Goal: Contribute content: Contribute content

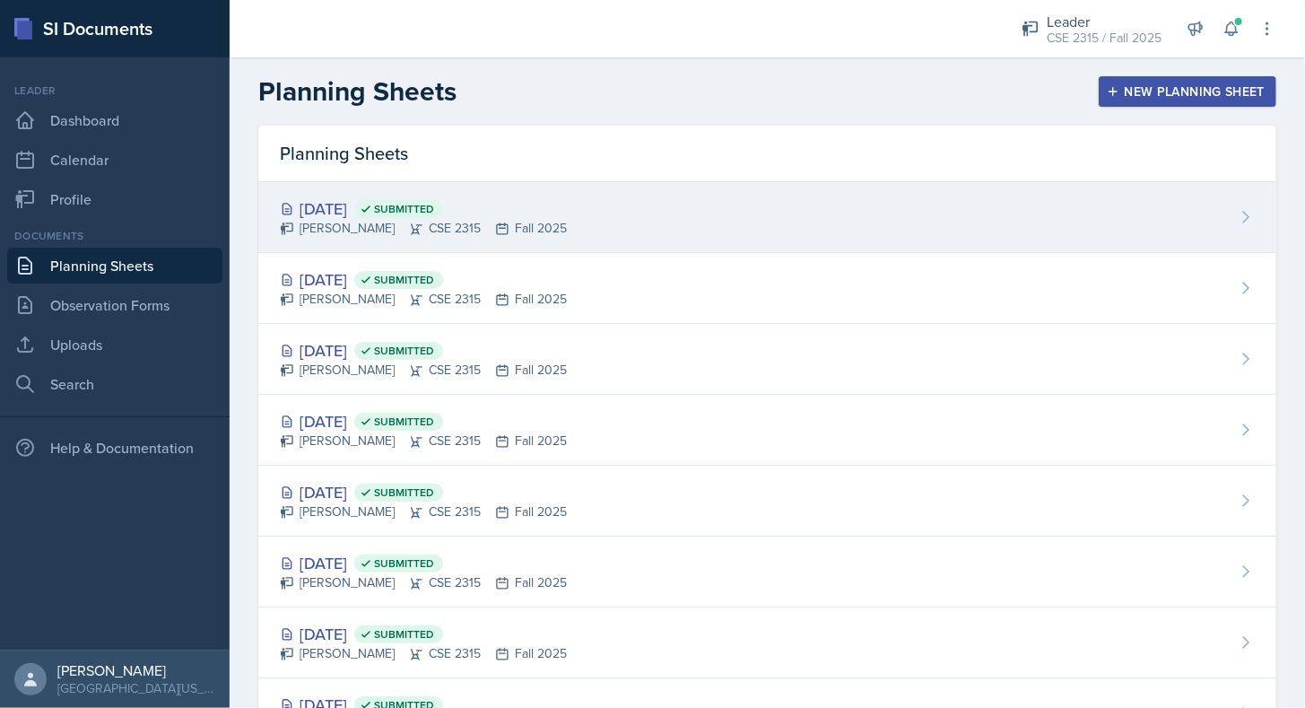
click at [430, 221] on div "[PERSON_NAME] CSE 2315 Fall 2025" at bounding box center [423, 228] width 287 height 19
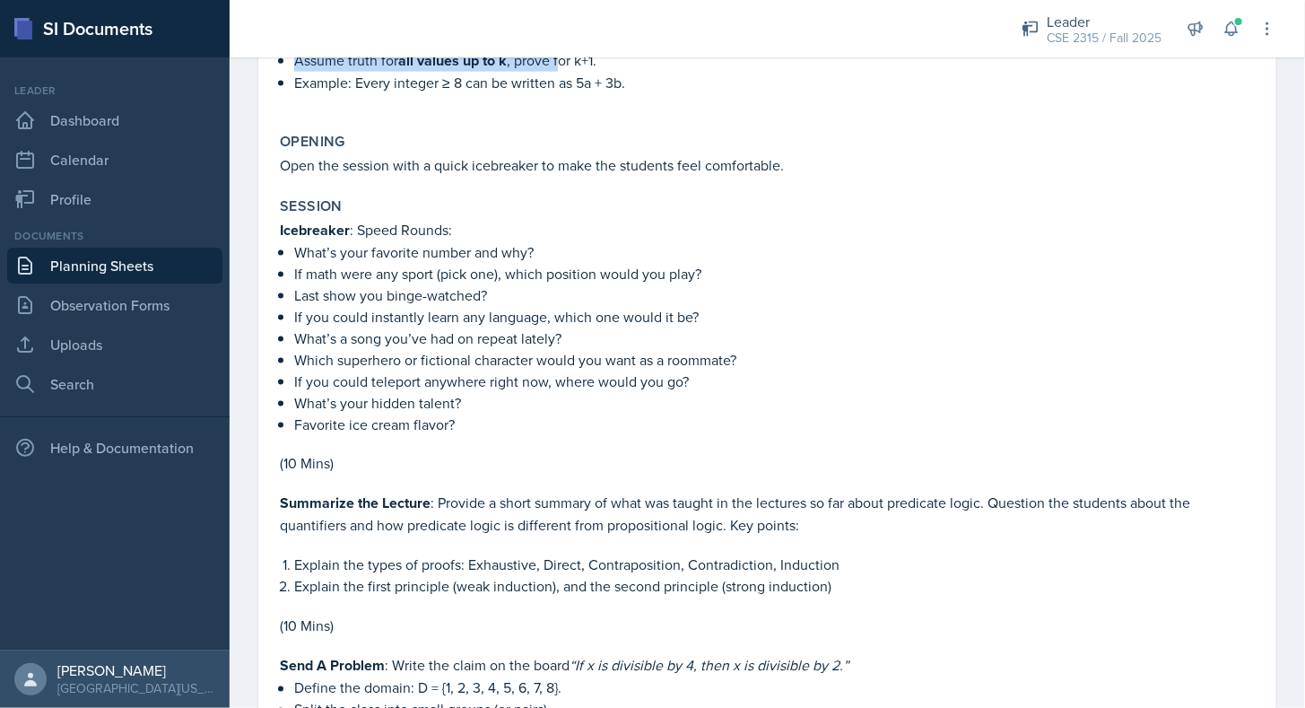
scroll to position [1063, 0]
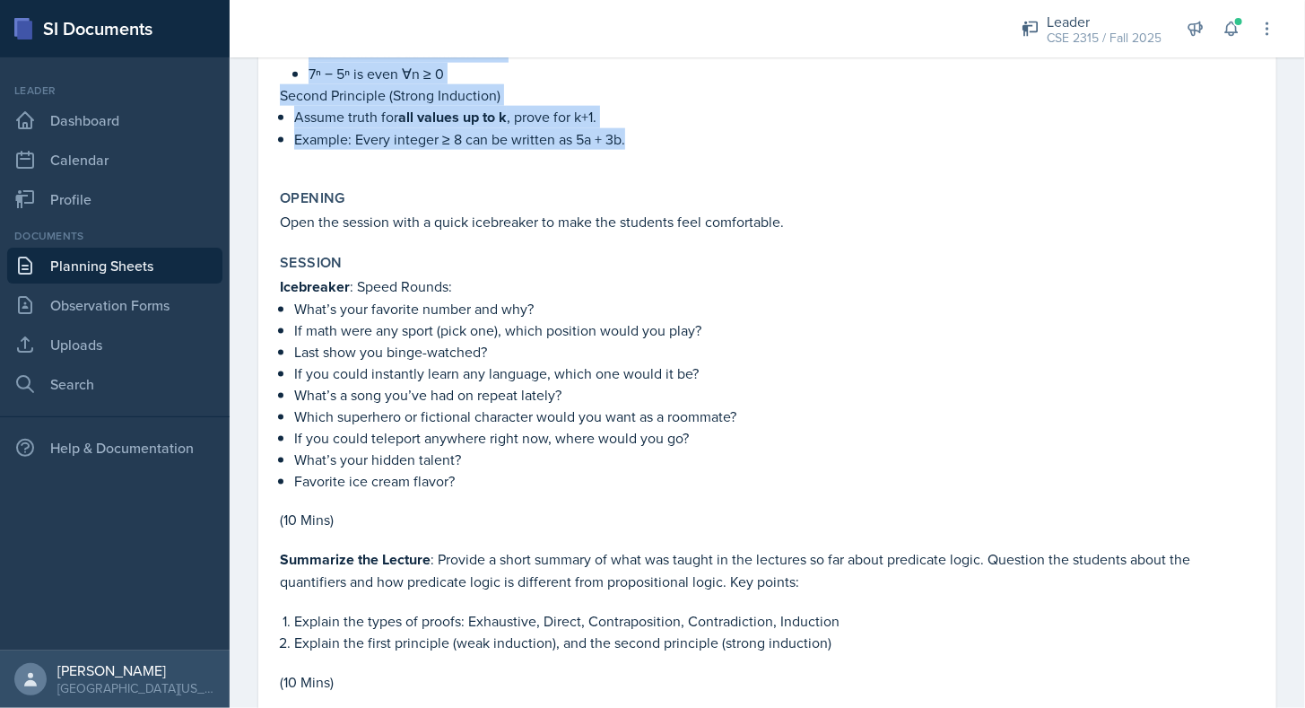
drag, startPoint x: 280, startPoint y: 262, endPoint x: 637, endPoint y: 135, distance: 378.7
copy div "Lorem Ipsumdol Sitametco : Adipiscing el sedd E→T in U(l)→E(d). Magnaal : E adm…"
click at [637, 135] on p "Example: Every integer ≥ 8 can be written as 5a + 3b." at bounding box center [774, 139] width 960 height 22
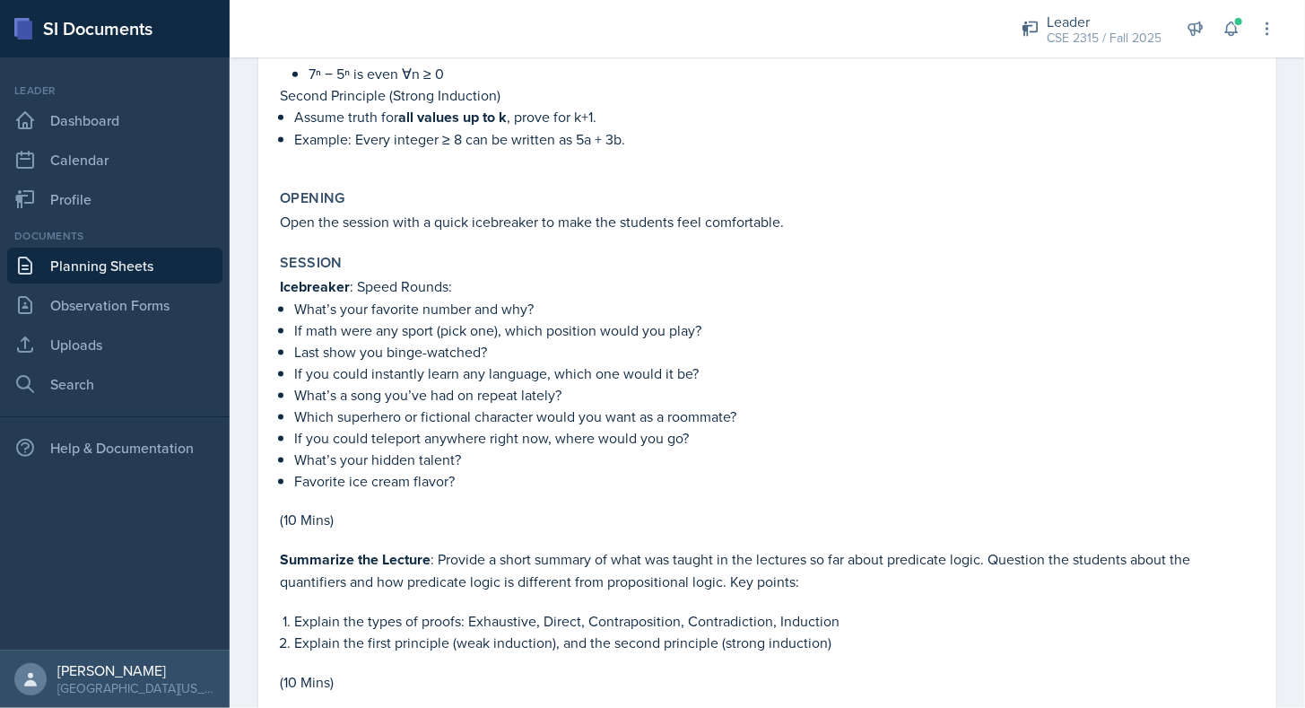
click at [162, 270] on link "Planning Sheets" at bounding box center [114, 266] width 215 height 36
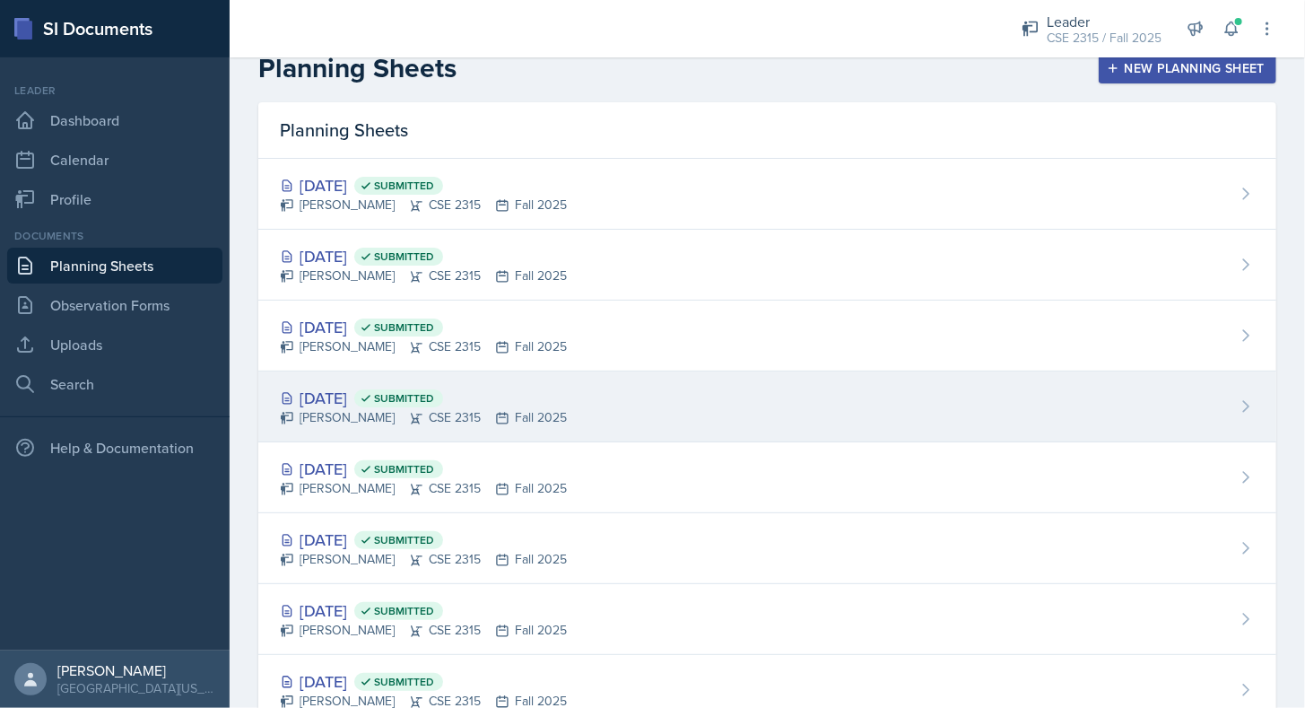
scroll to position [22, 0]
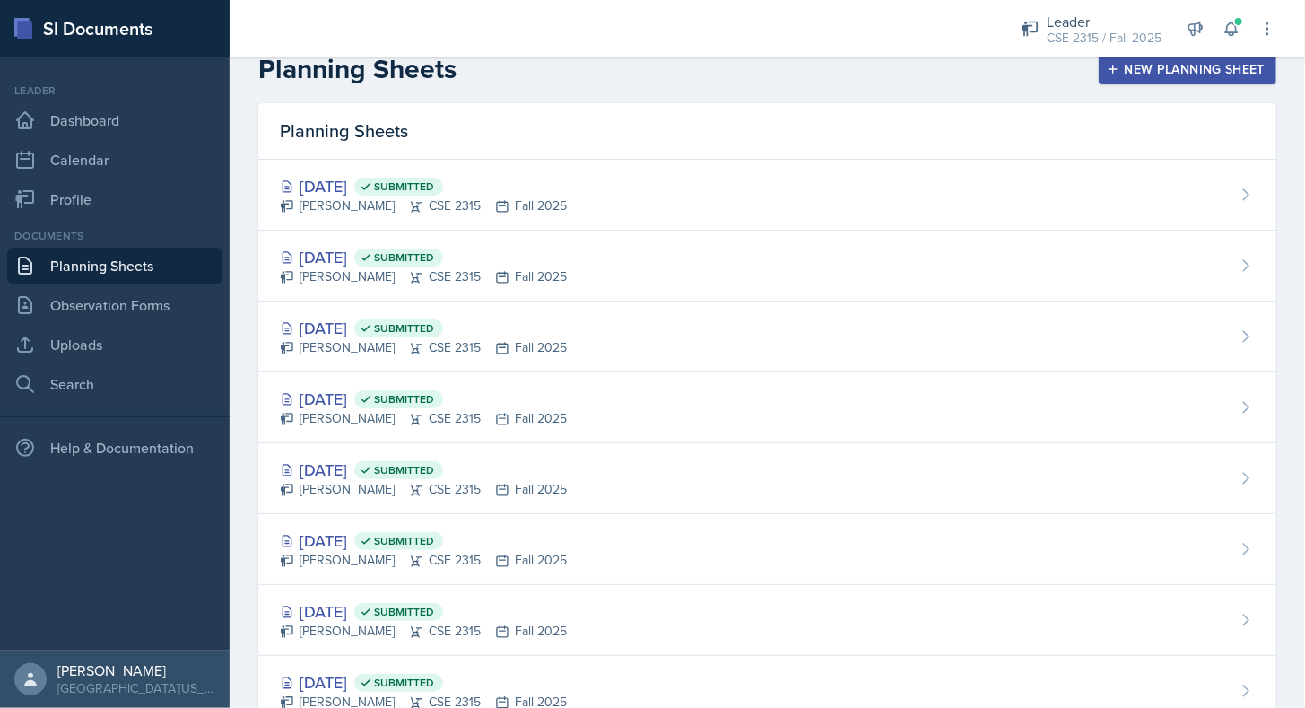
click at [1218, 64] on div "New Planning Sheet" at bounding box center [1187, 69] width 154 height 14
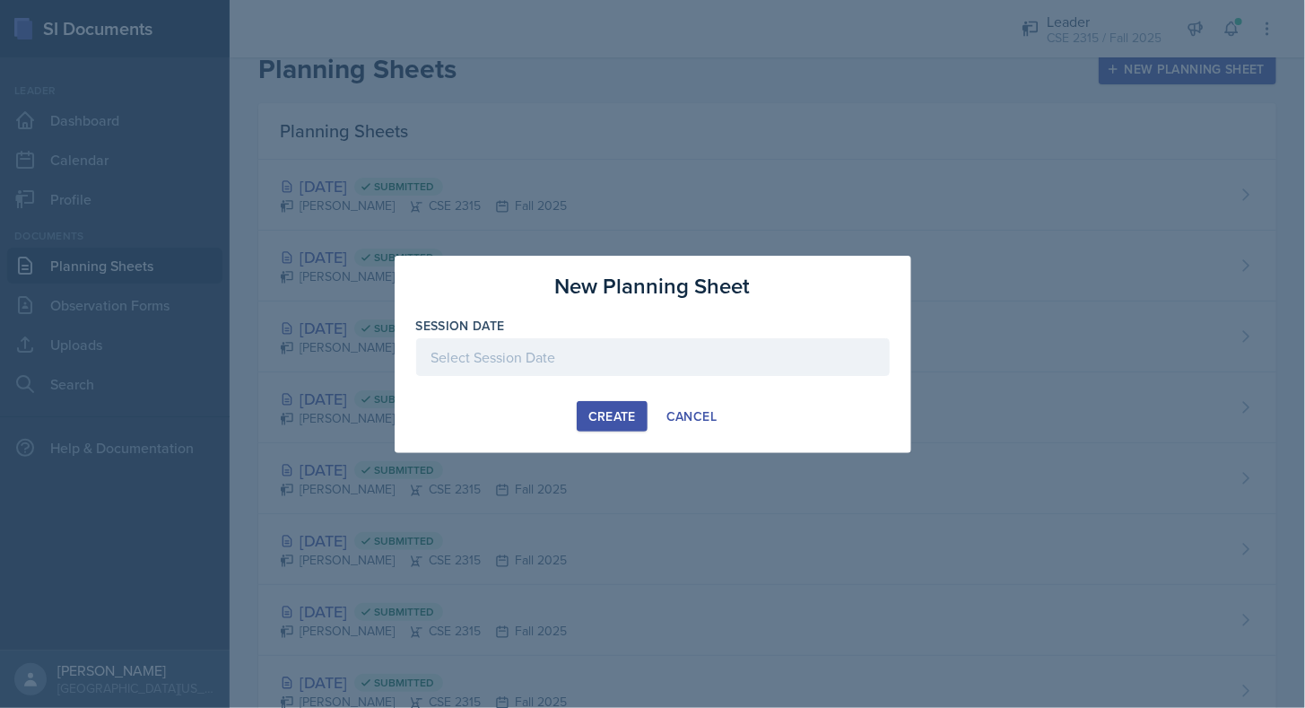
click at [669, 375] on div at bounding box center [652, 357] width 473 height 38
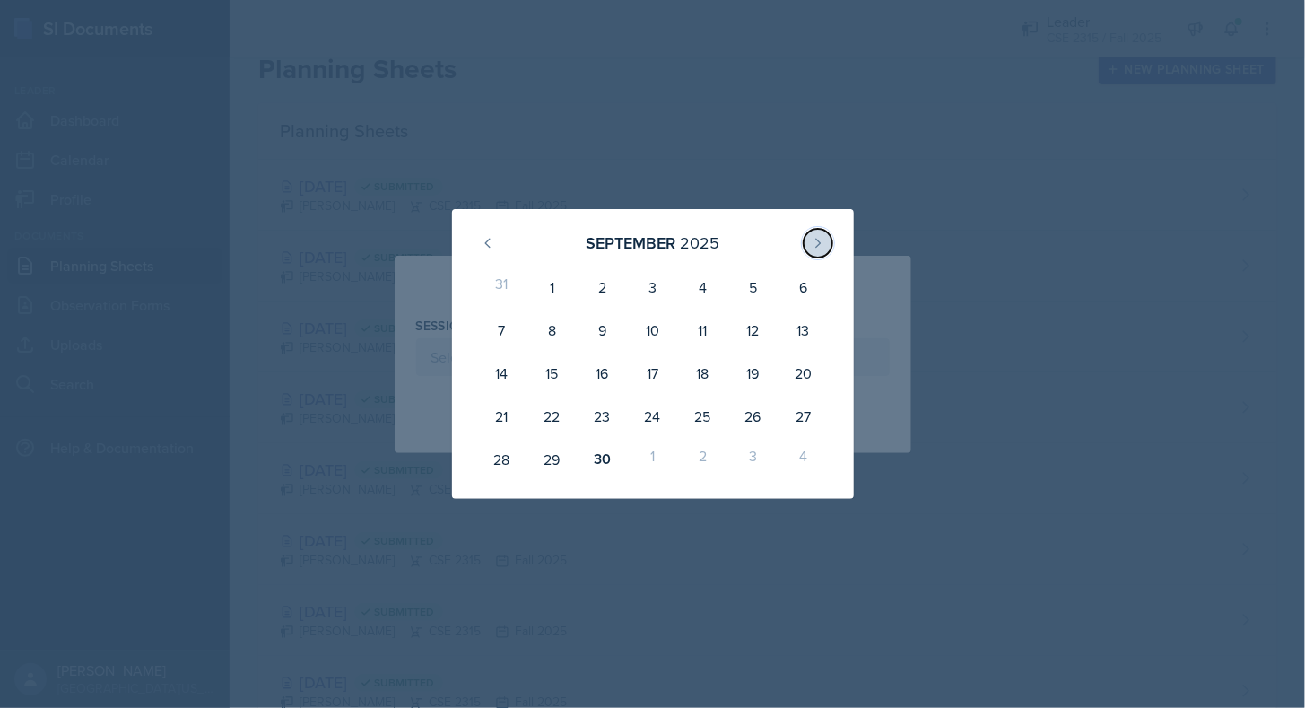
click at [809, 247] on button at bounding box center [818, 243] width 29 height 29
click at [645, 282] on div "1" at bounding box center [652, 286] width 50 height 43
type input "[DATE]"
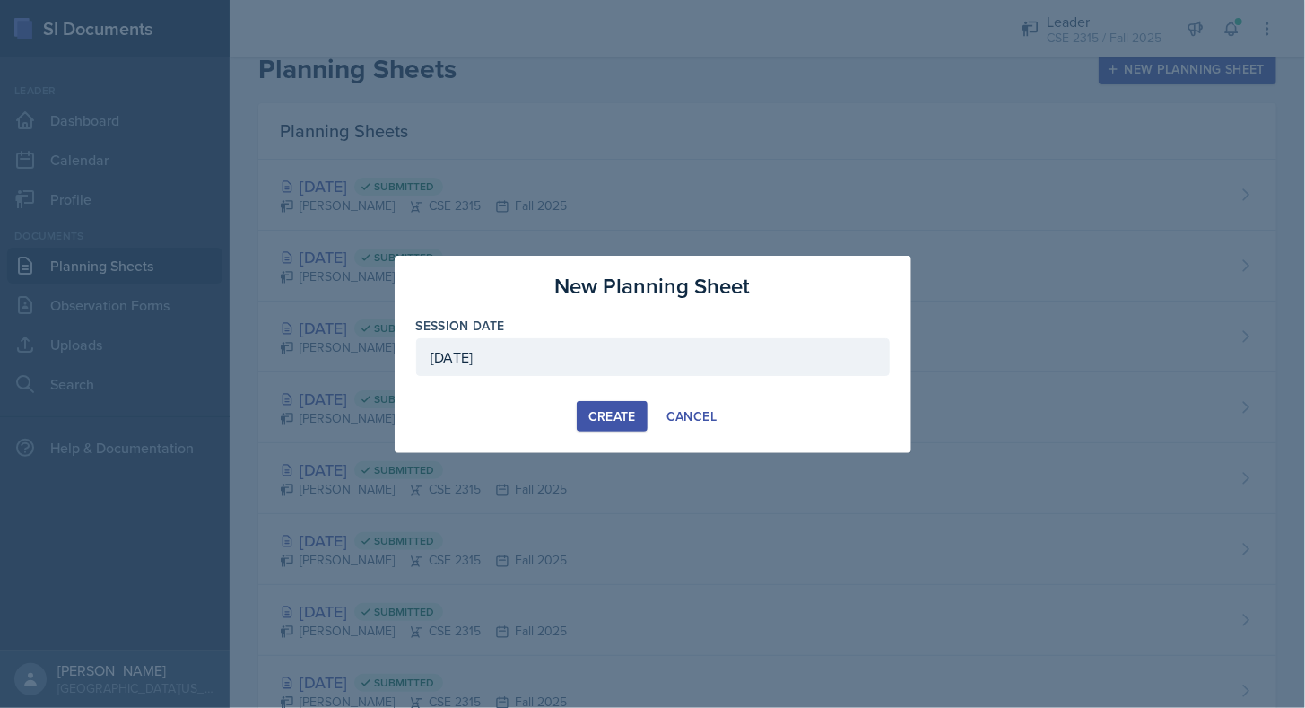
click at [630, 417] on div "Create" at bounding box center [612, 416] width 48 height 14
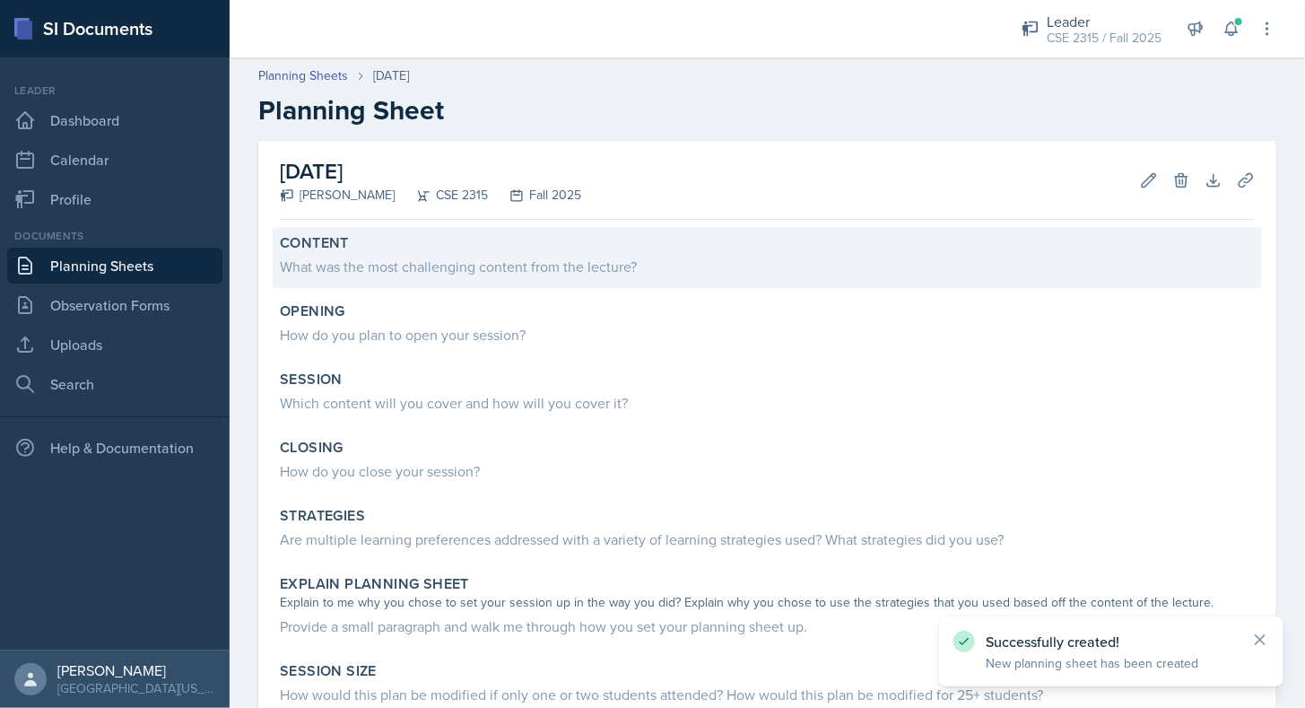
click at [465, 256] on div "What was the most challenging content from the lecture?" at bounding box center [767, 267] width 975 height 22
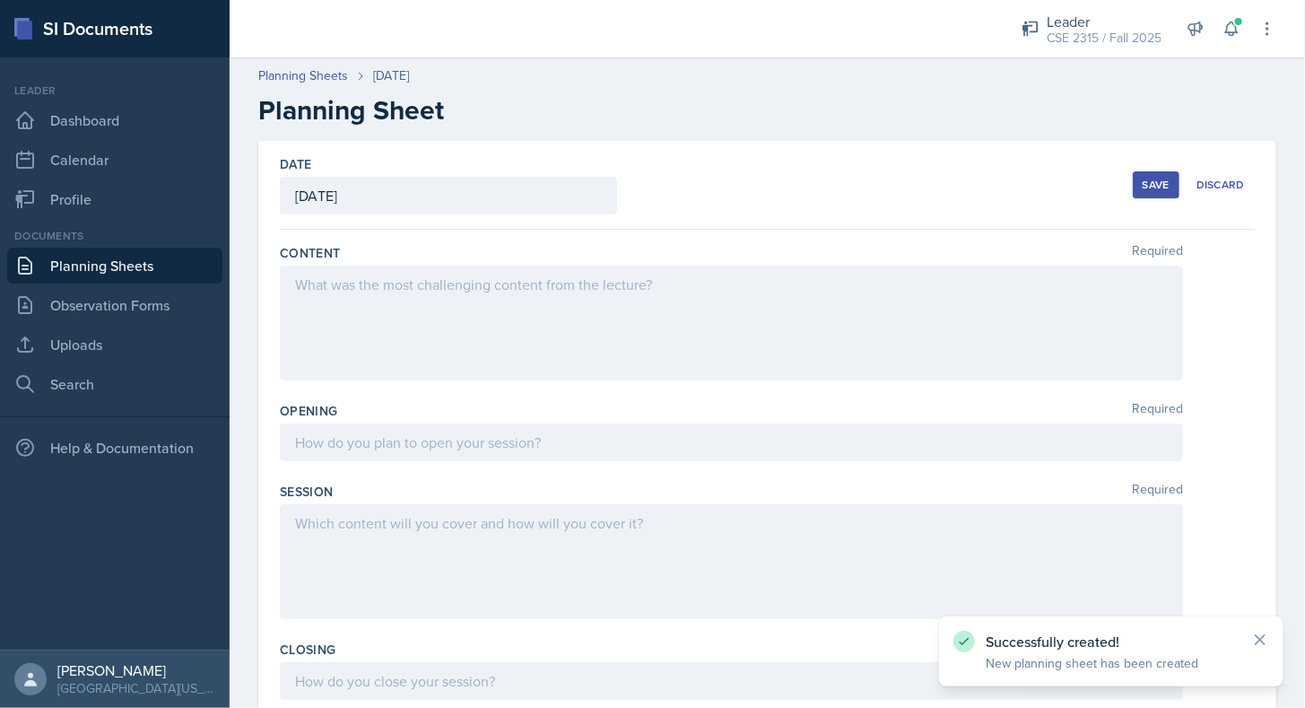
click at [423, 335] on div at bounding box center [731, 322] width 903 height 115
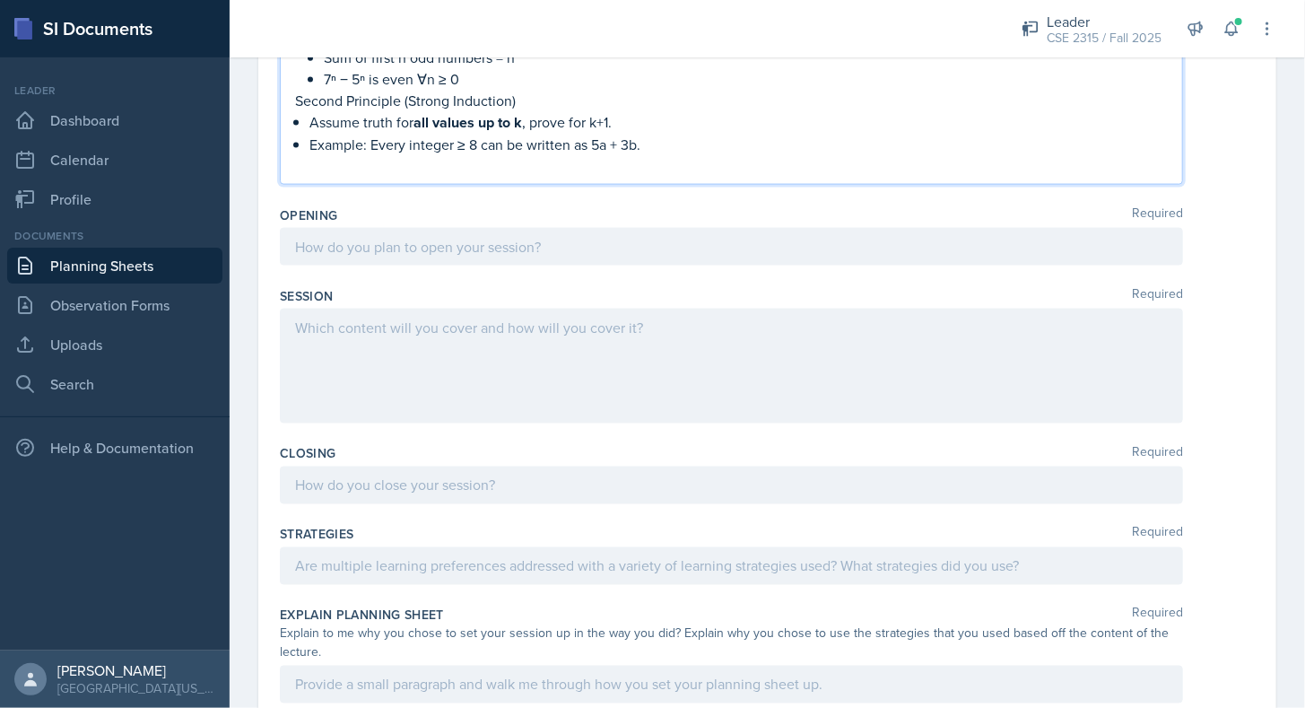
click at [434, 206] on div "Opening Required" at bounding box center [767, 215] width 975 height 18
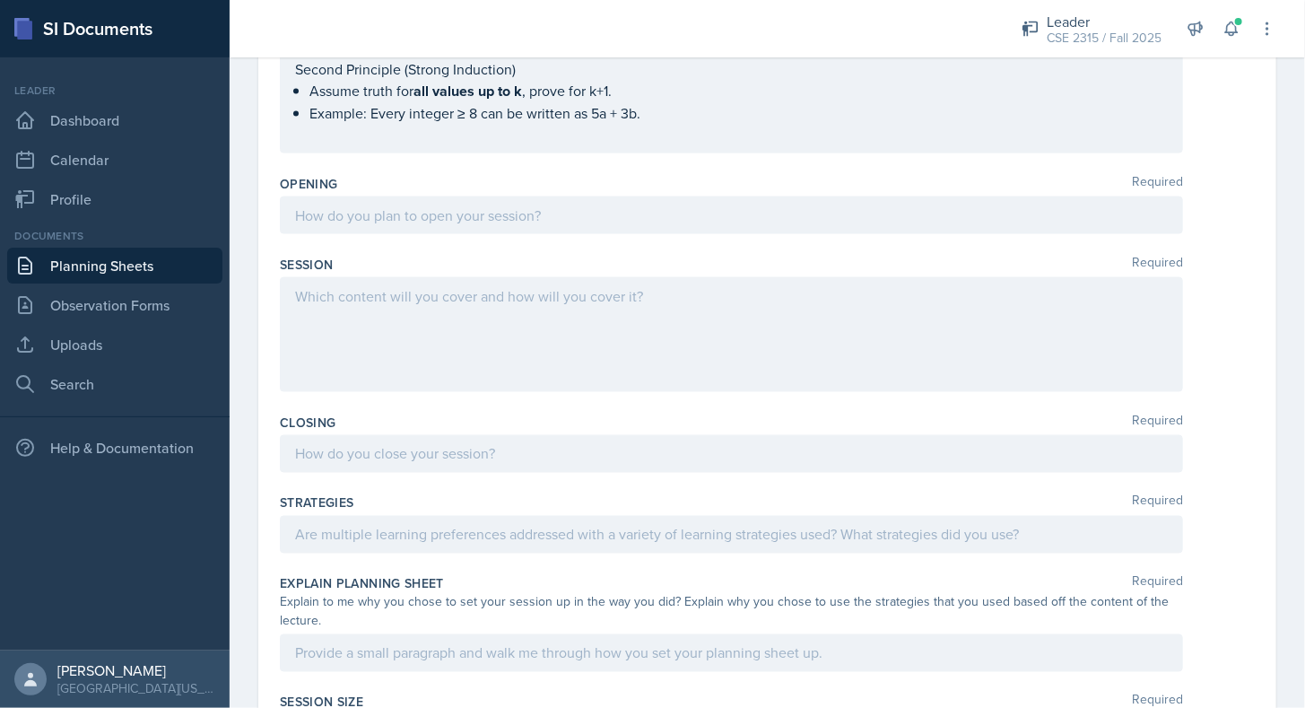
scroll to position [1094, 0]
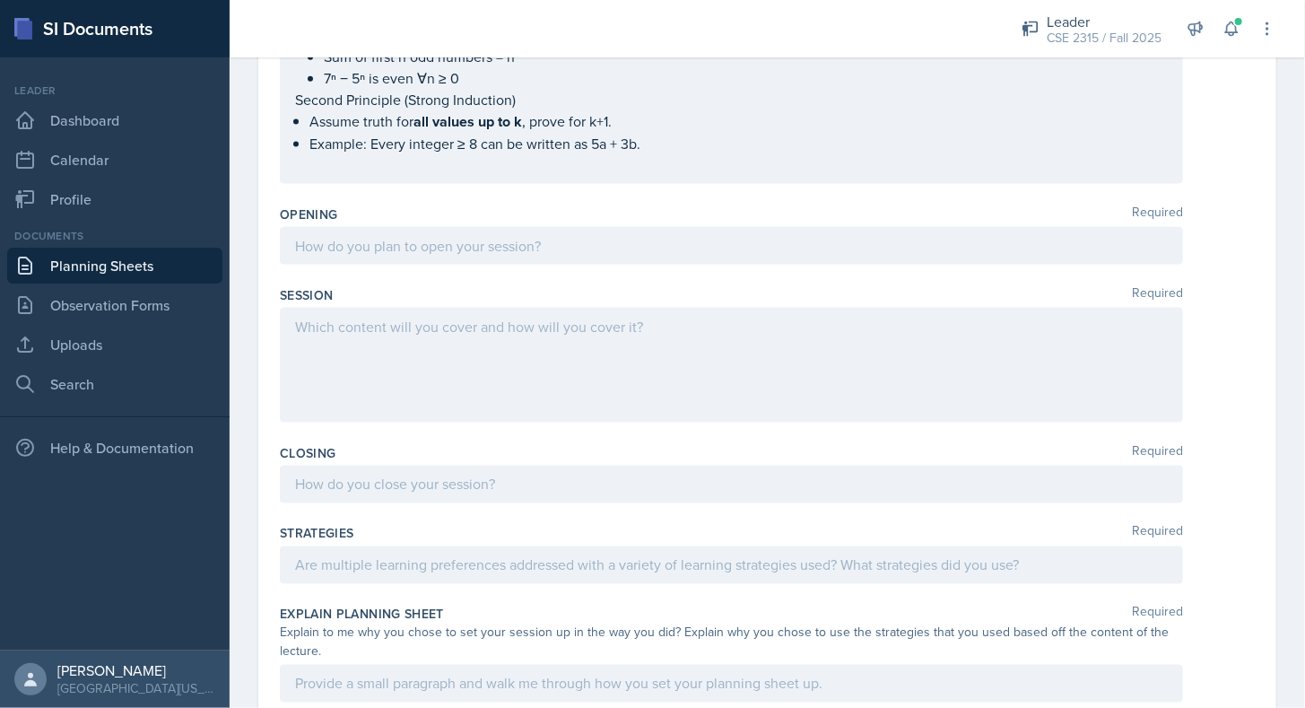
click at [408, 232] on div at bounding box center [731, 246] width 903 height 38
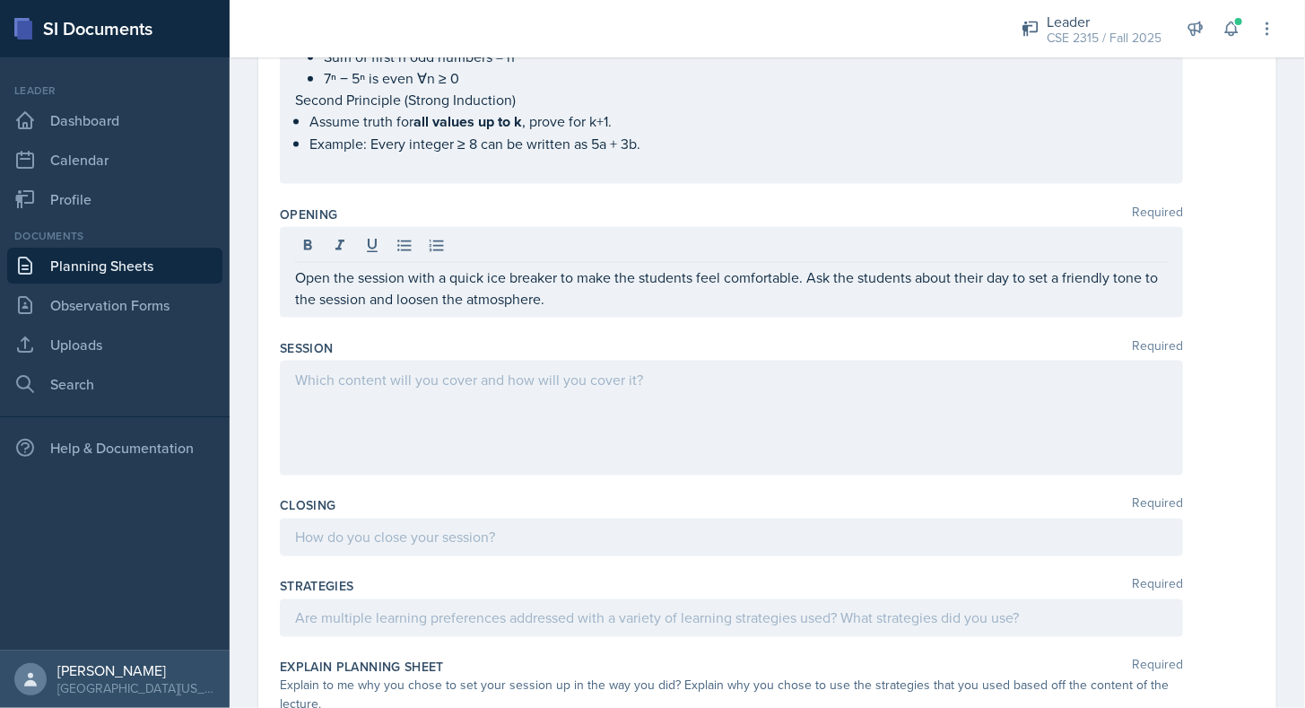
click at [440, 339] on div "Session Required" at bounding box center [767, 348] width 975 height 18
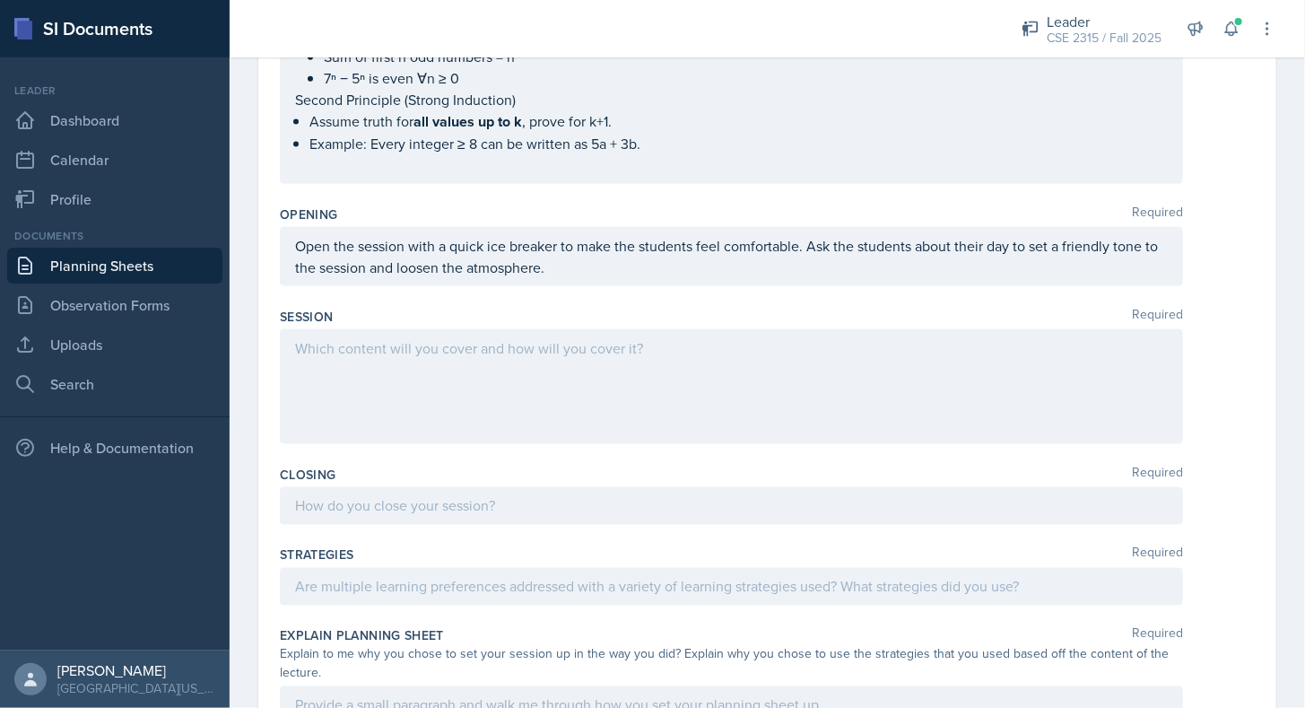
click at [440, 340] on div at bounding box center [731, 386] width 903 height 115
click at [151, 265] on link "Planning Sheets" at bounding box center [114, 266] width 215 height 36
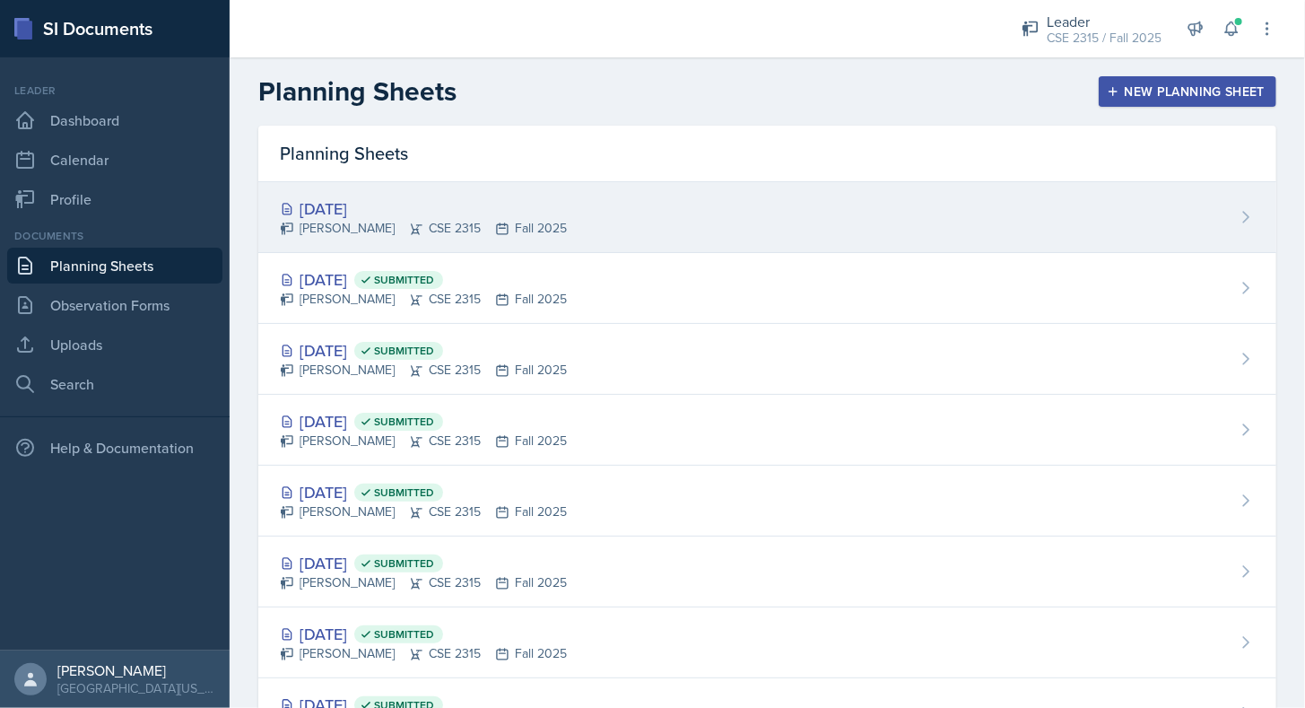
click at [386, 222] on div "[PERSON_NAME] CSE 2315 Fall 2025" at bounding box center [423, 228] width 287 height 19
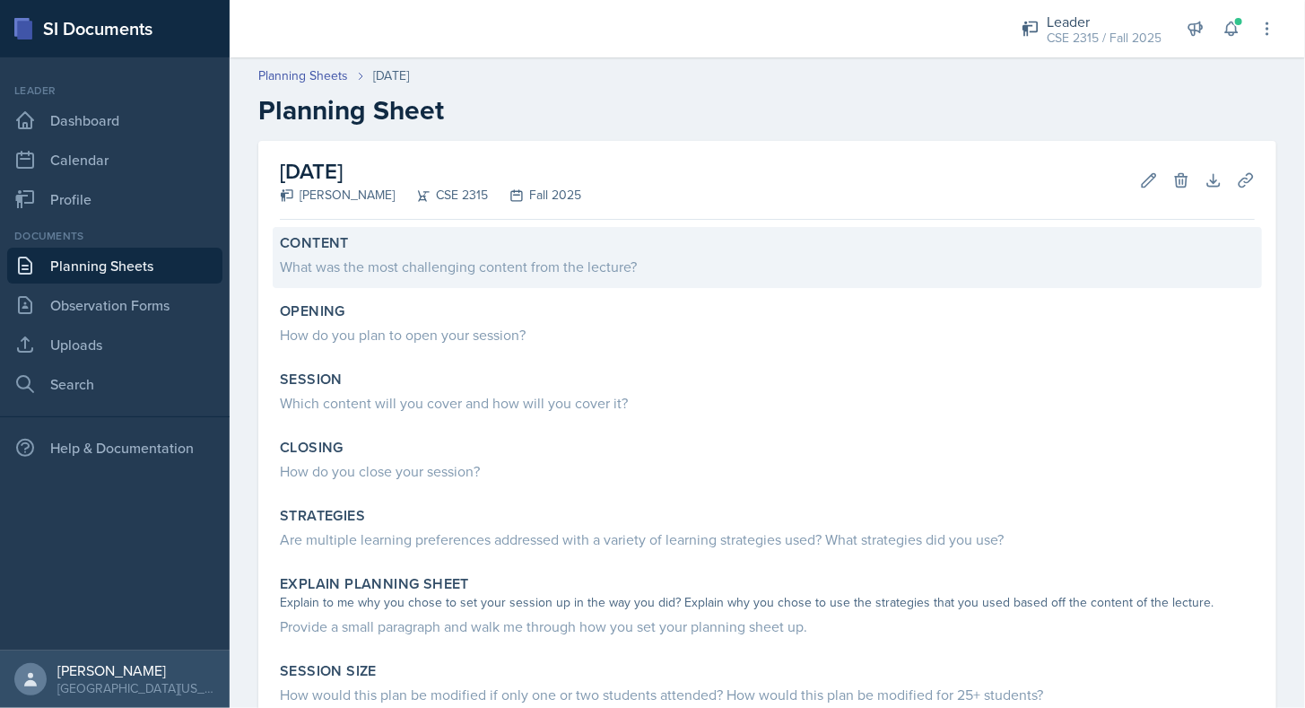
click at [472, 240] on div "Content" at bounding box center [767, 243] width 975 height 18
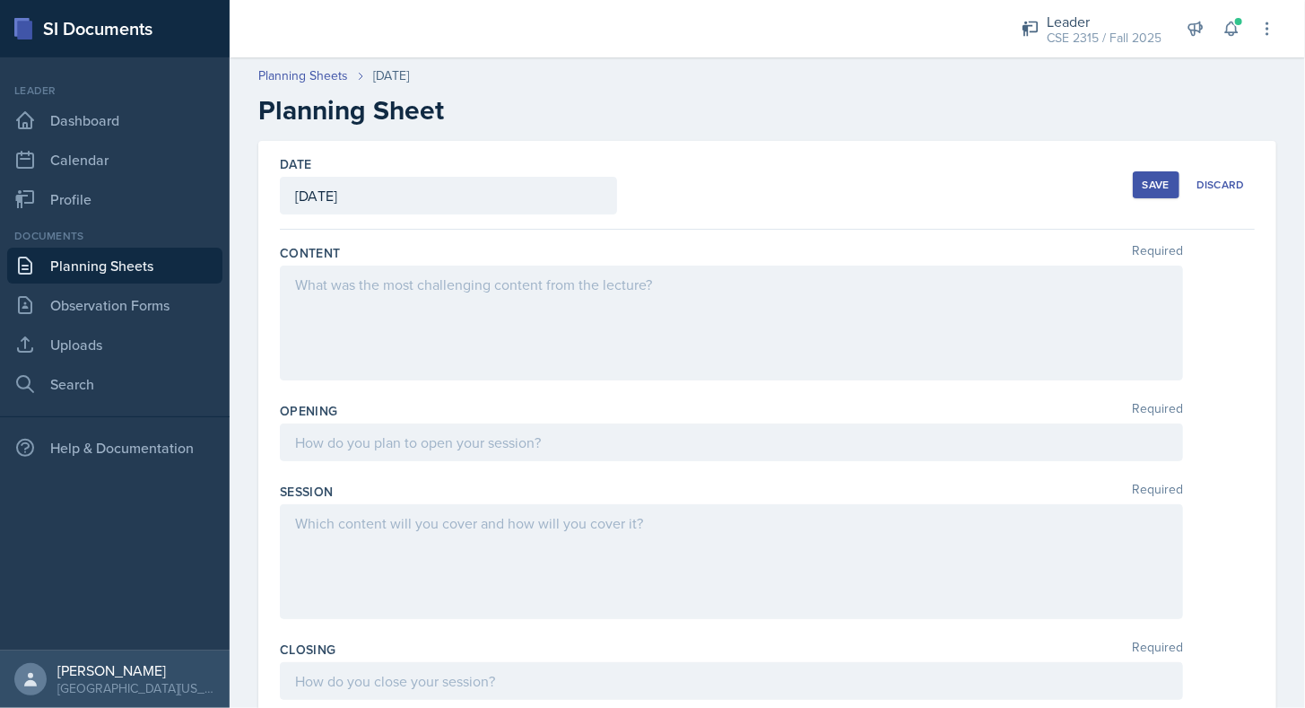
click at [456, 335] on div at bounding box center [731, 322] width 903 height 115
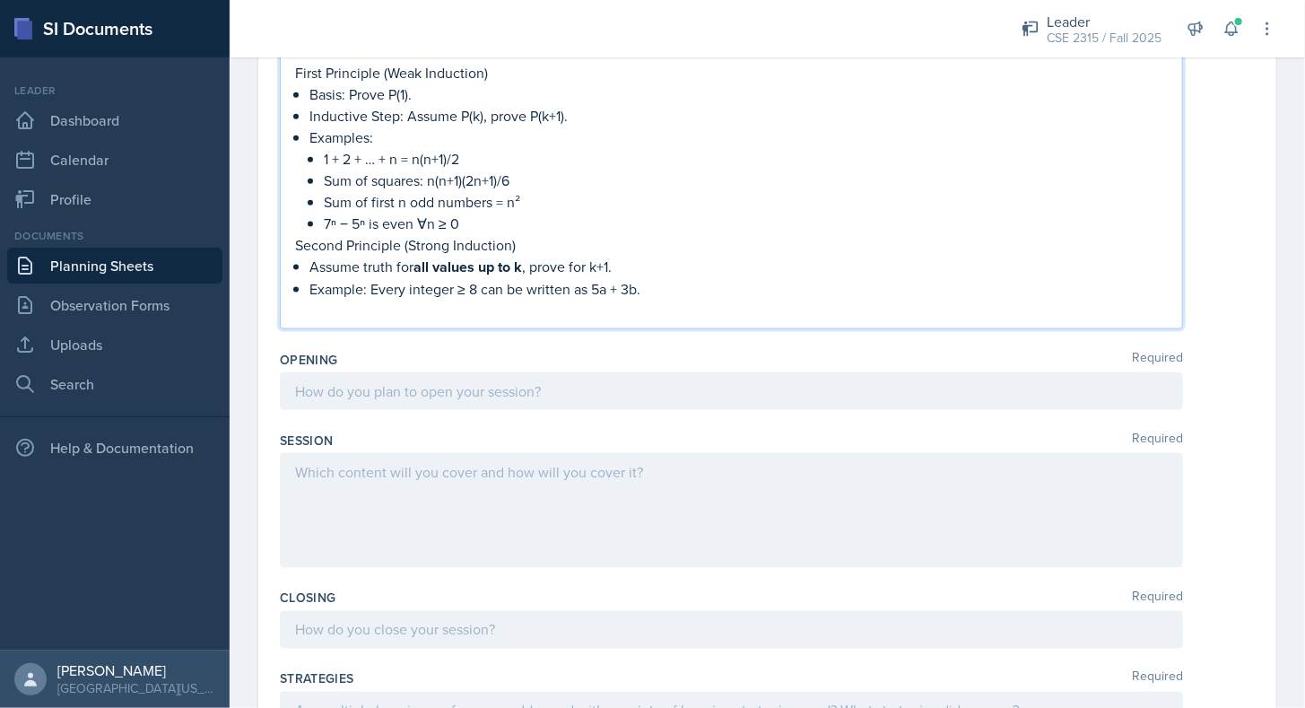
click at [471, 400] on div "Opening Required" at bounding box center [767, 383] width 975 height 81
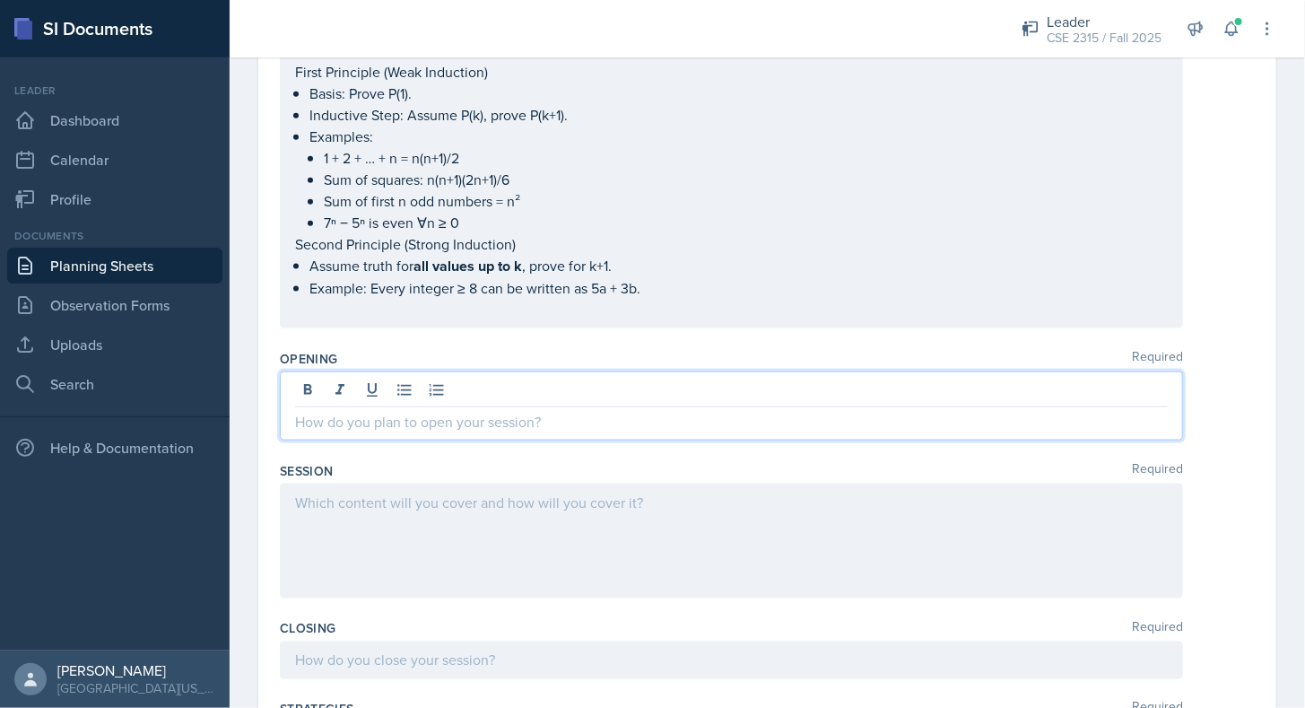
click at [448, 384] on div at bounding box center [731, 405] width 903 height 69
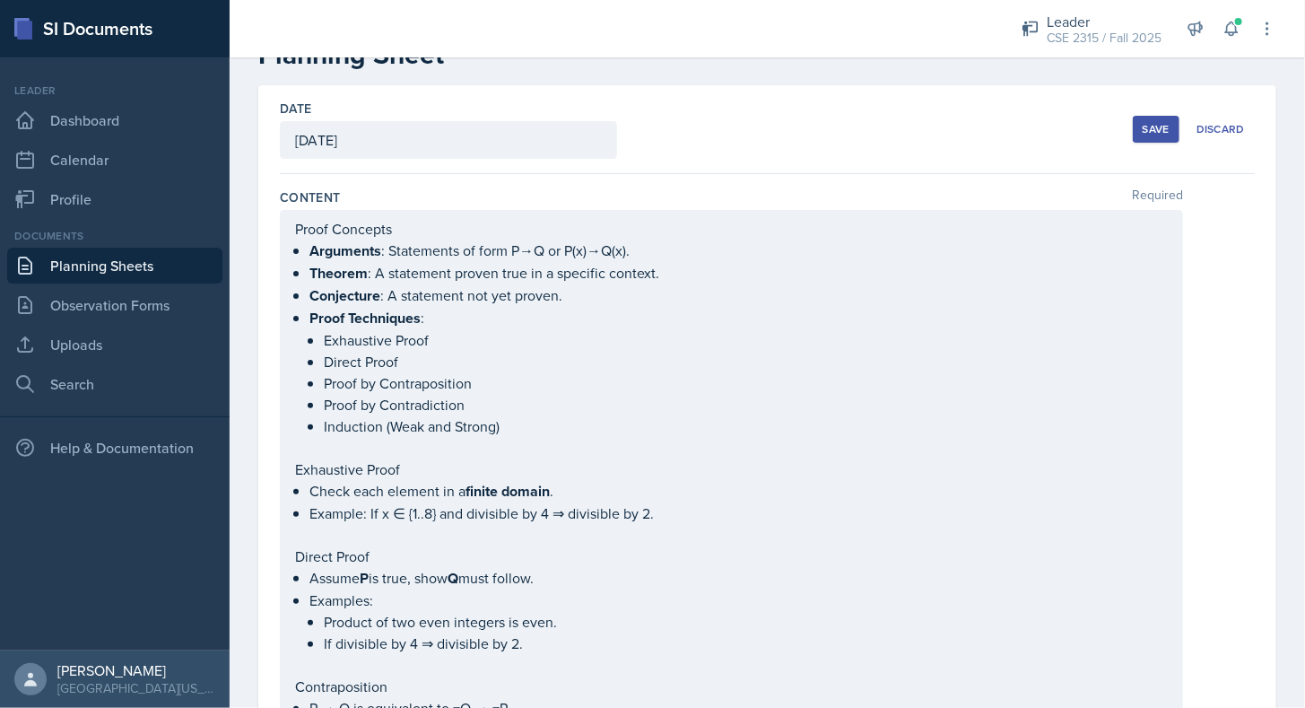
scroll to position [30, 0]
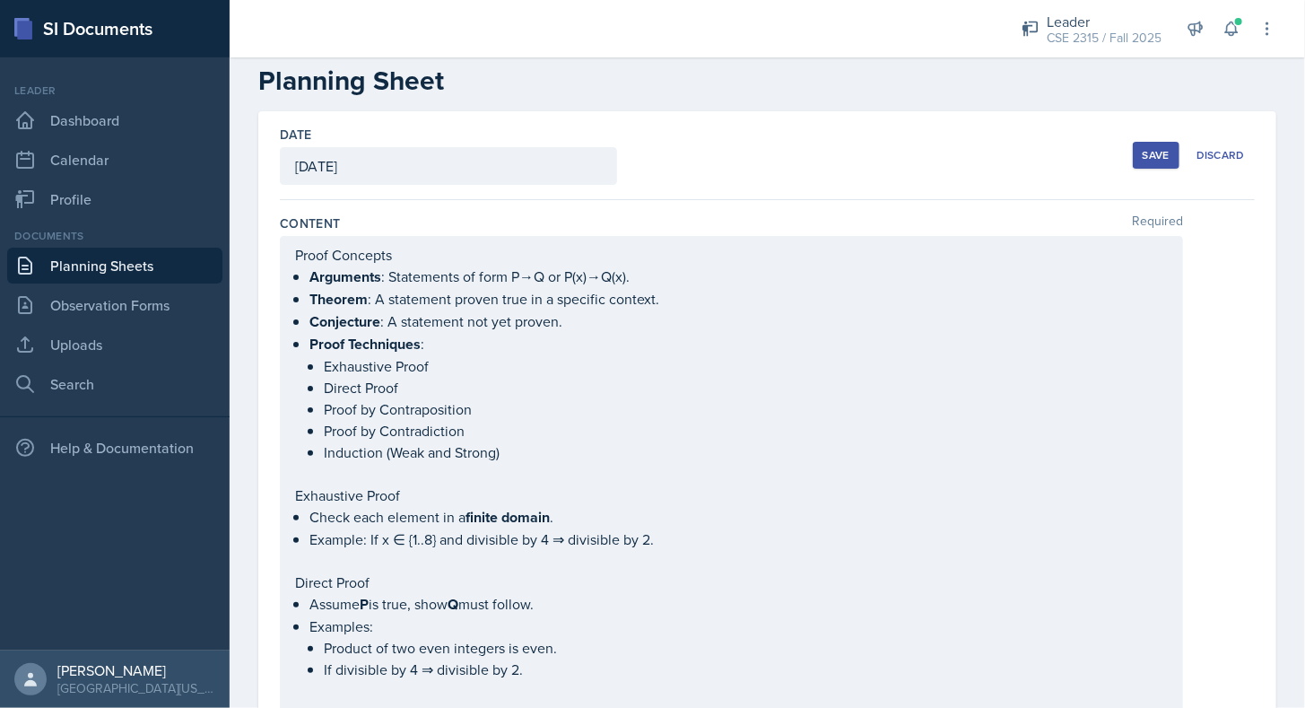
click at [1147, 156] on div "Save" at bounding box center [1155, 155] width 27 height 14
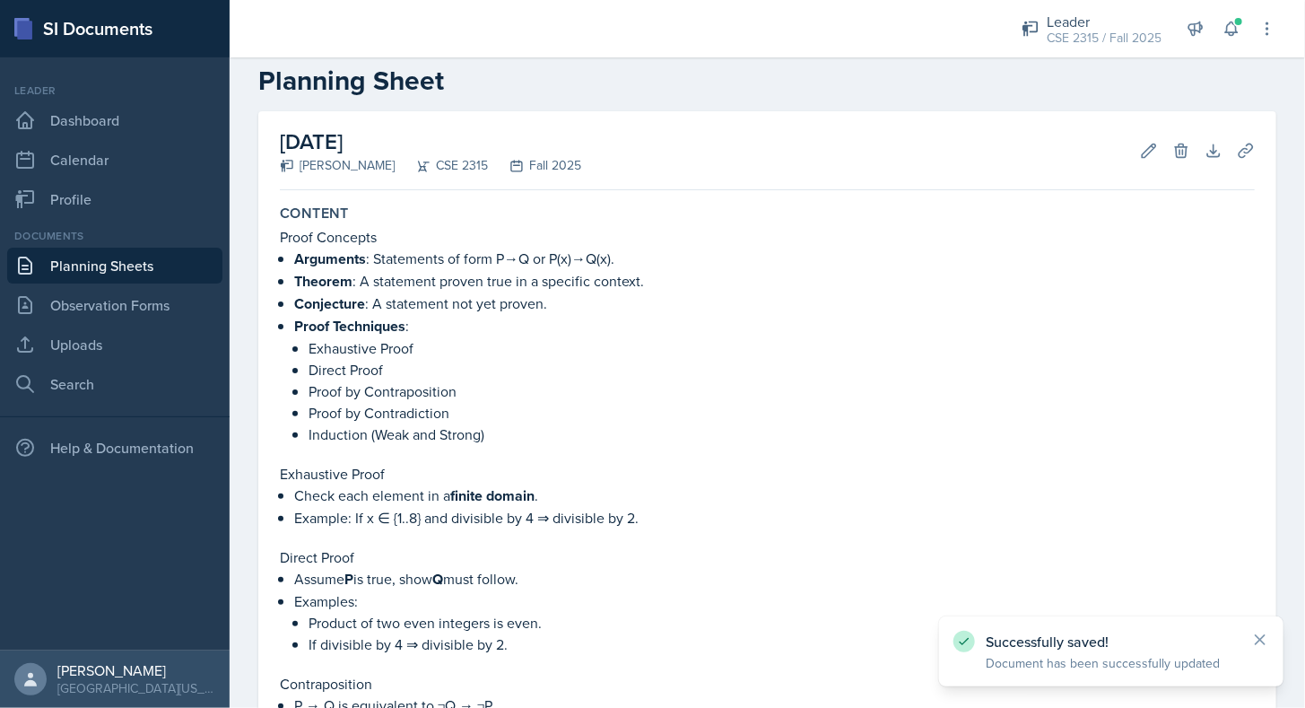
click at [163, 265] on link "Planning Sheets" at bounding box center [114, 266] width 215 height 36
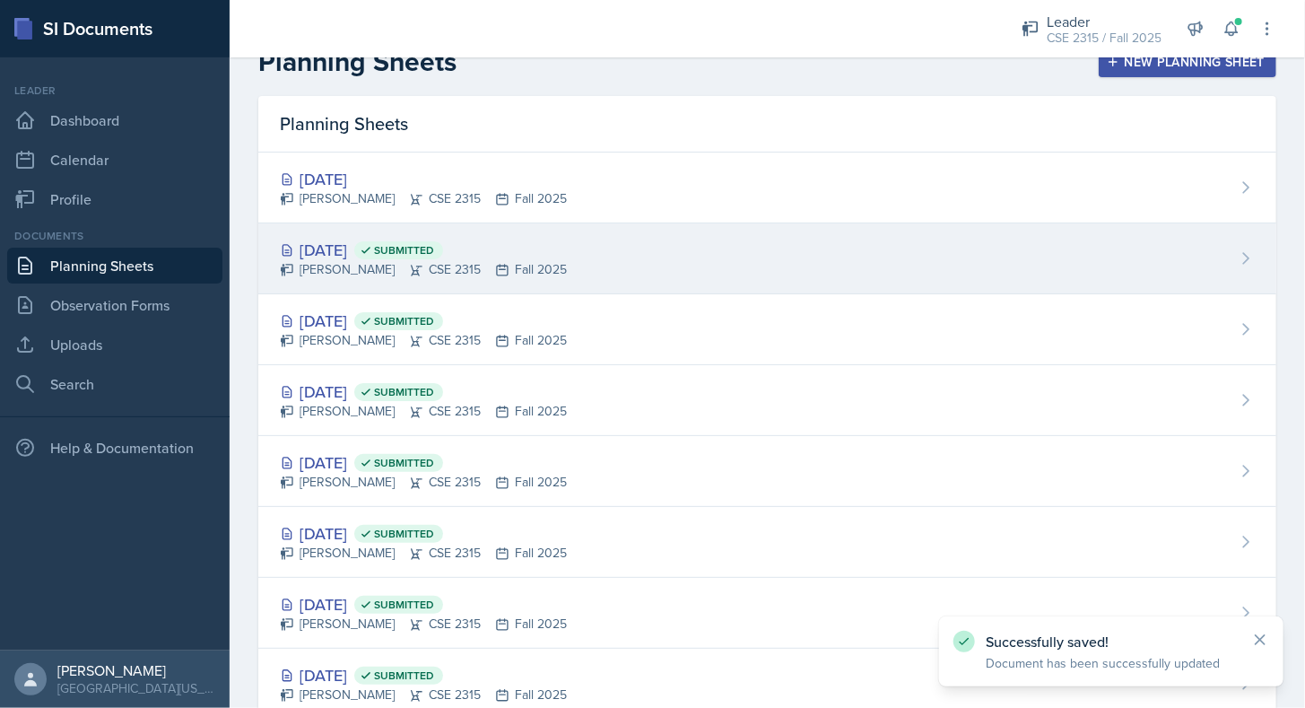
click at [326, 260] on div "[PERSON_NAME] CSE 2315 Fall 2025" at bounding box center [423, 269] width 287 height 19
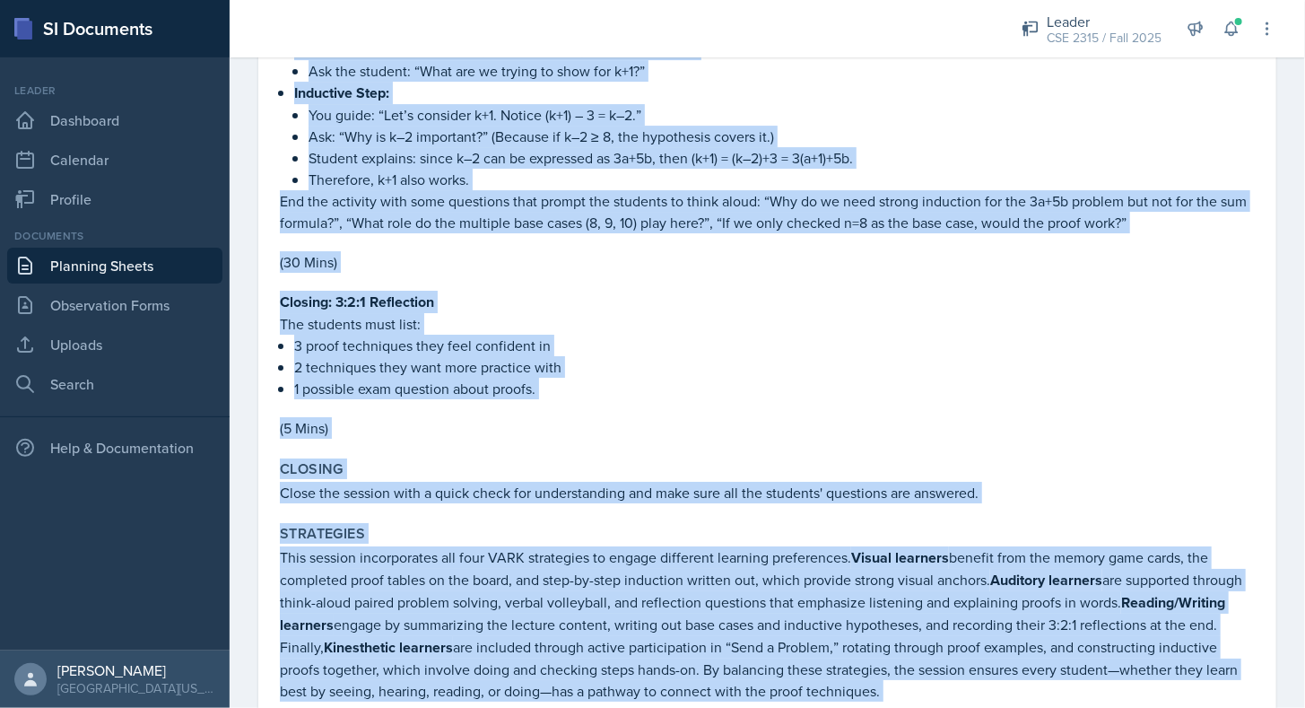
scroll to position [2856, 0]
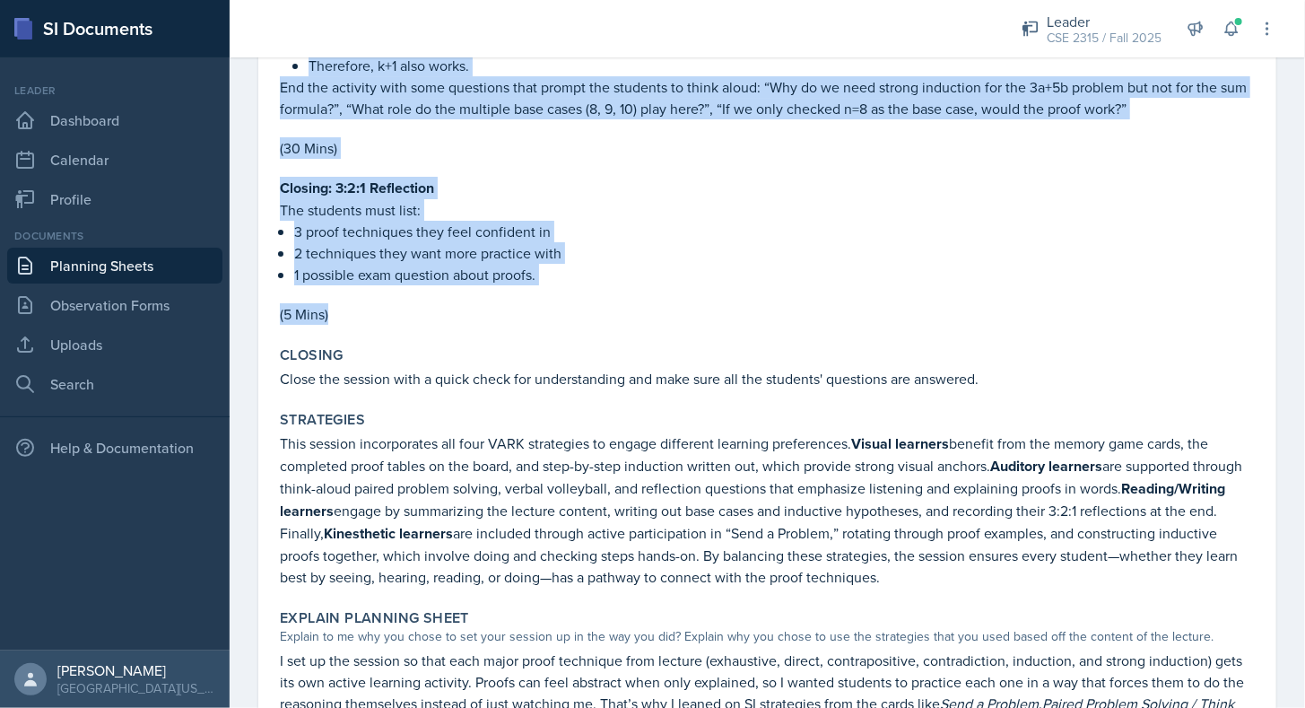
drag, startPoint x: 281, startPoint y: 228, endPoint x: 604, endPoint y: 300, distance: 330.9
copy div "Loremipsum : Dolor Sitame: Cons’a elit seddoeiu tempor inc utl? Et dolo magn al…"
click at [604, 303] on p "(5 Mins)" at bounding box center [767, 314] width 975 height 22
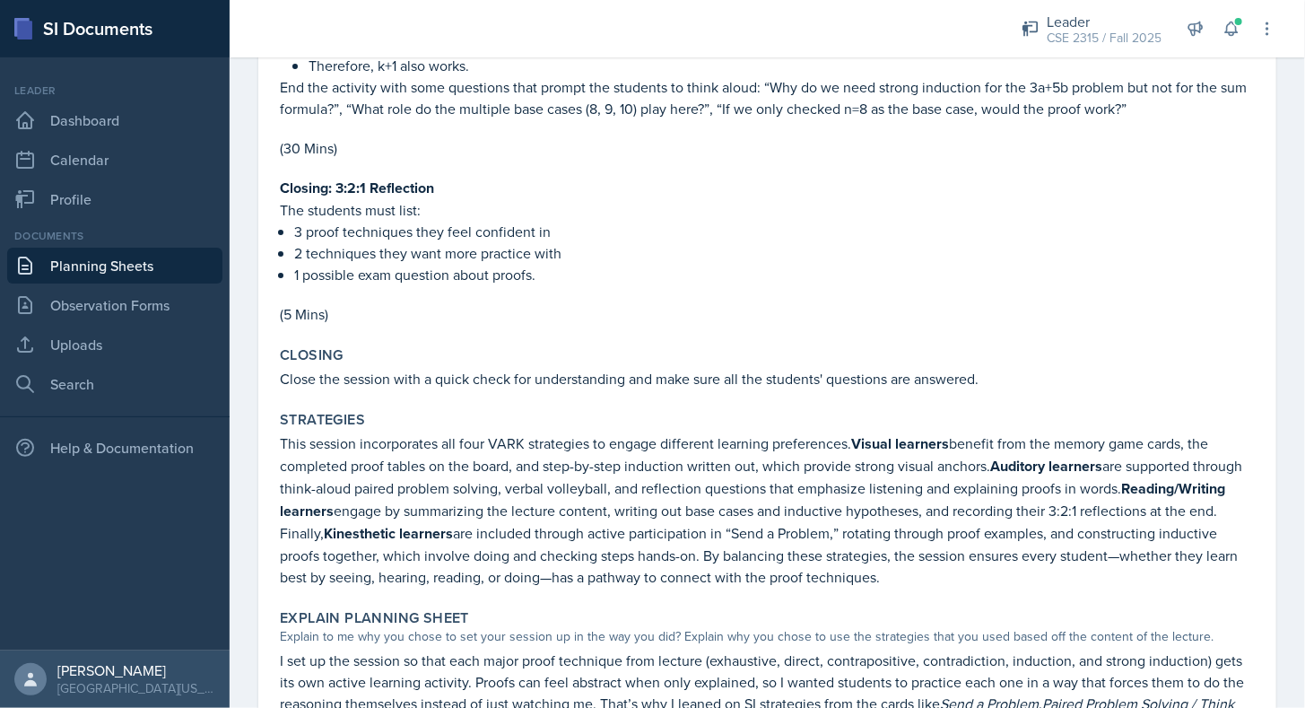
click at [171, 257] on link "Planning Sheets" at bounding box center [114, 266] width 215 height 36
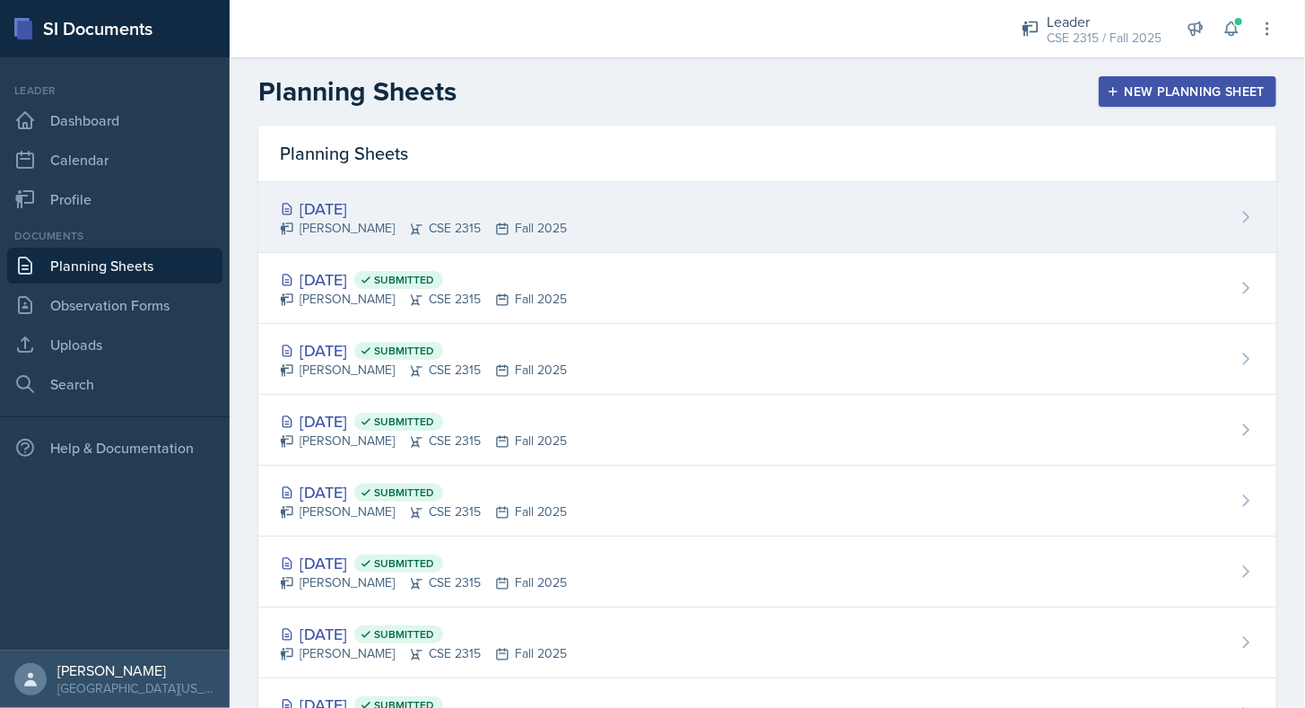
click at [396, 244] on div "[DATE] [PERSON_NAME] CSE 2315 Fall 2025" at bounding box center [767, 217] width 1018 height 71
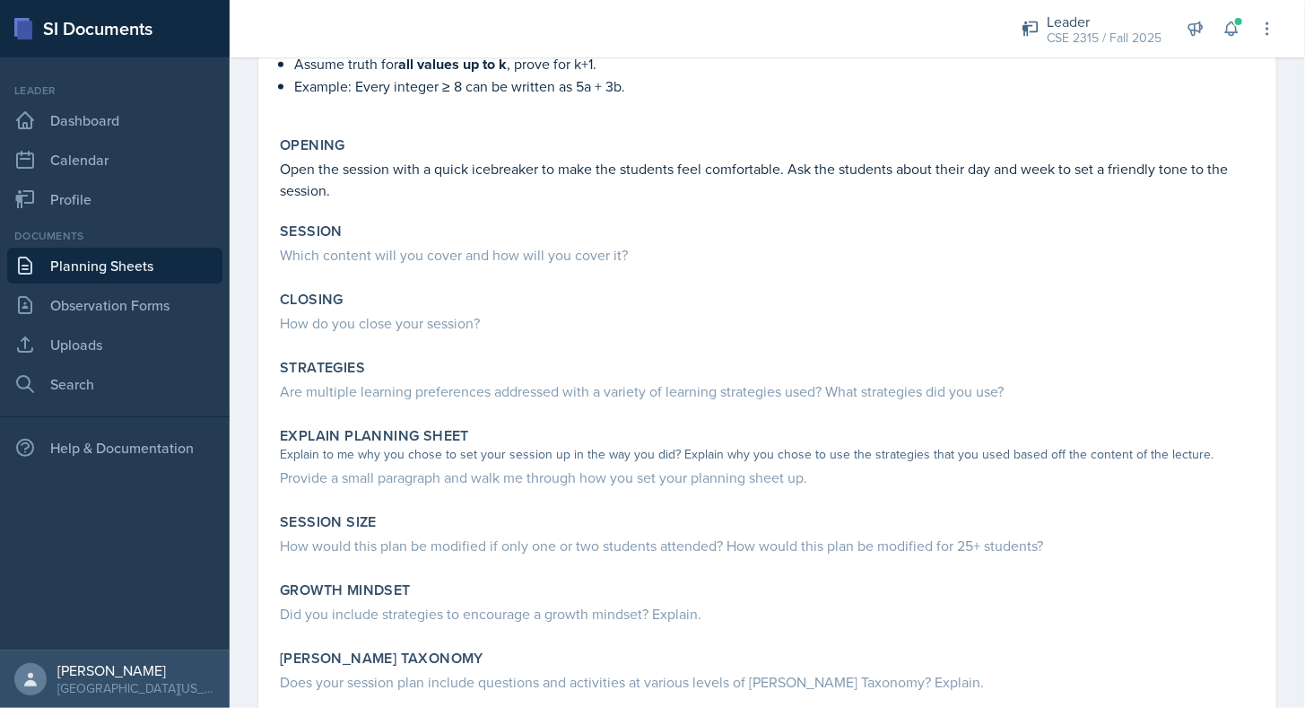
scroll to position [1117, 0]
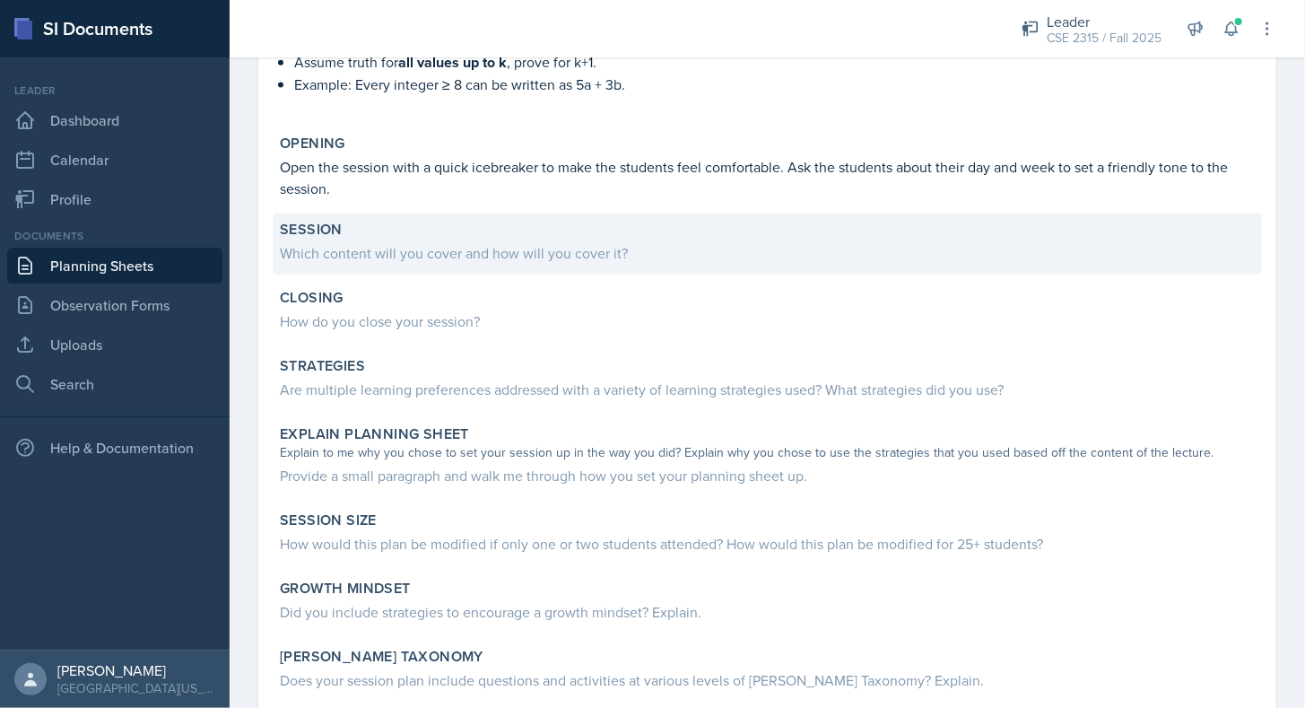
click at [391, 255] on div "Which content will you cover and how will you cover it?" at bounding box center [767, 253] width 975 height 22
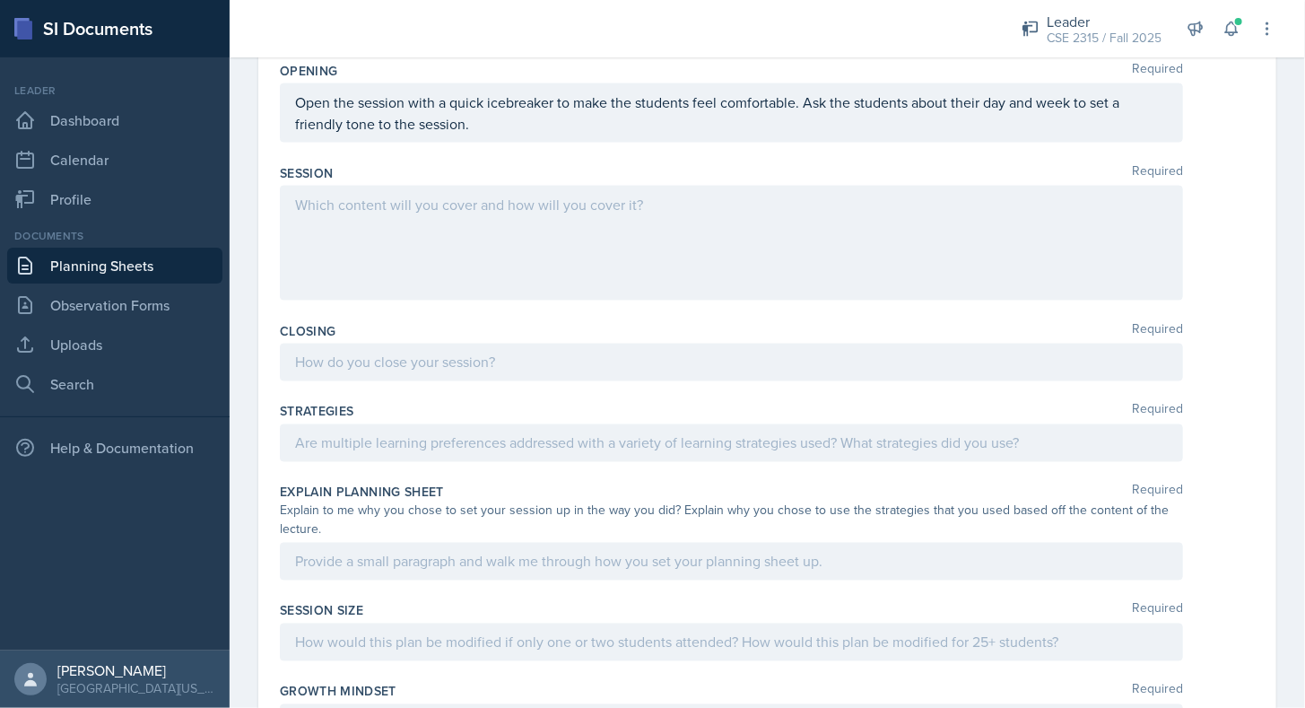
click at [391, 215] on p at bounding box center [731, 205] width 873 height 22
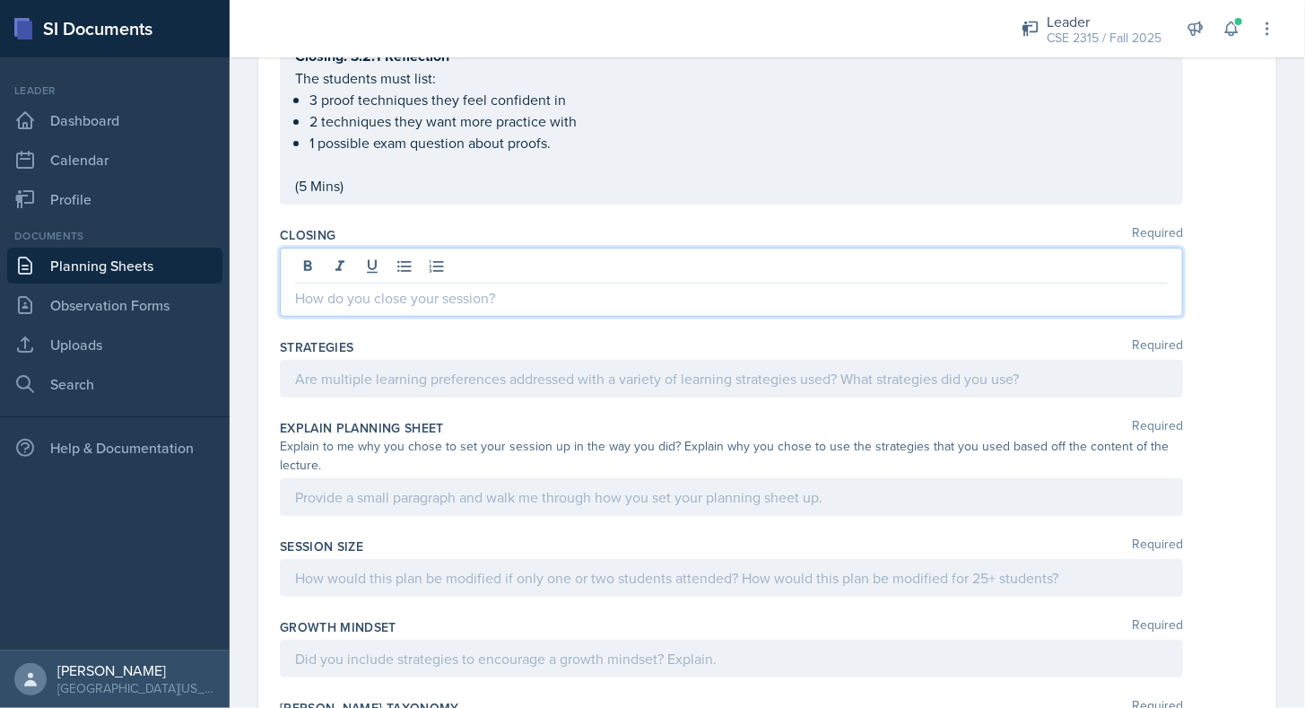
scroll to position [3218, 0]
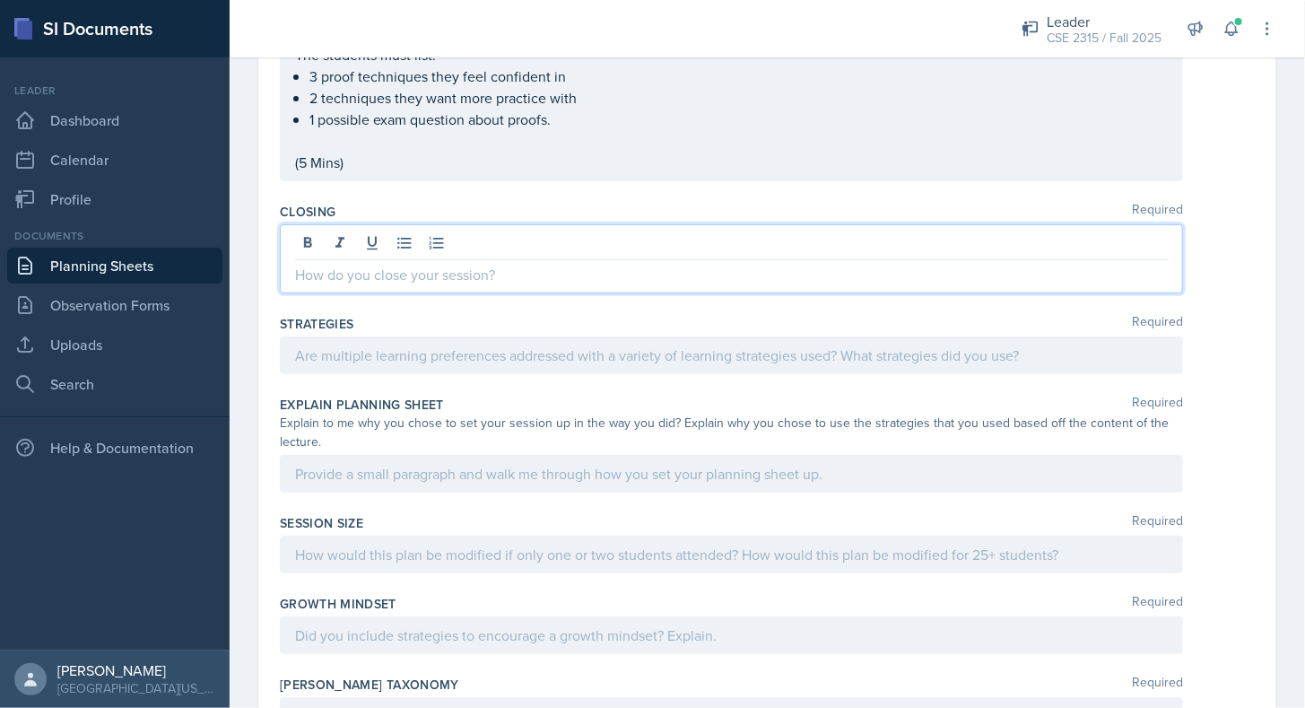
click at [355, 264] on p at bounding box center [731, 275] width 873 height 22
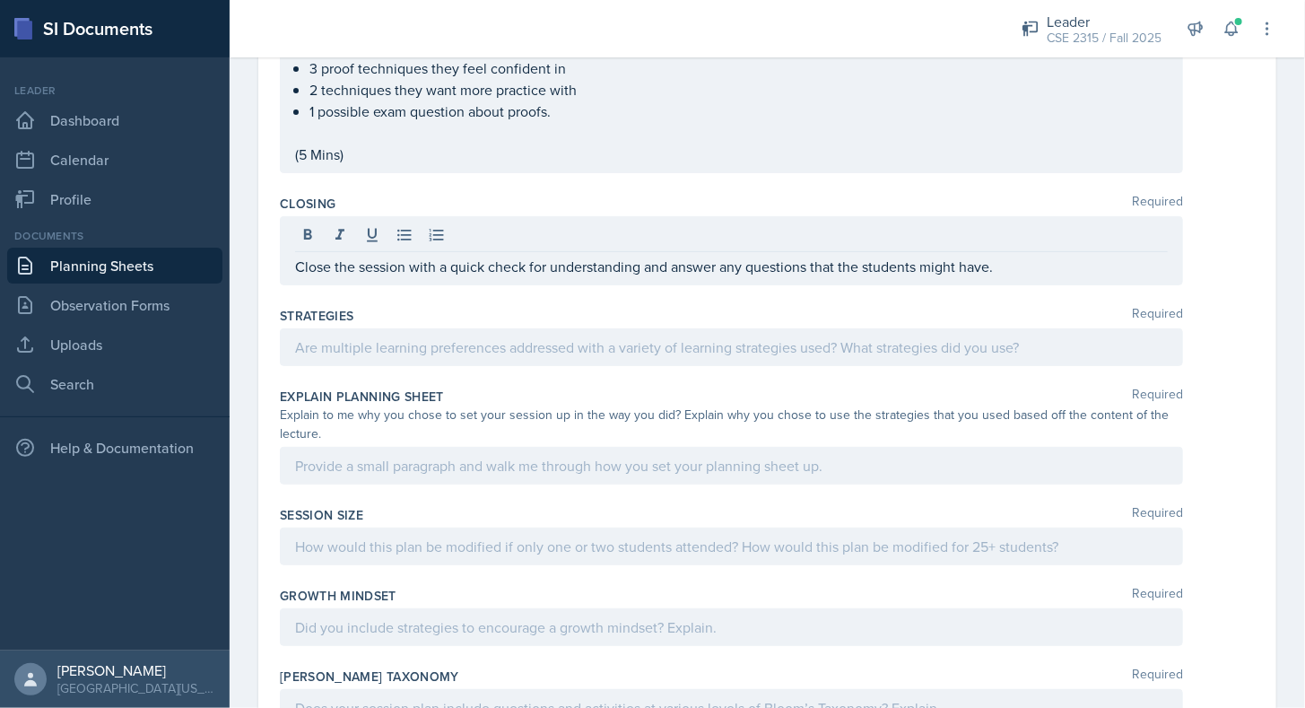
click at [350, 328] on div at bounding box center [731, 347] width 903 height 38
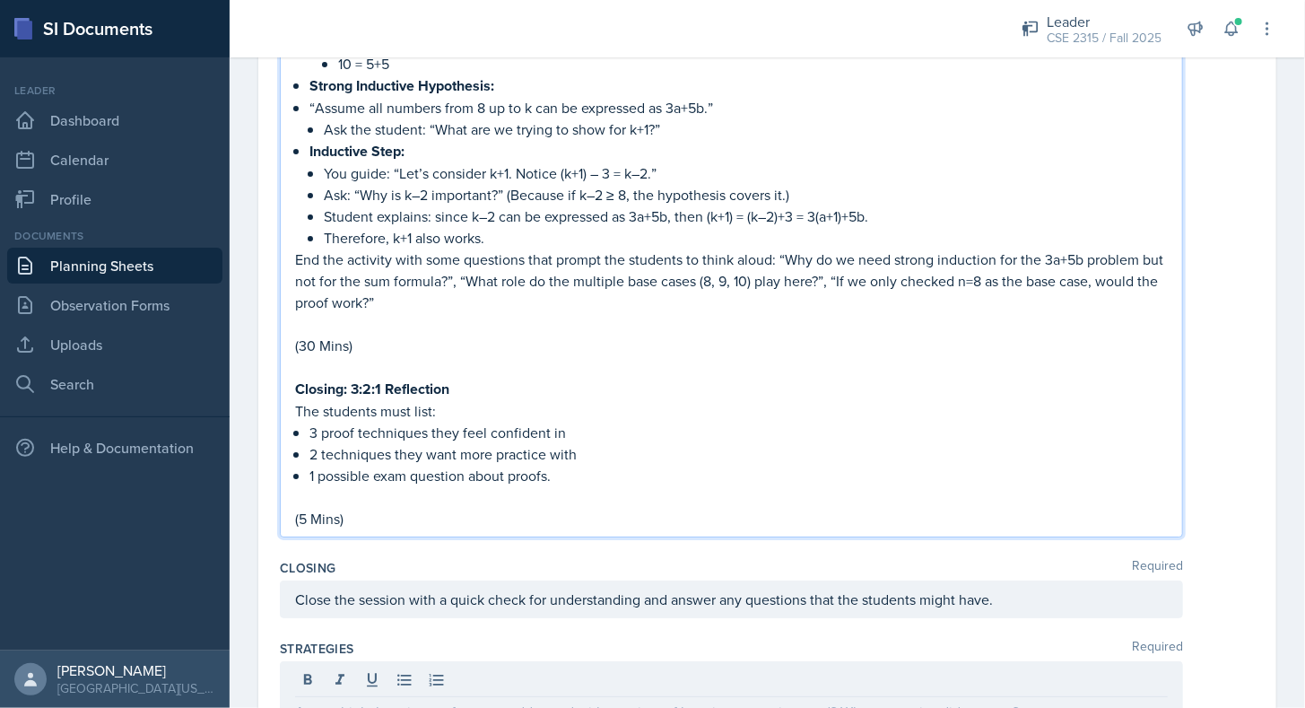
scroll to position [2915, 0]
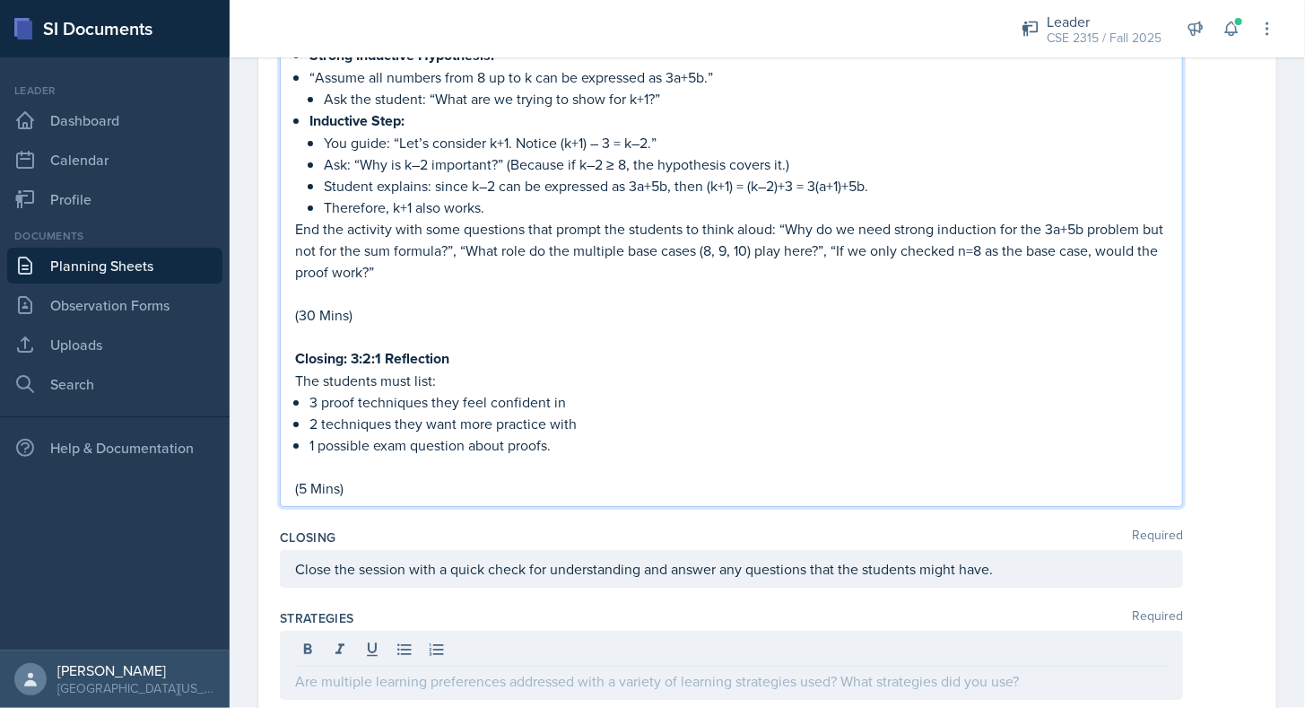
click at [411, 282] on p at bounding box center [731, 293] width 873 height 22
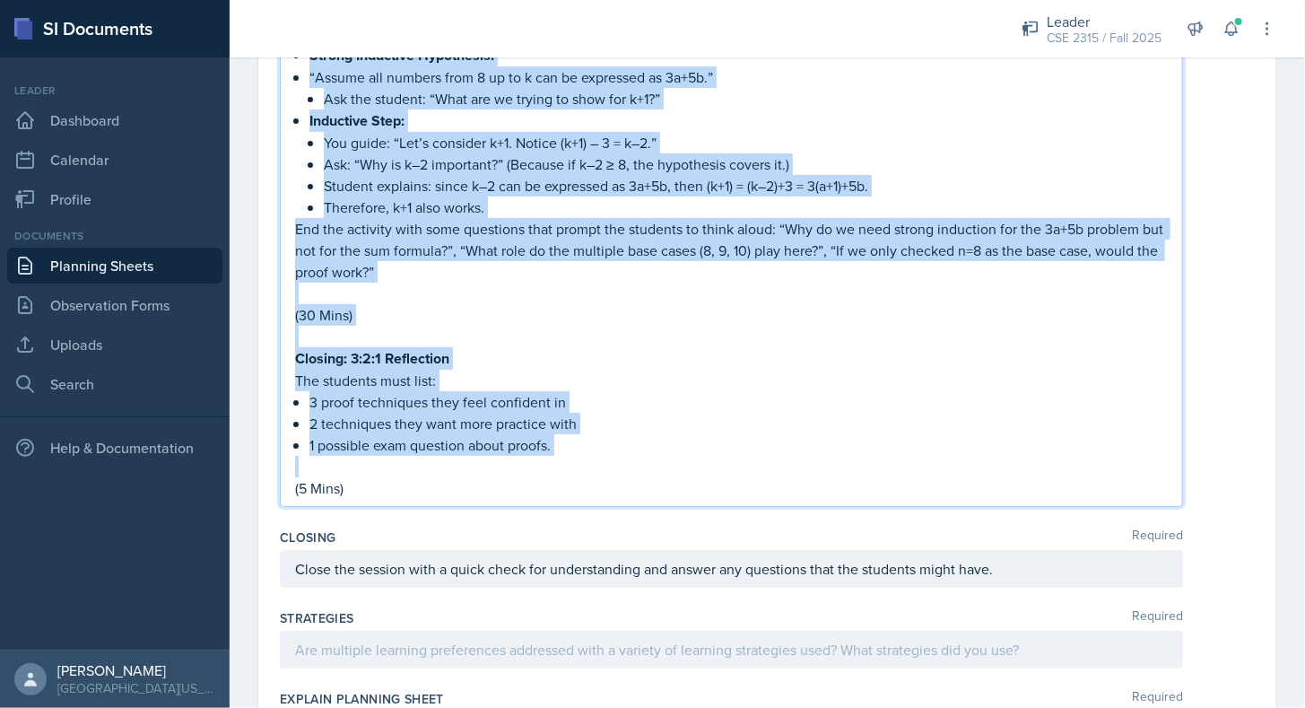
copy div "Loremipsum : Dolor Sitame: Cons’a elit seddoeiu tempor inc utl? Et dolo magn al…"
click at [411, 282] on p at bounding box center [731, 293] width 873 height 22
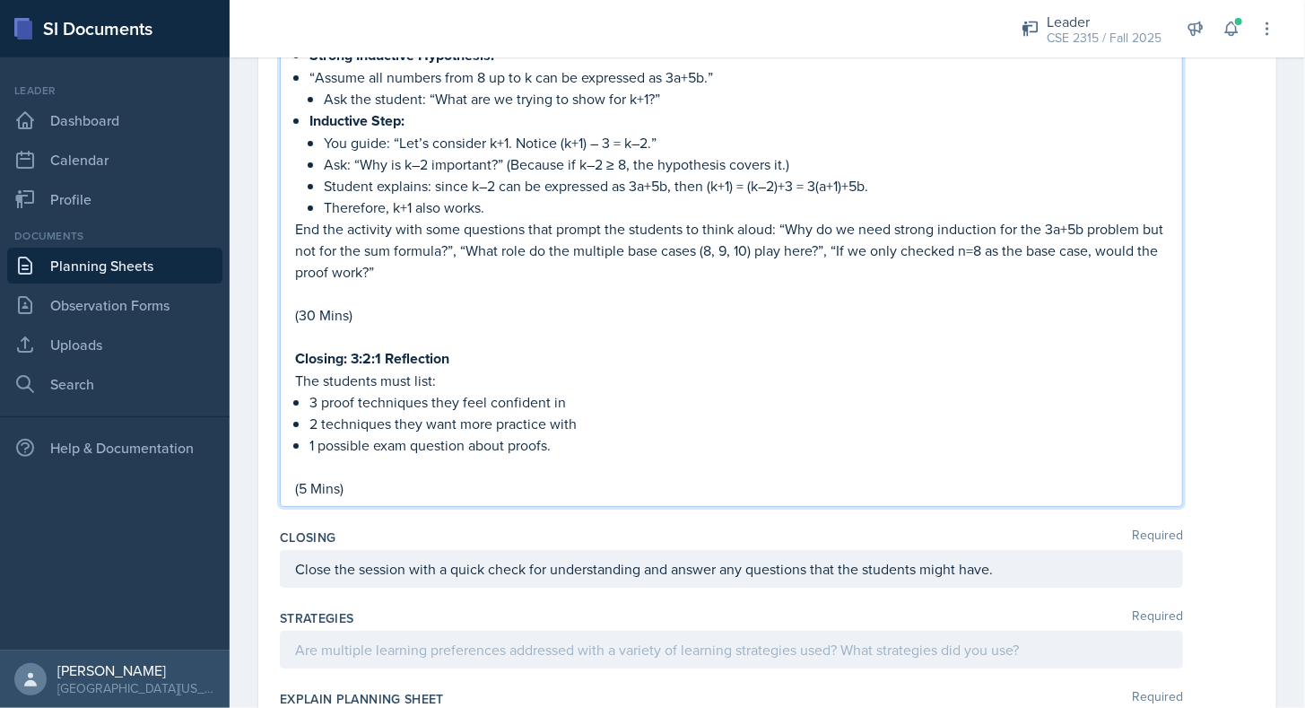
click at [371, 642] on div "Strategies Required" at bounding box center [767, 642] width 975 height 81
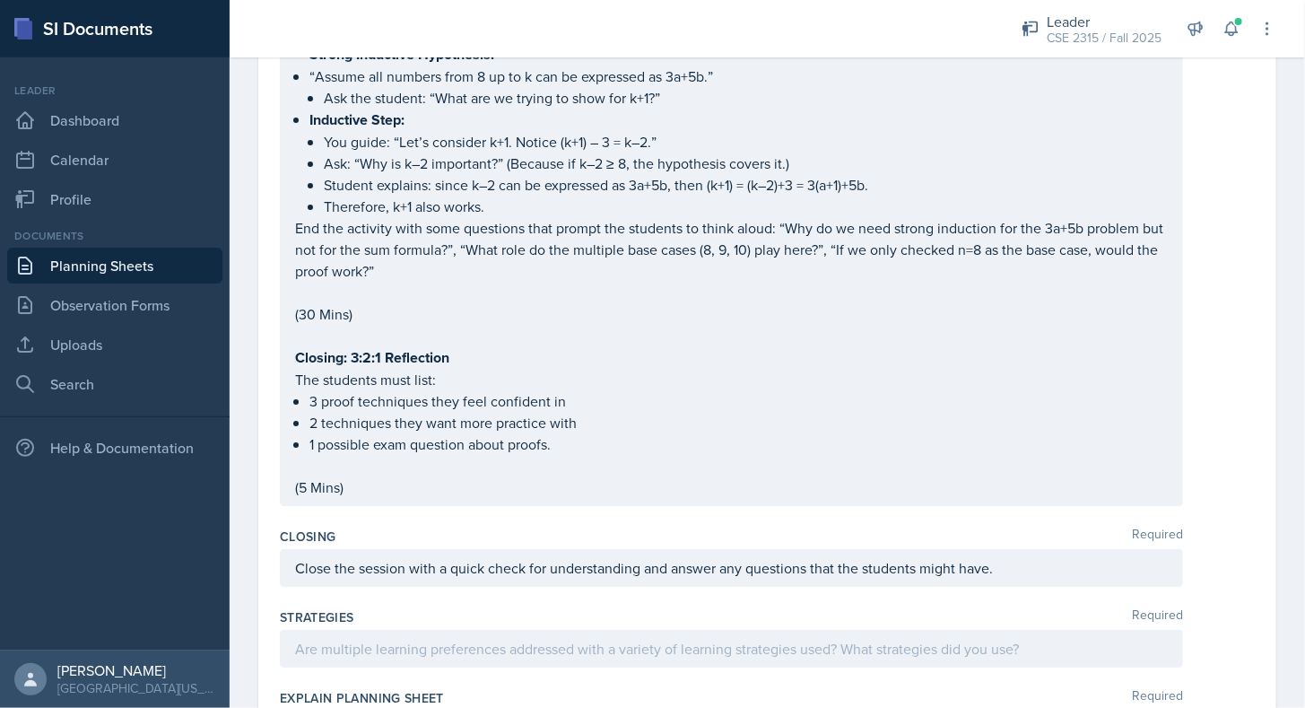
click at [406, 634] on div at bounding box center [731, 649] width 903 height 38
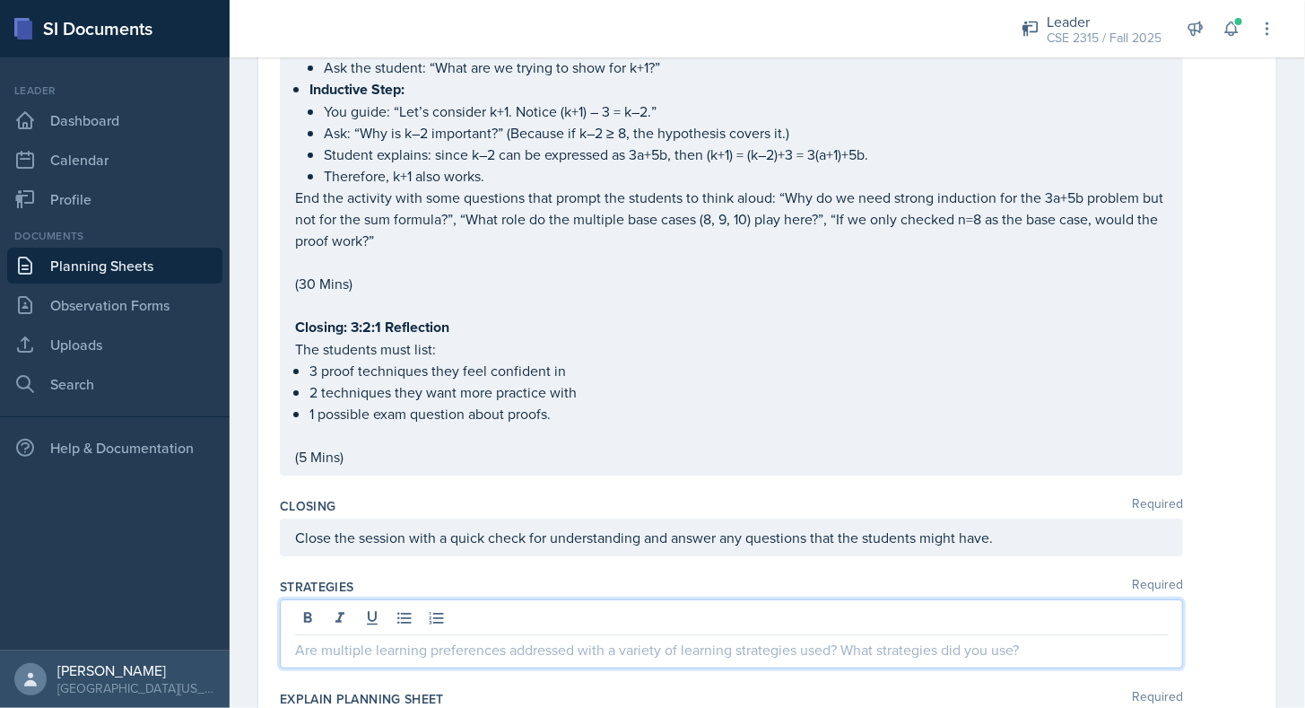
paste div
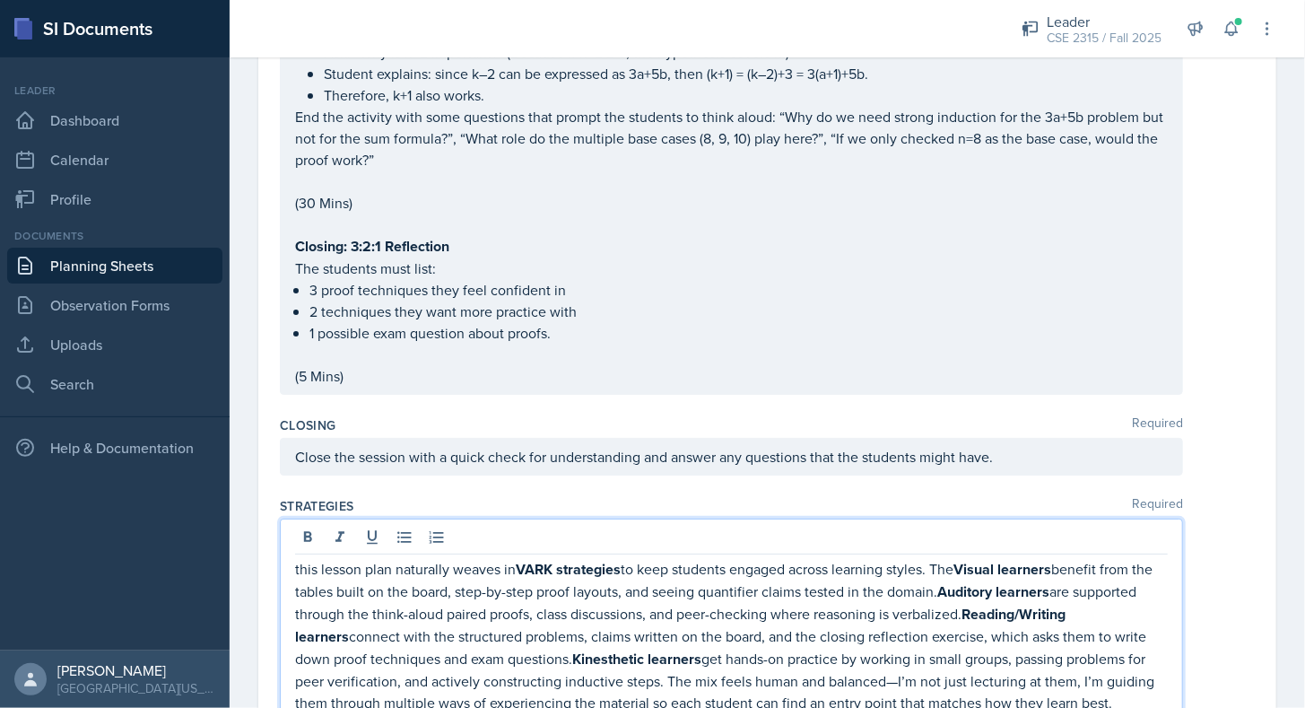
click at [300, 558] on p "this lesson plan naturally weaves in VARK strategies to keep students engaged a…" at bounding box center [731, 635] width 873 height 155
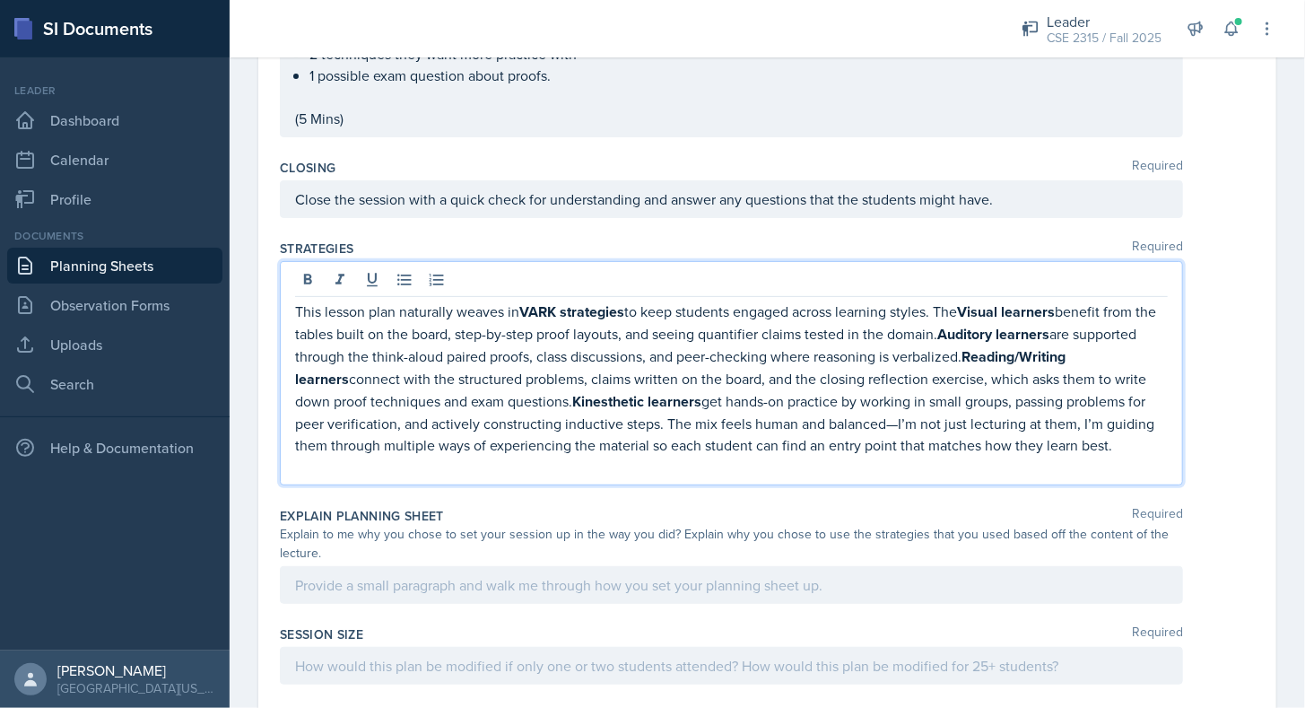
scroll to position [3255, 0]
click at [413, 420] on p "This lesson plan naturally weaves in VARK strategies to keep students engaged a…" at bounding box center [731, 376] width 873 height 155
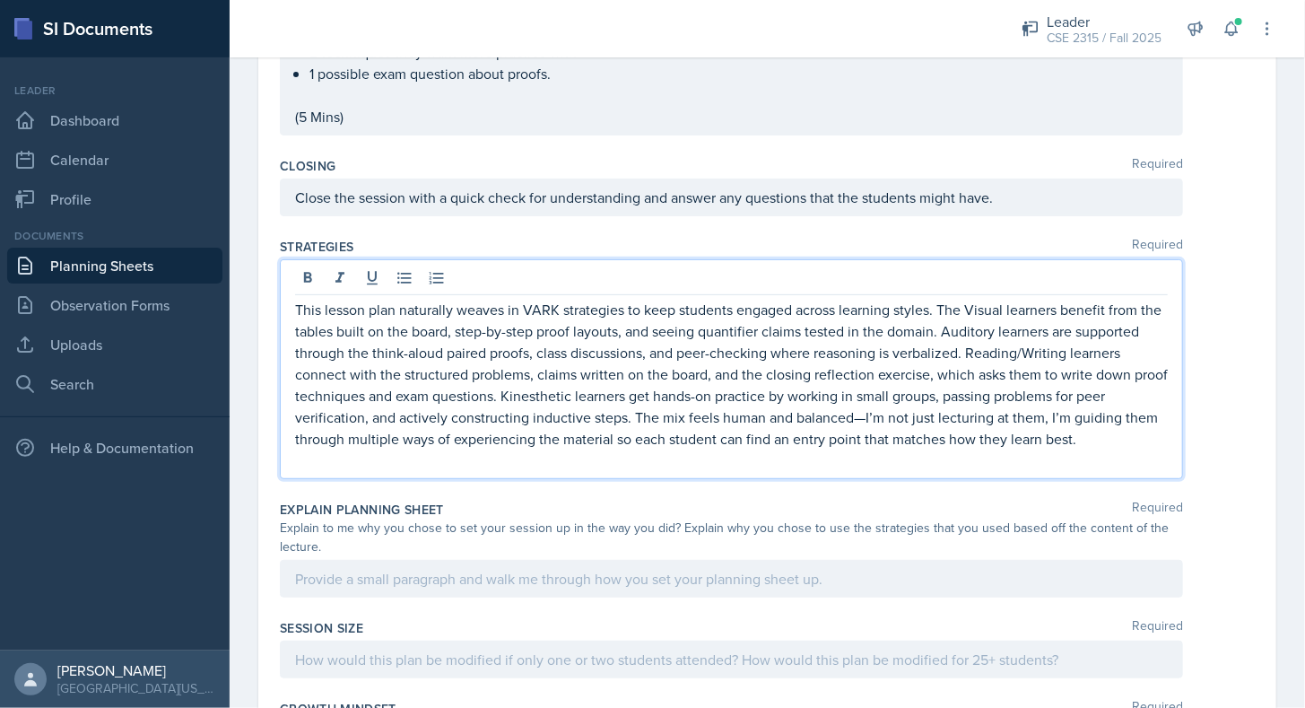
click at [467, 447] on div "This lesson plan naturally weaves in VARK strategies to keep students engaged a…" at bounding box center [731, 369] width 903 height 220
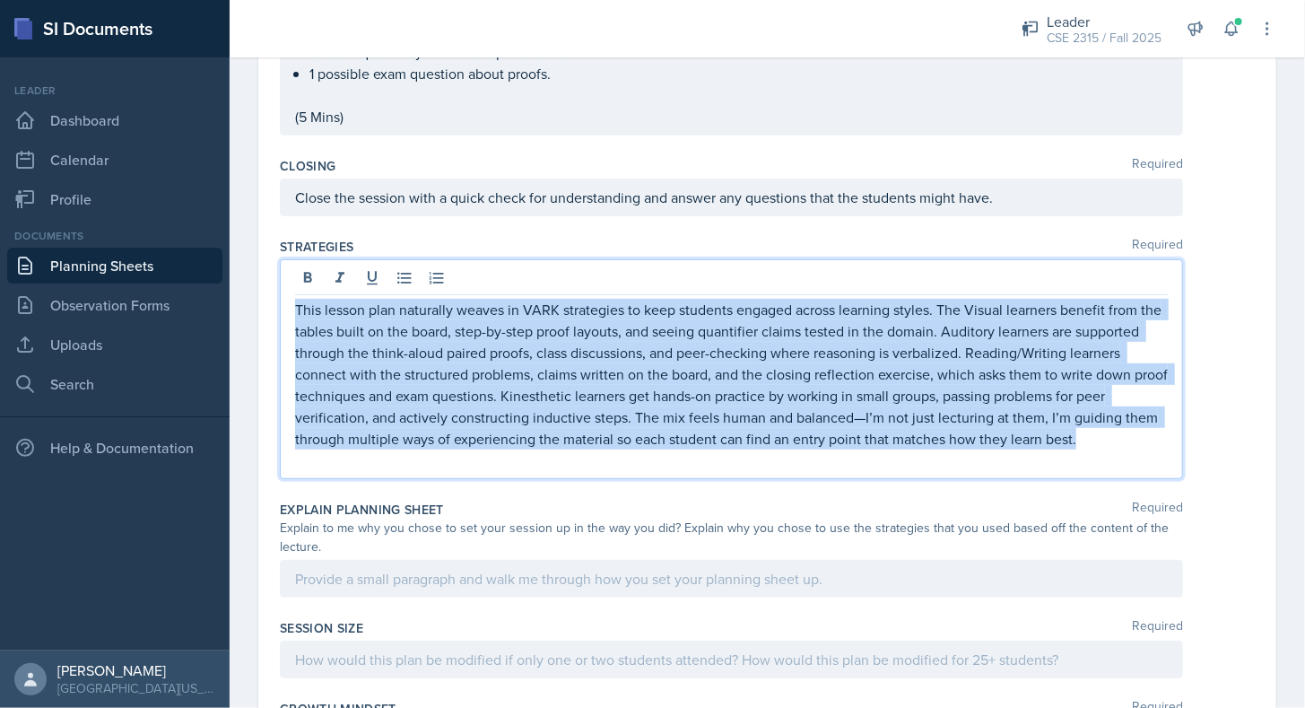
click at [431, 449] on p at bounding box center [731, 460] width 873 height 22
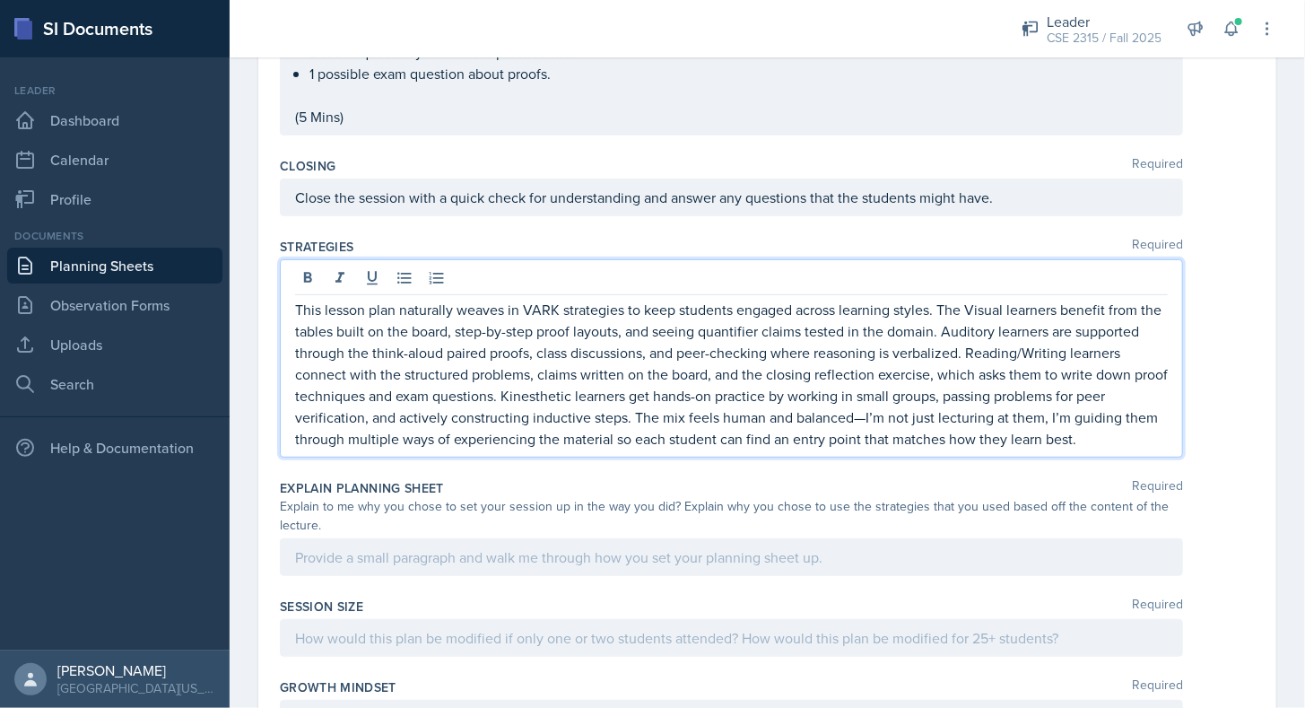
click at [411, 538] on div at bounding box center [731, 557] width 903 height 38
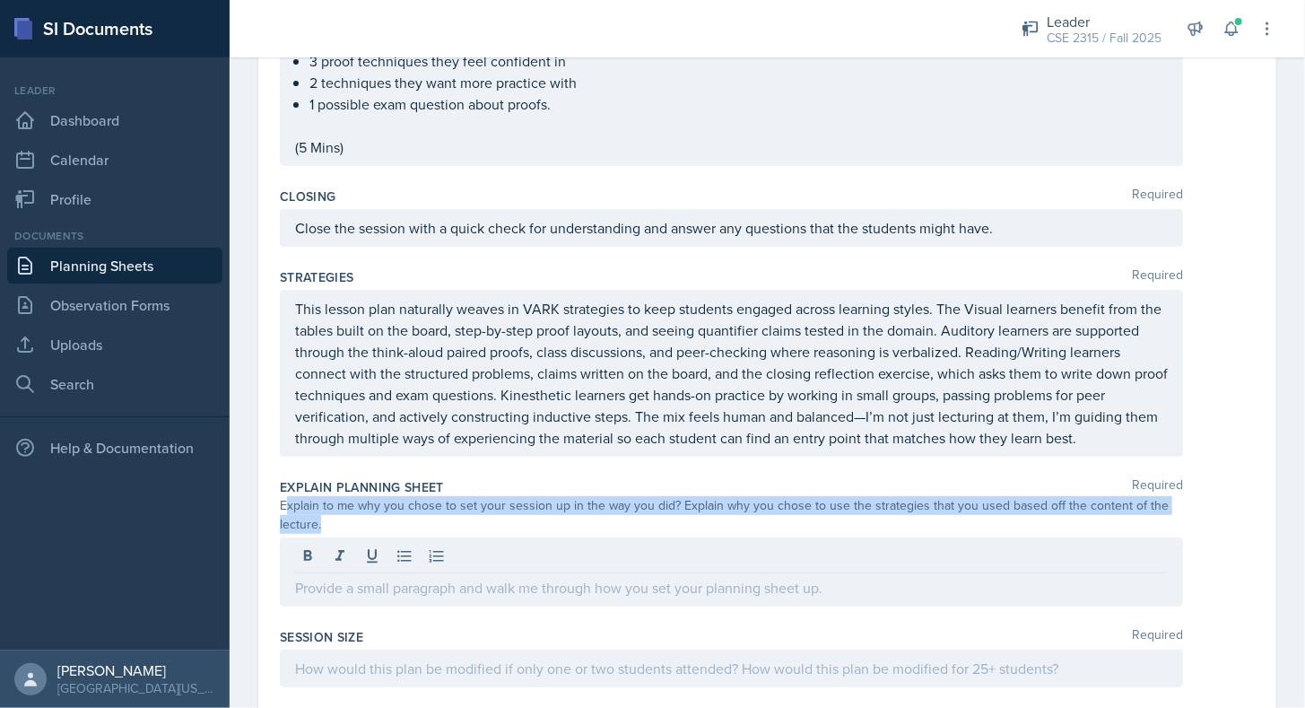
drag, startPoint x: 283, startPoint y: 482, endPoint x: 321, endPoint y: 504, distance: 43.4
click at [321, 504] on div "Explain to me why you chose to set your session up in the way you did? Explain …" at bounding box center [731, 515] width 903 height 38
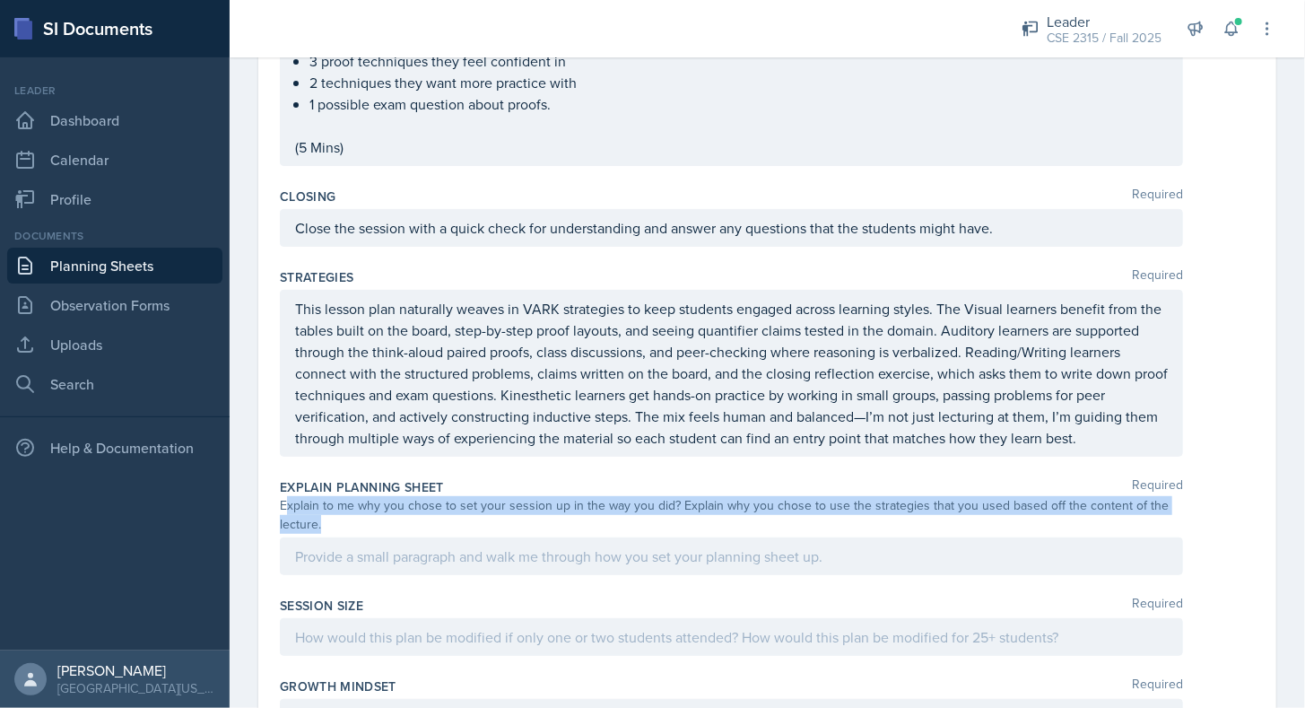
copy div "xplain to me why you chose to set your session up in the way you did? Explain w…"
click at [321, 504] on div "Explain to me why you chose to set your session up in the way you did? Explain …" at bounding box center [731, 515] width 903 height 38
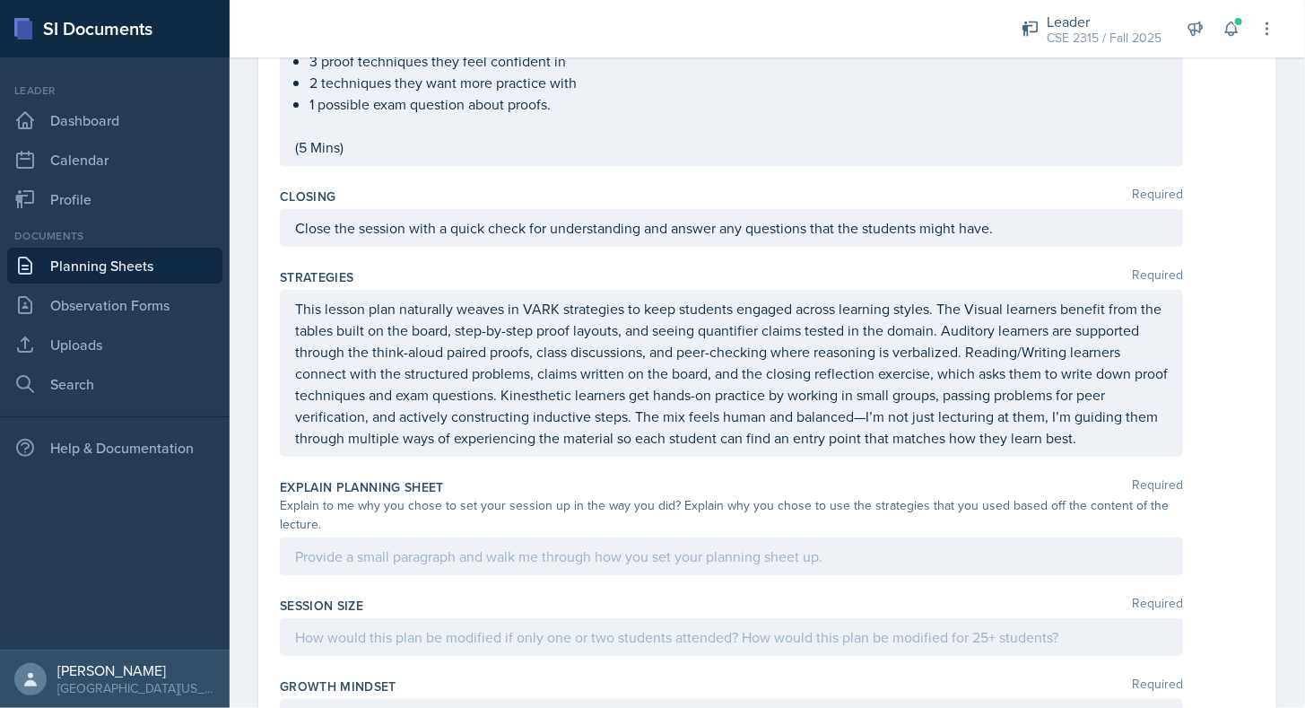
click at [519, 546] on div at bounding box center [731, 556] width 903 height 38
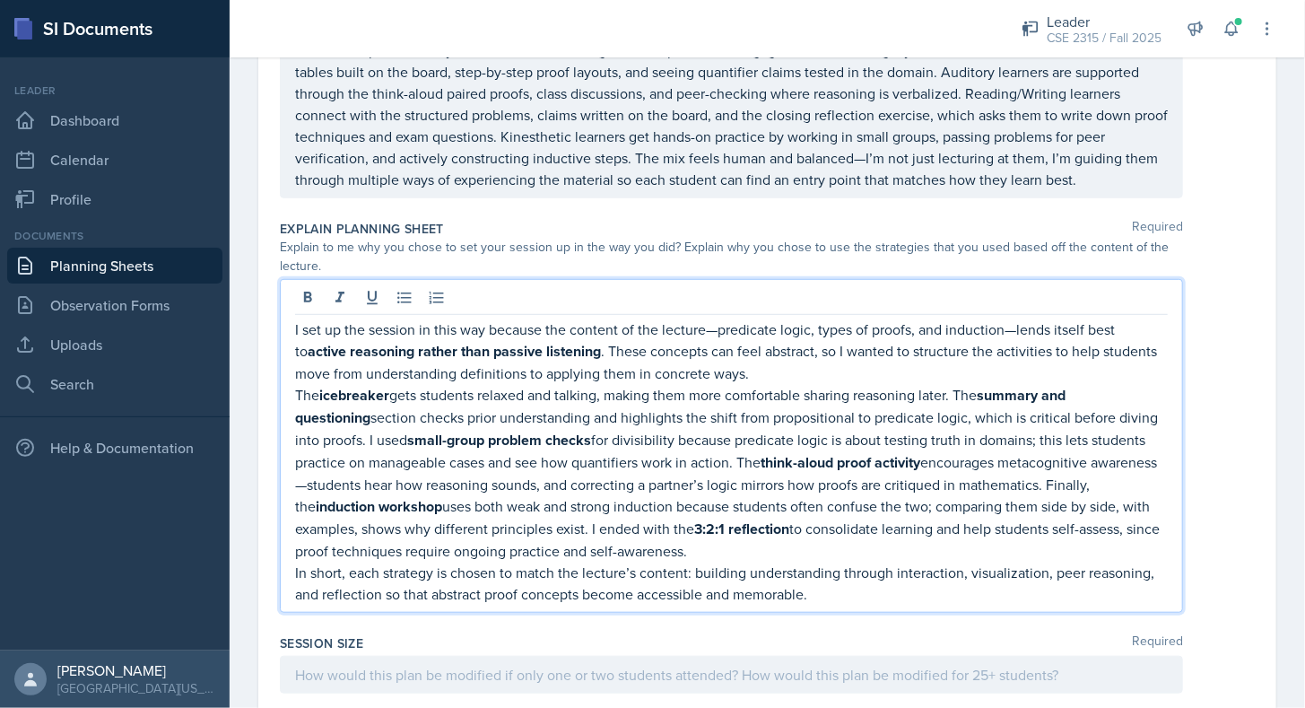
scroll to position [3484, 0]
click at [549, 456] on p "The icebreaker gets students relaxed and talking, making them more comfortable …" at bounding box center [731, 472] width 873 height 178
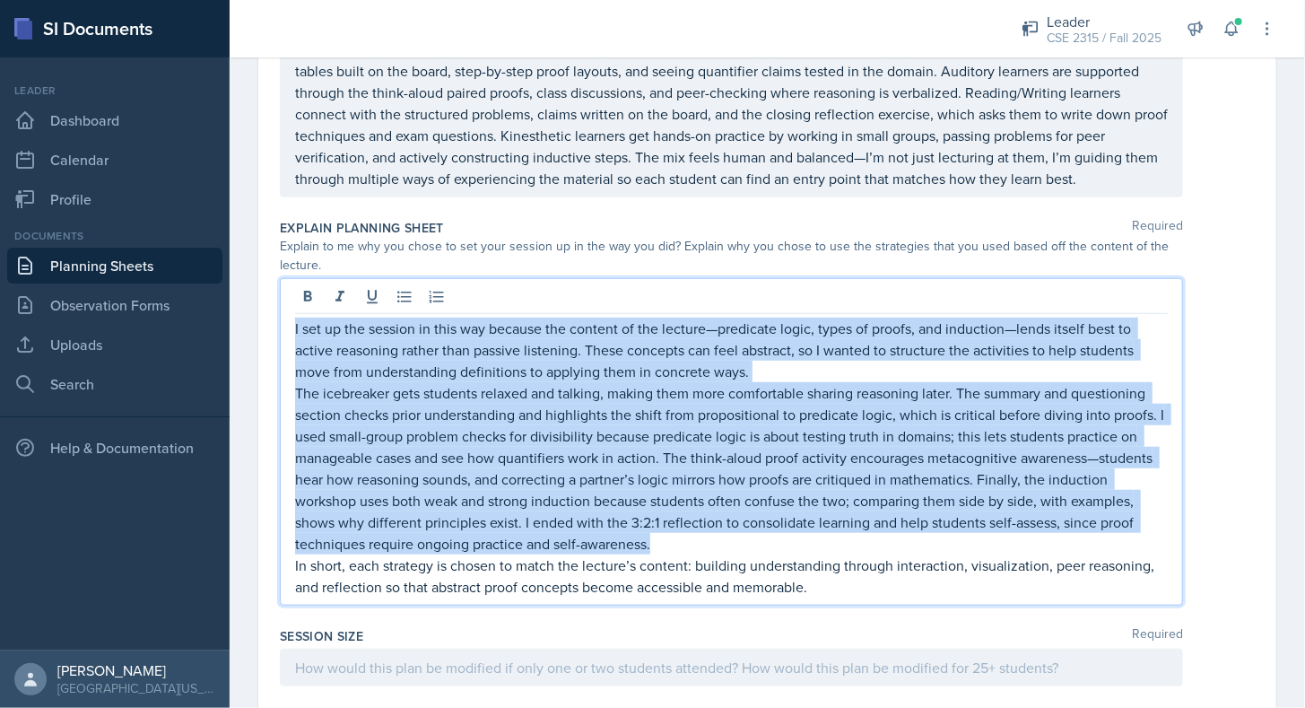
click at [517, 429] on p "The icebreaker gets students relaxed and talking, making them more comfortable …" at bounding box center [731, 468] width 873 height 172
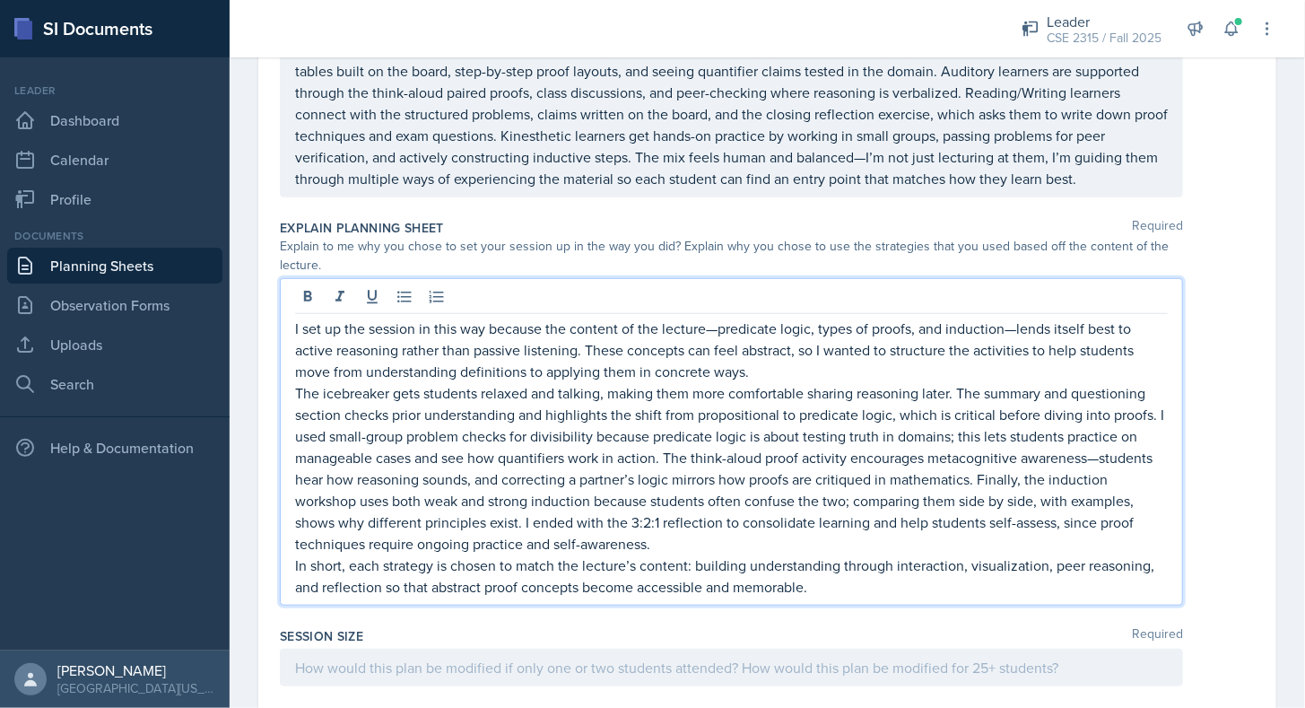
click at [1103, 438] on p "The icebreaker gets students relaxed and talking, making them more comfortable …" at bounding box center [731, 468] width 873 height 172
click at [716, 317] on p "I set up the session in this way because the content of the lecture—predicate l…" at bounding box center [731, 349] width 873 height 65
click at [1010, 317] on p "I set up the session in this way because the content of the lecture, predicate …" at bounding box center [731, 349] width 873 height 65
click at [1007, 317] on p "I set up the session in this way because the content of the lecture, predicate …" at bounding box center [731, 349] width 873 height 65
click at [1026, 317] on p "I set up the session in this way because the content of the lecture, predicate …" at bounding box center [731, 349] width 873 height 65
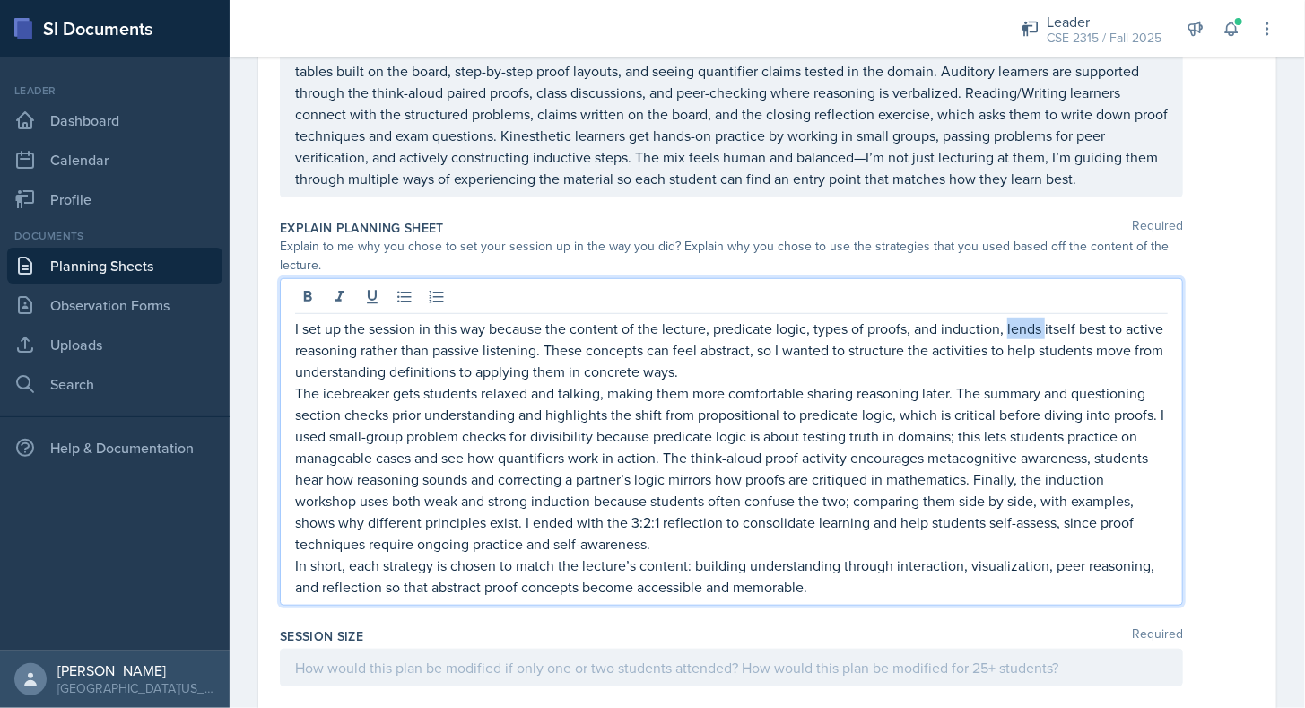
click at [1026, 317] on p "I set up the session in this way because the content of the lecture, predicate …" at bounding box center [731, 349] width 873 height 65
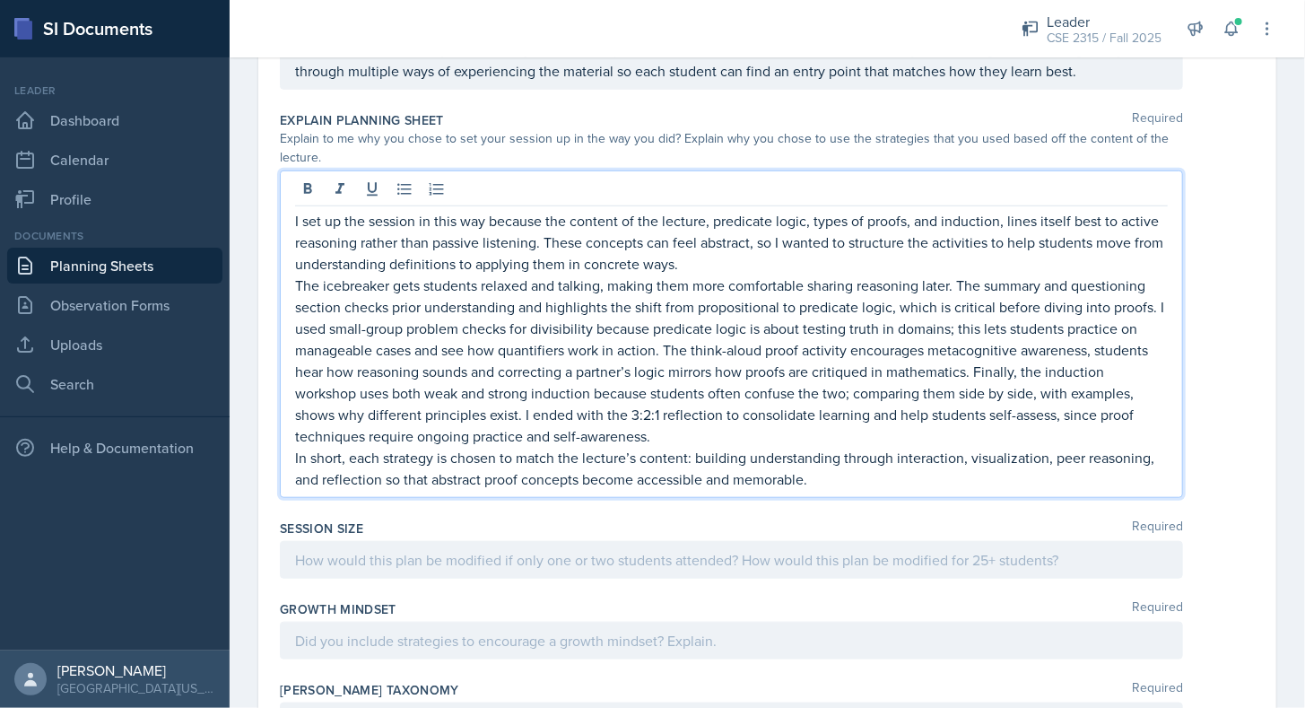
scroll to position [3592, 0]
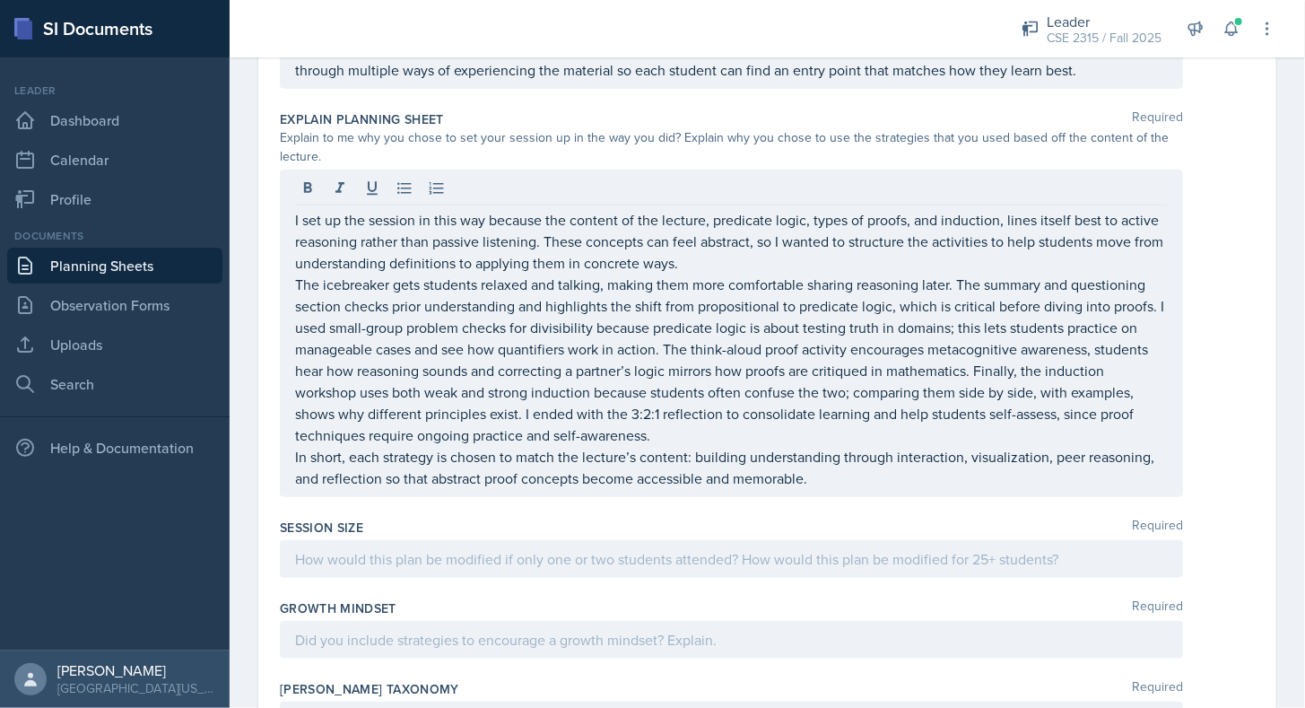
click at [717, 511] on div "Session Size Required" at bounding box center [767, 551] width 975 height 81
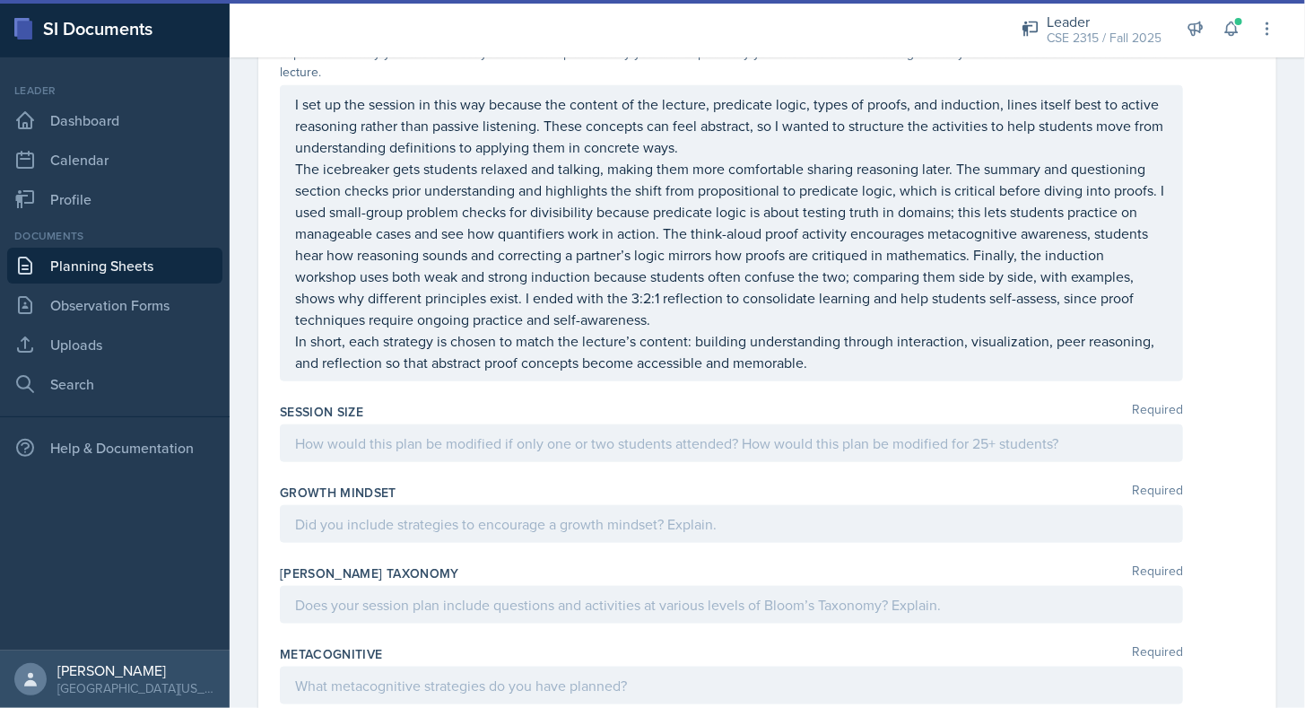
scroll to position [3714, 0]
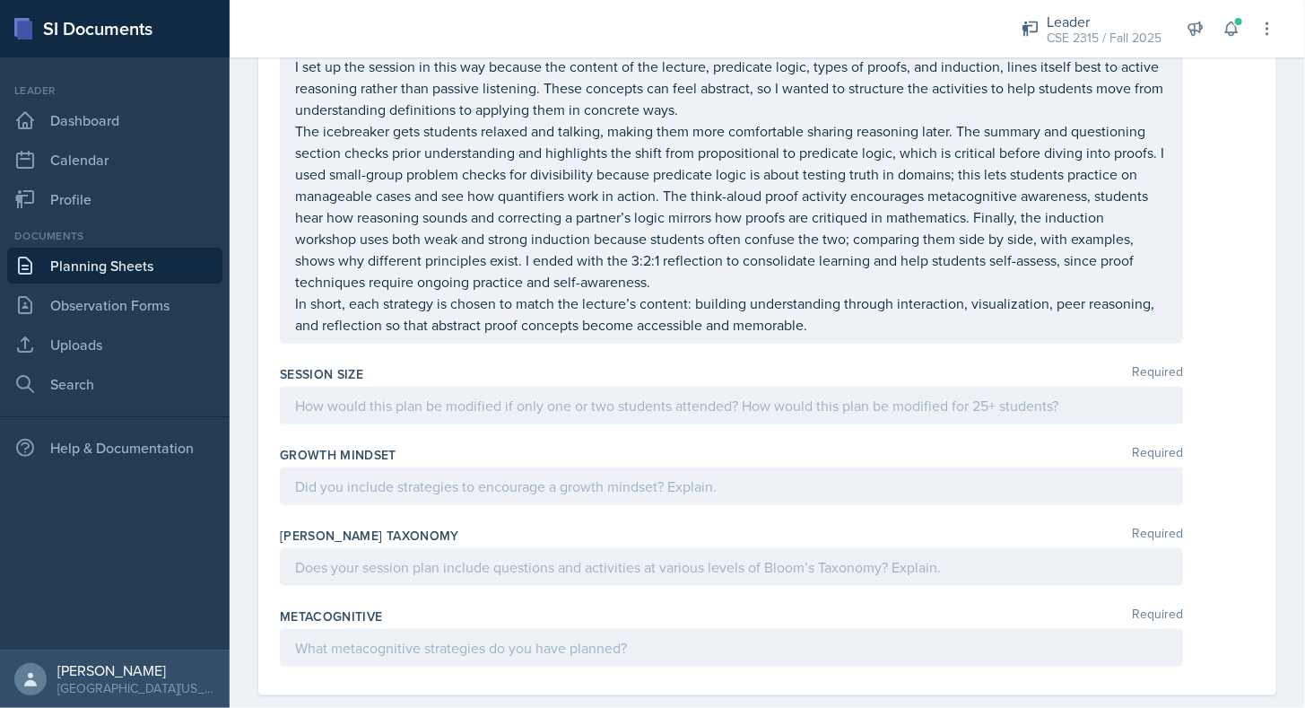
click at [665, 387] on div at bounding box center [731, 406] width 903 height 38
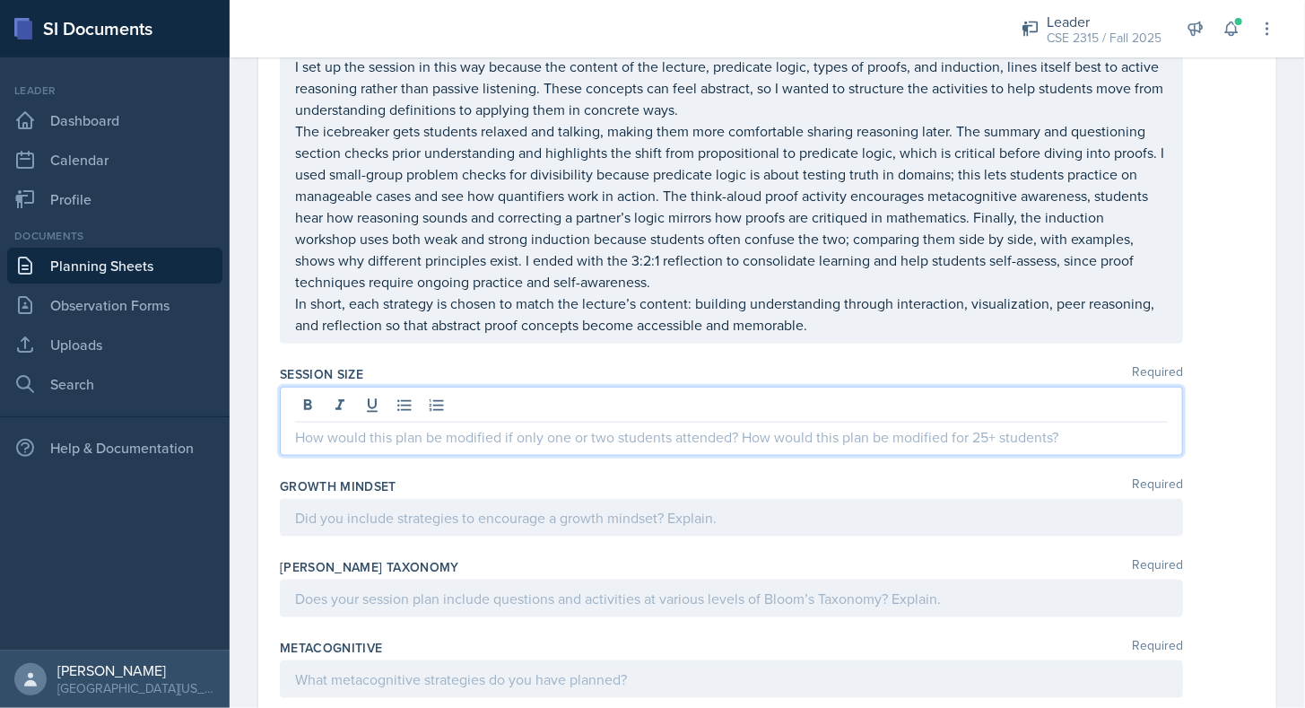
paste div
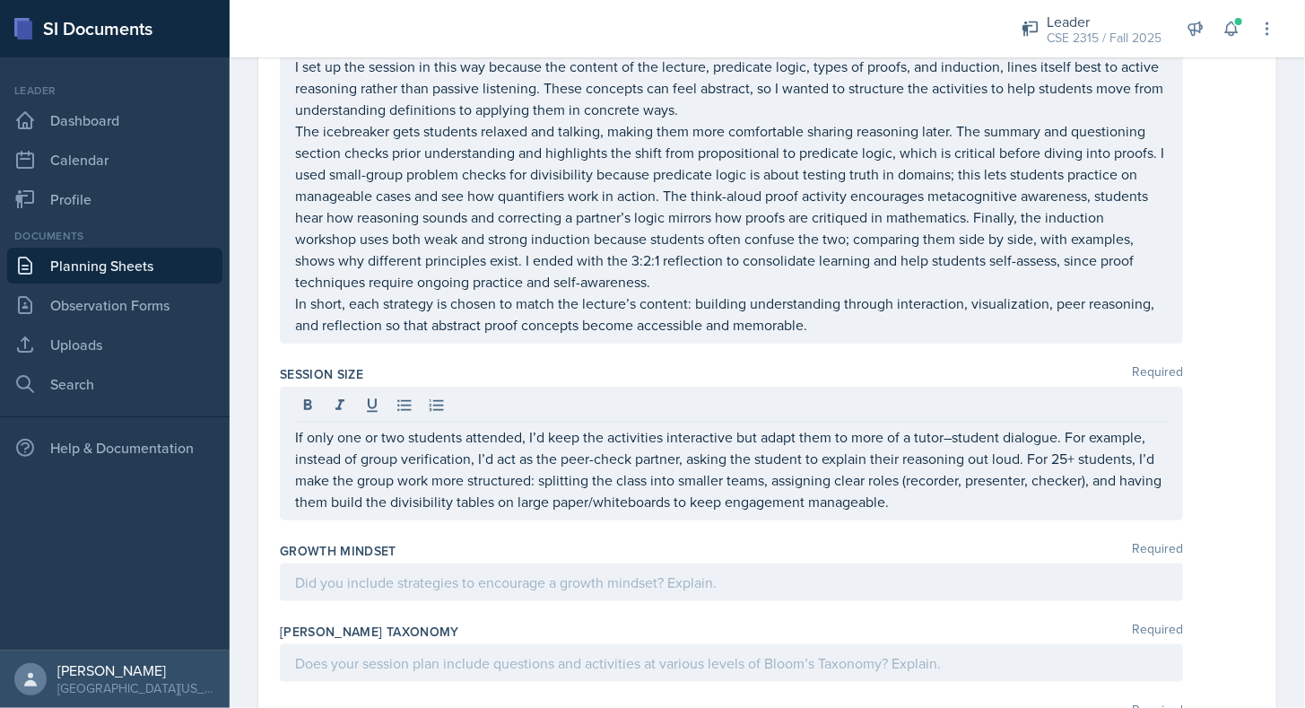
click at [523, 497] on div "Session Size Required If only one or two students attended, I’d keep the activi…" at bounding box center [767, 446] width 975 height 177
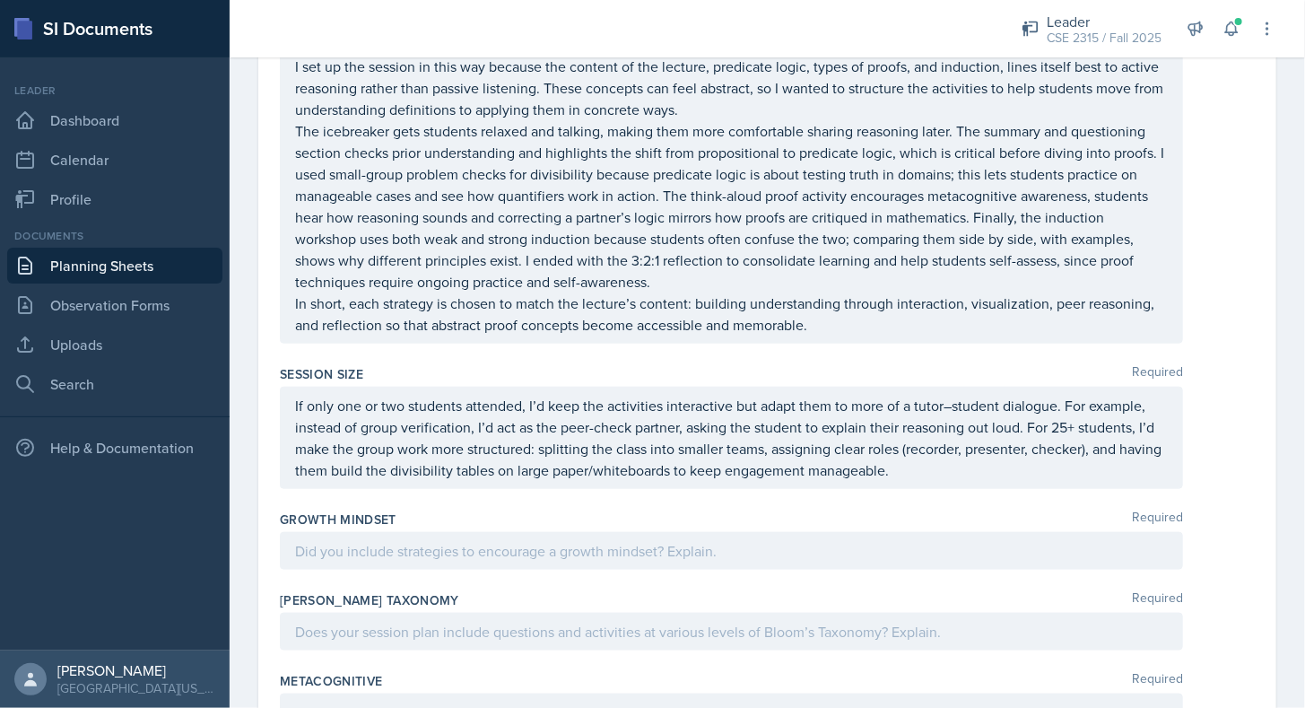
click at [497, 510] on div "Growth Mindset Required" at bounding box center [767, 519] width 975 height 18
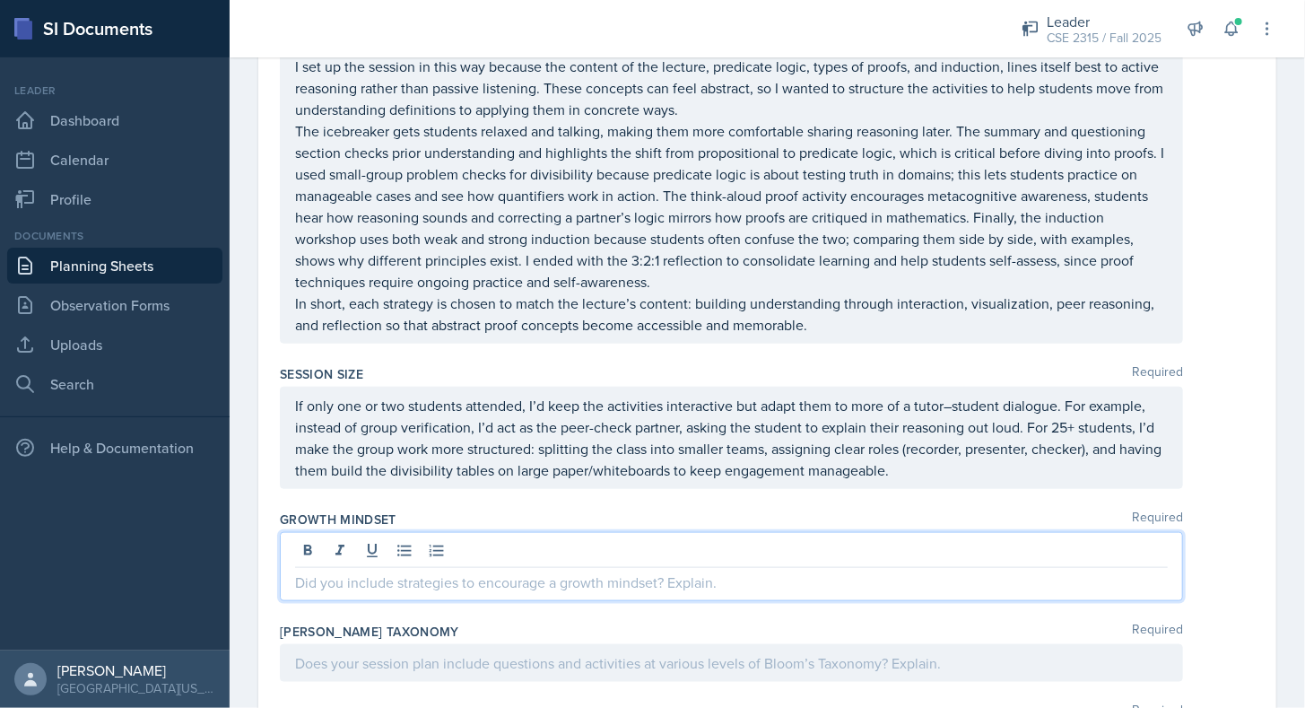
click at [491, 532] on div at bounding box center [731, 566] width 903 height 69
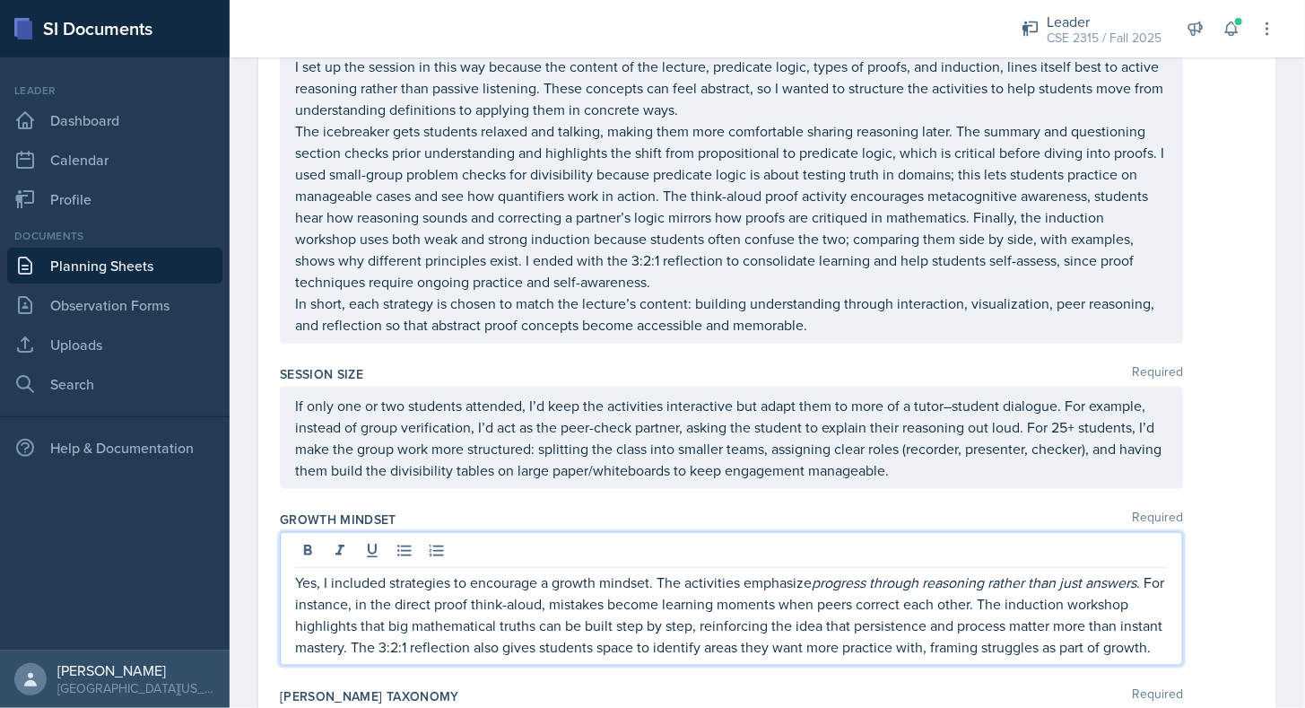
click at [590, 510] on div "Growth Mindset Required" at bounding box center [767, 519] width 975 height 18
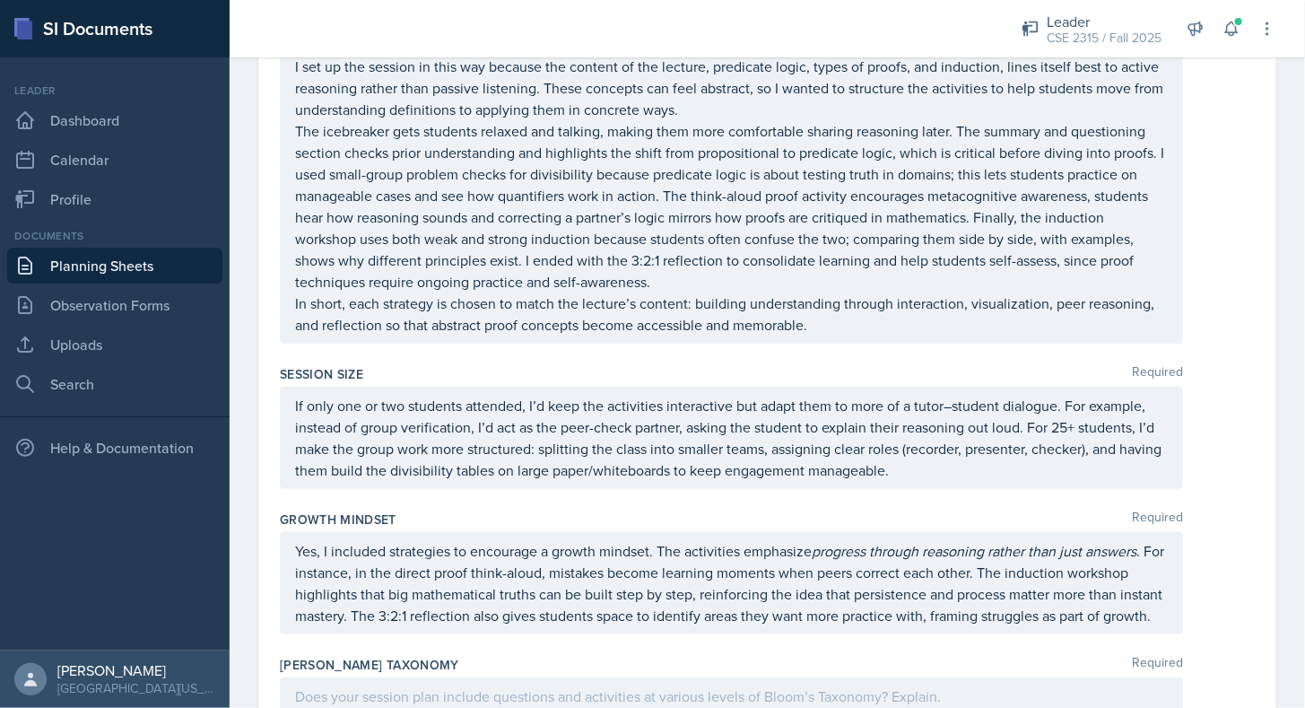
scroll to position [3865, 0]
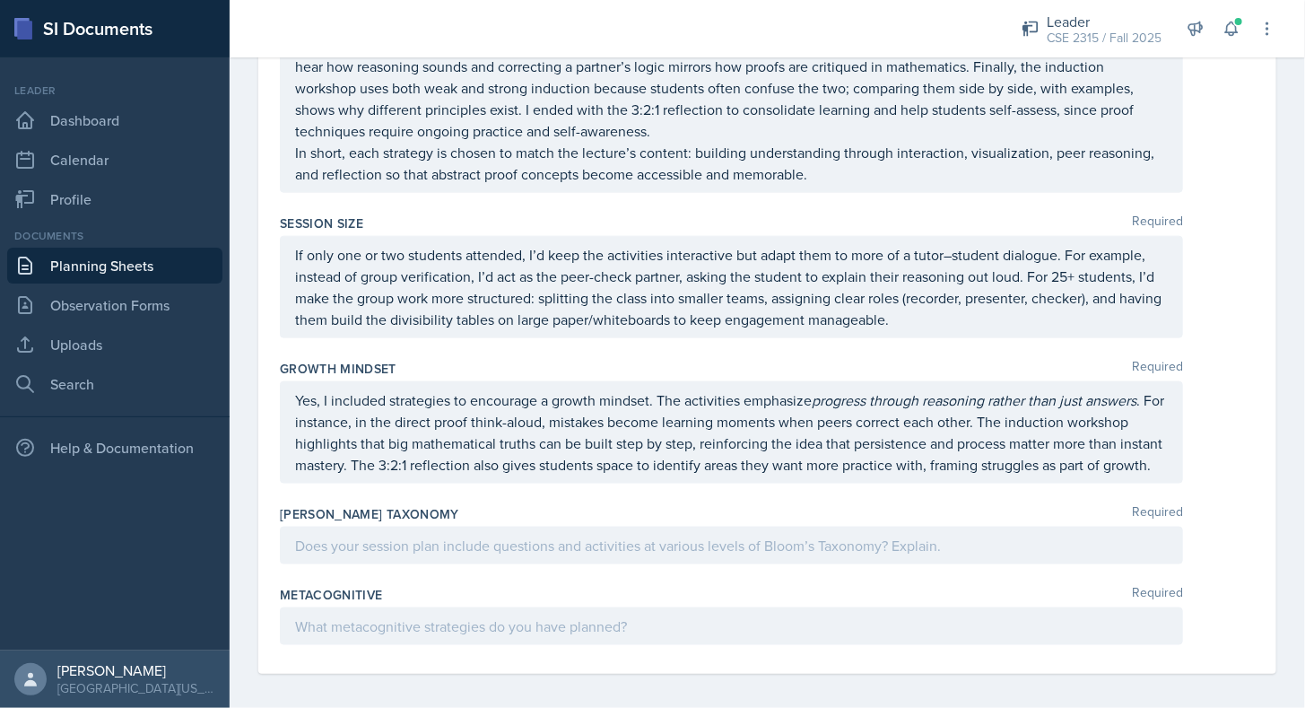
click at [664, 549] on div at bounding box center [731, 545] width 903 height 38
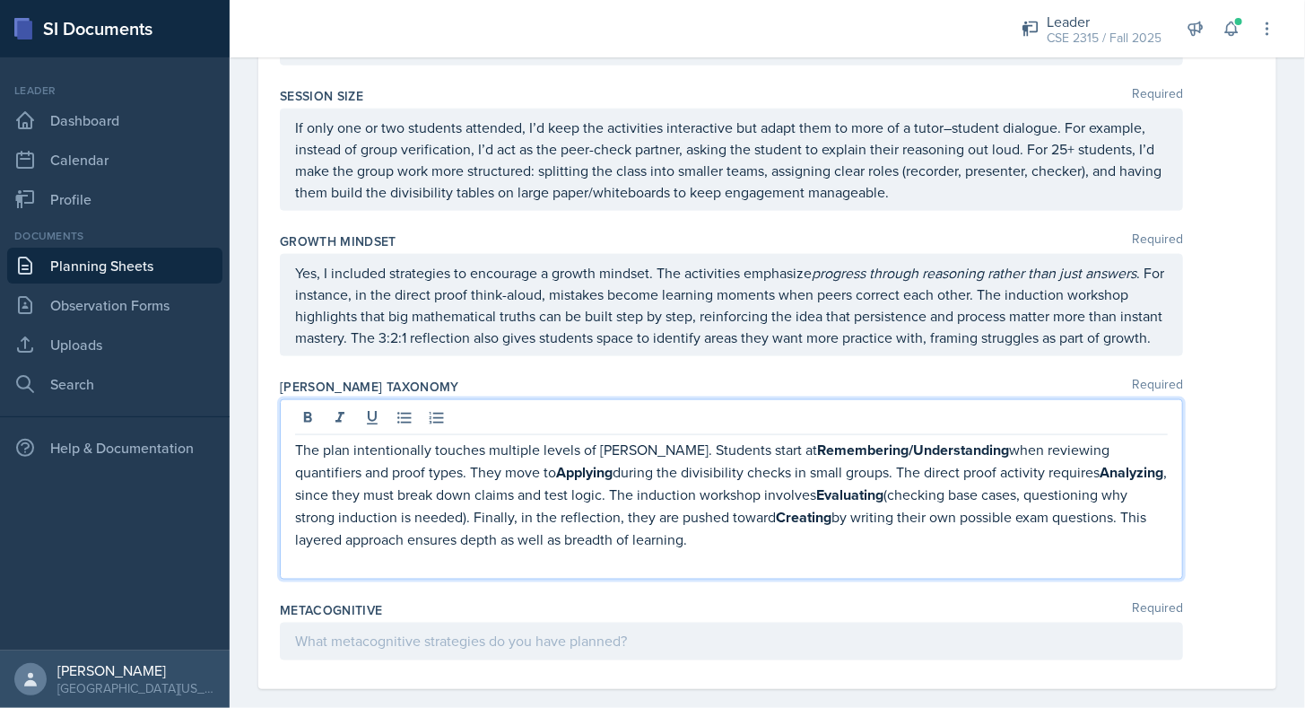
scroll to position [3994, 0]
click at [621, 552] on p at bounding box center [731, 559] width 873 height 22
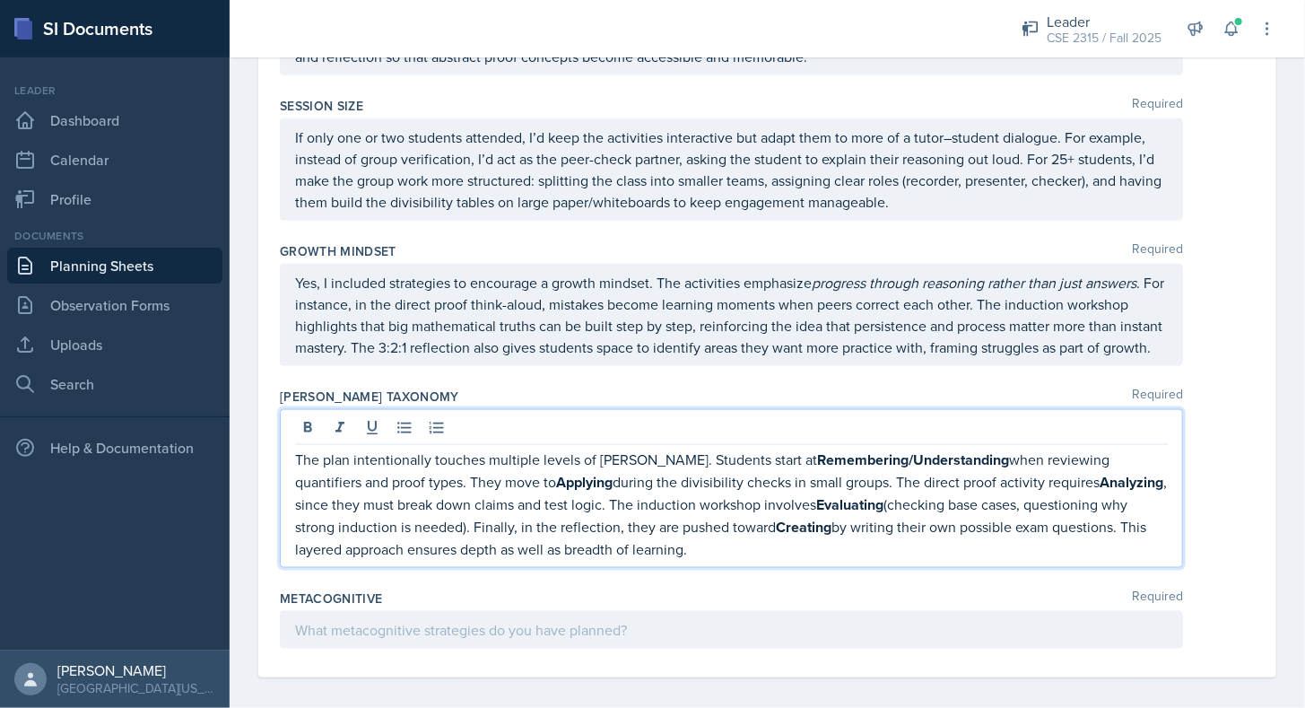
click at [579, 479] on p "The plan intentionally touches multiple levels of [PERSON_NAME]. Students start…" at bounding box center [731, 503] width 873 height 111
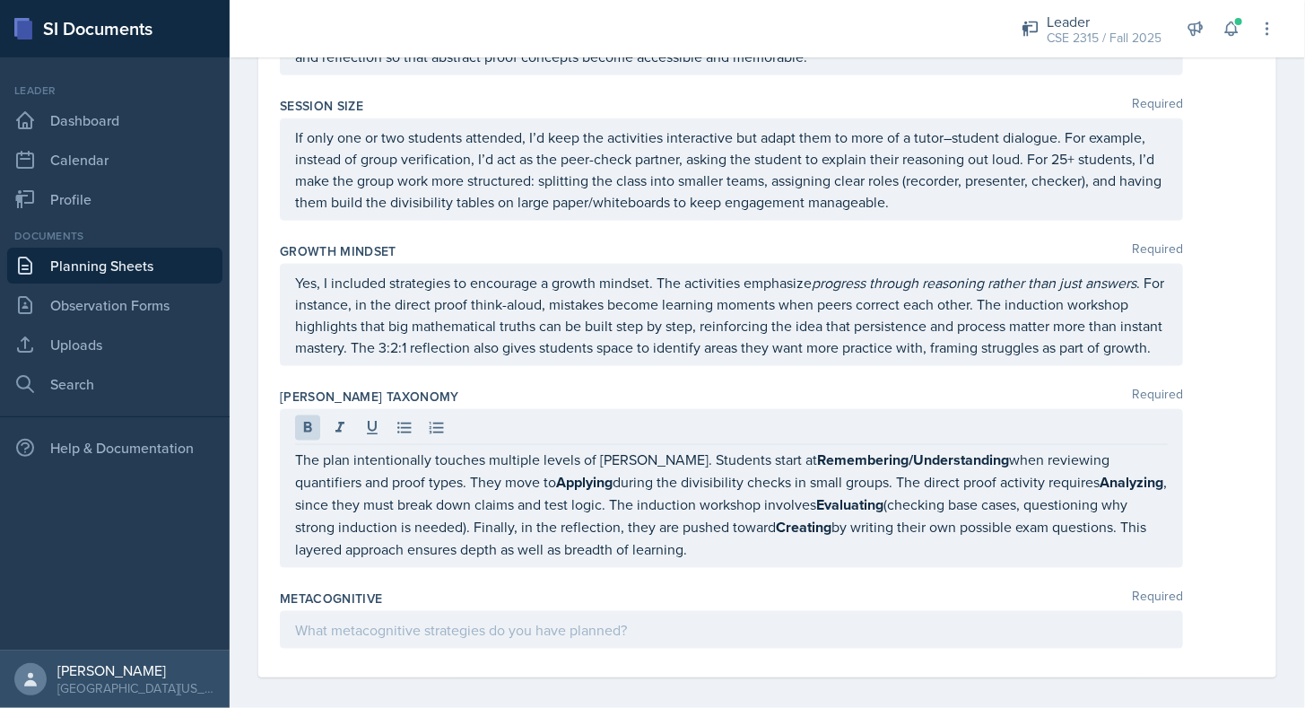
click at [579, 358] on div "Yes, I included strategies to encourage a growth mindset. The activities emphas…" at bounding box center [731, 315] width 903 height 102
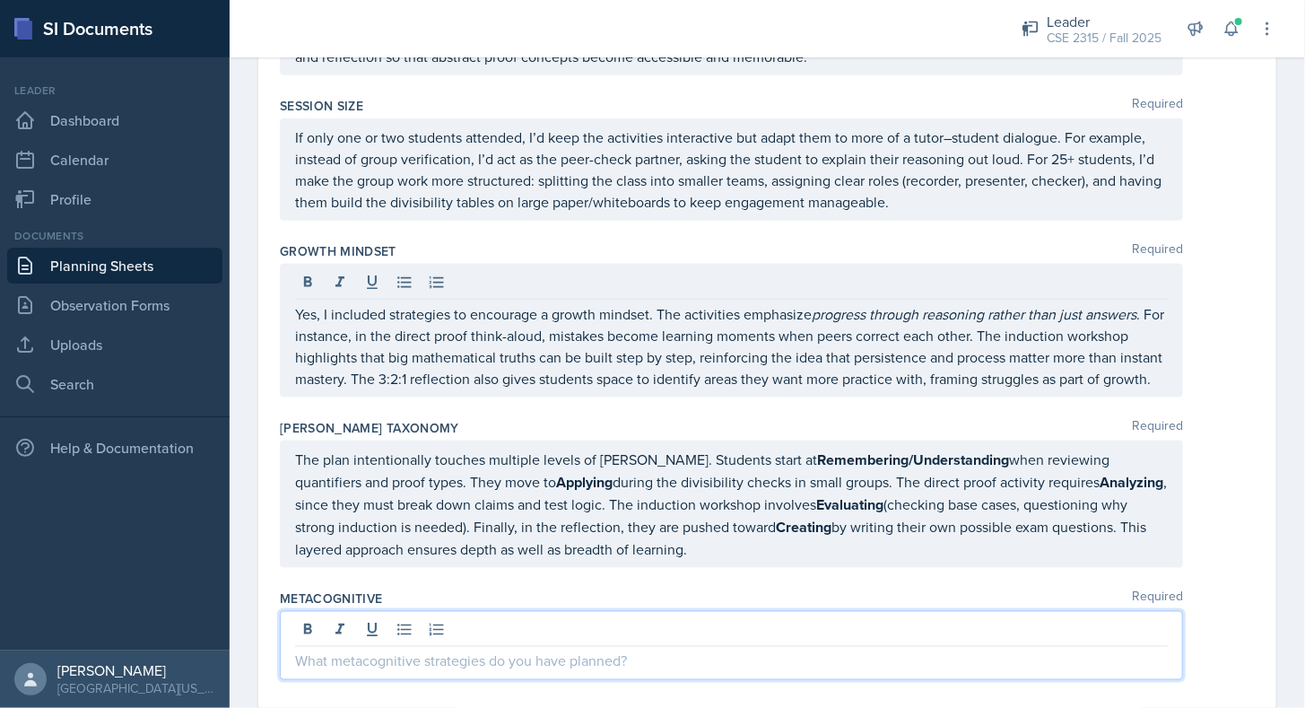
click at [613, 616] on div at bounding box center [731, 645] width 903 height 69
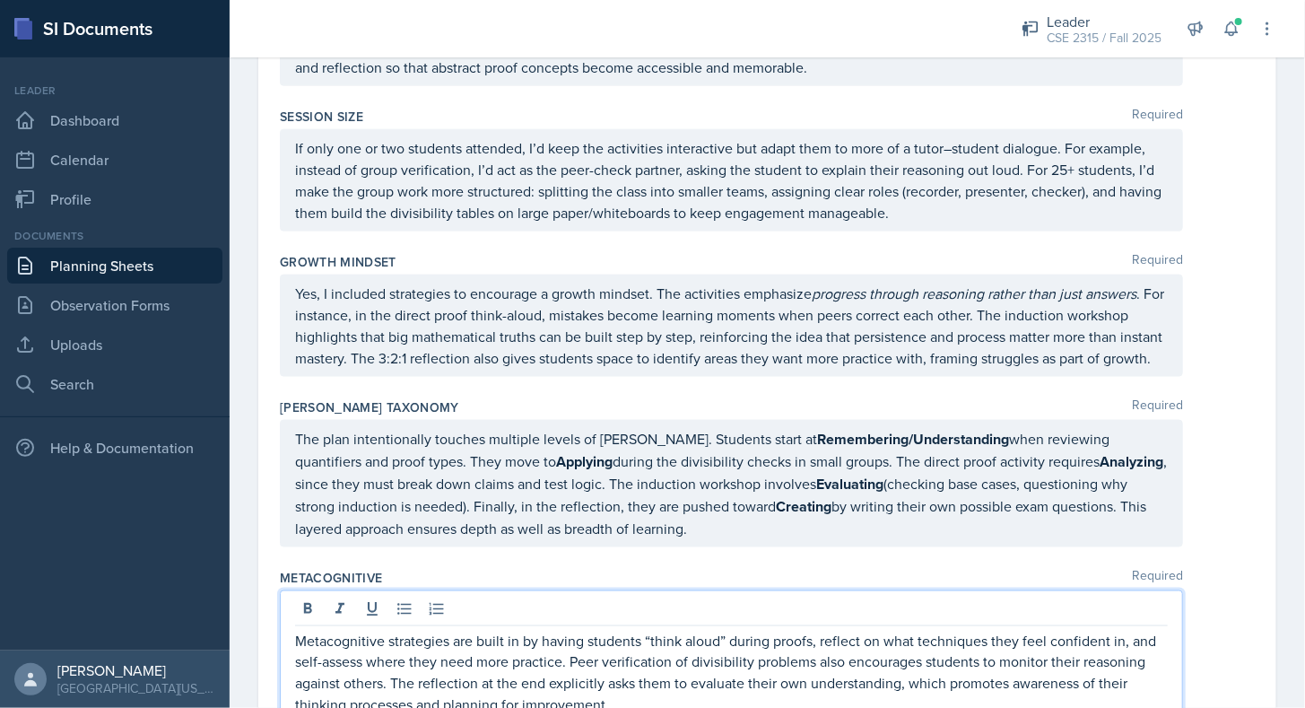
click at [649, 569] on div "Metacognitive Required" at bounding box center [767, 578] width 975 height 18
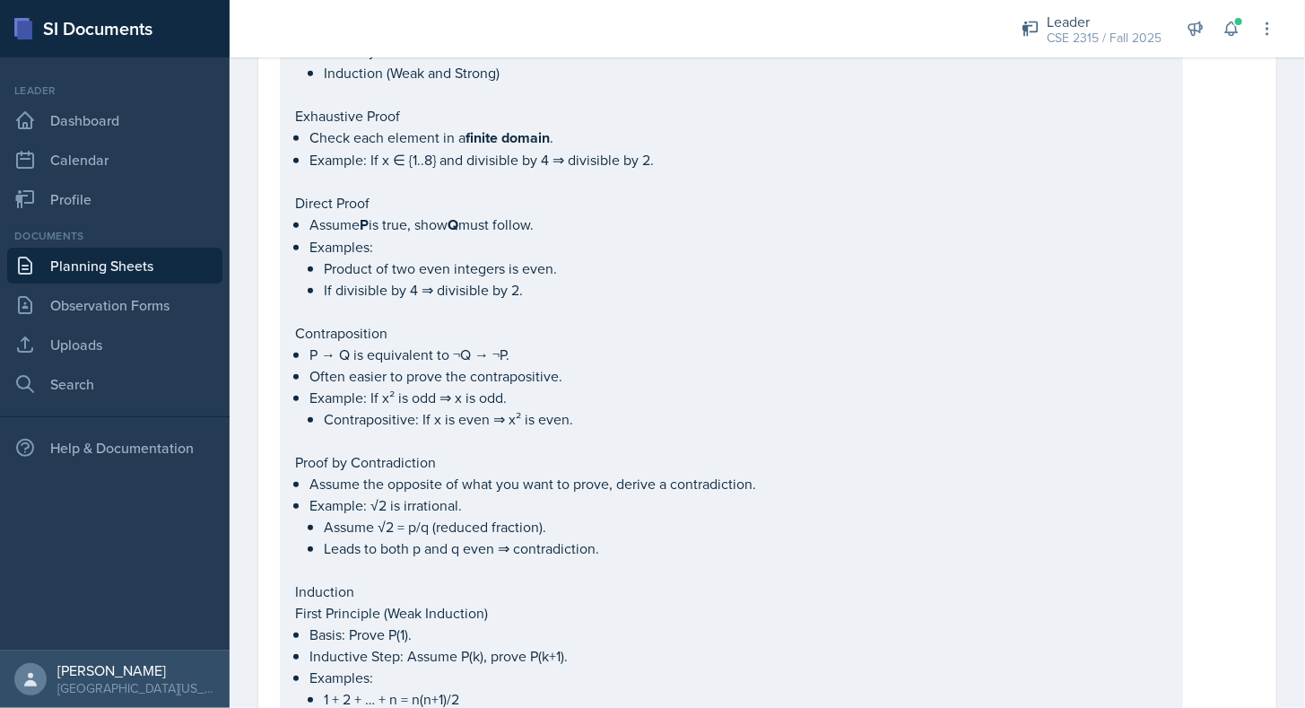
scroll to position [0, 0]
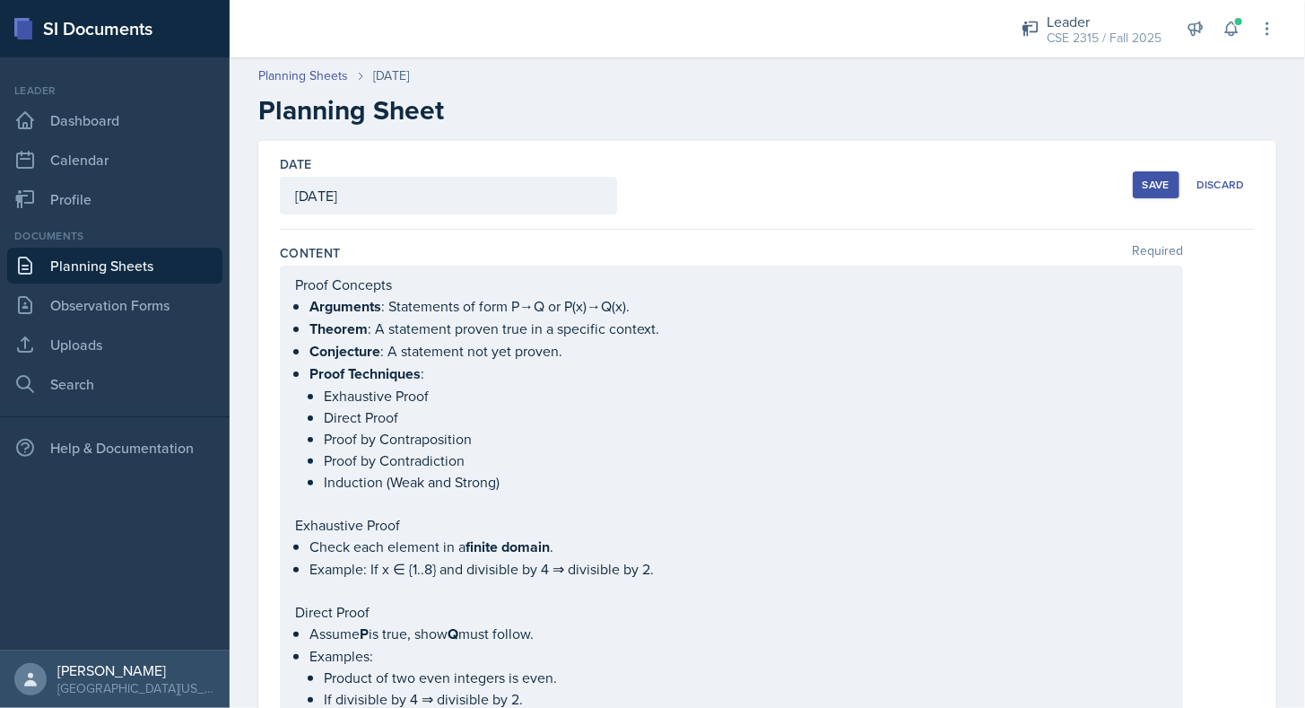
click at [1151, 178] on div "Save" at bounding box center [1155, 185] width 27 height 14
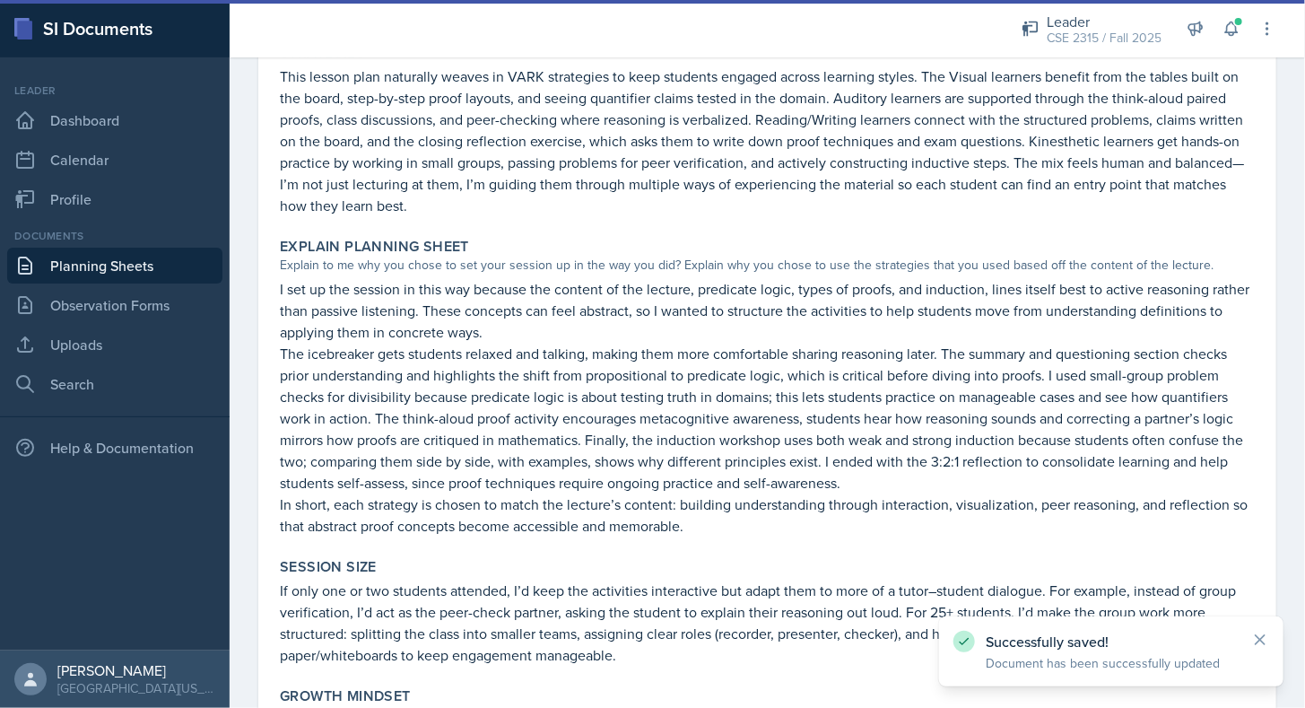
scroll to position [3692, 0]
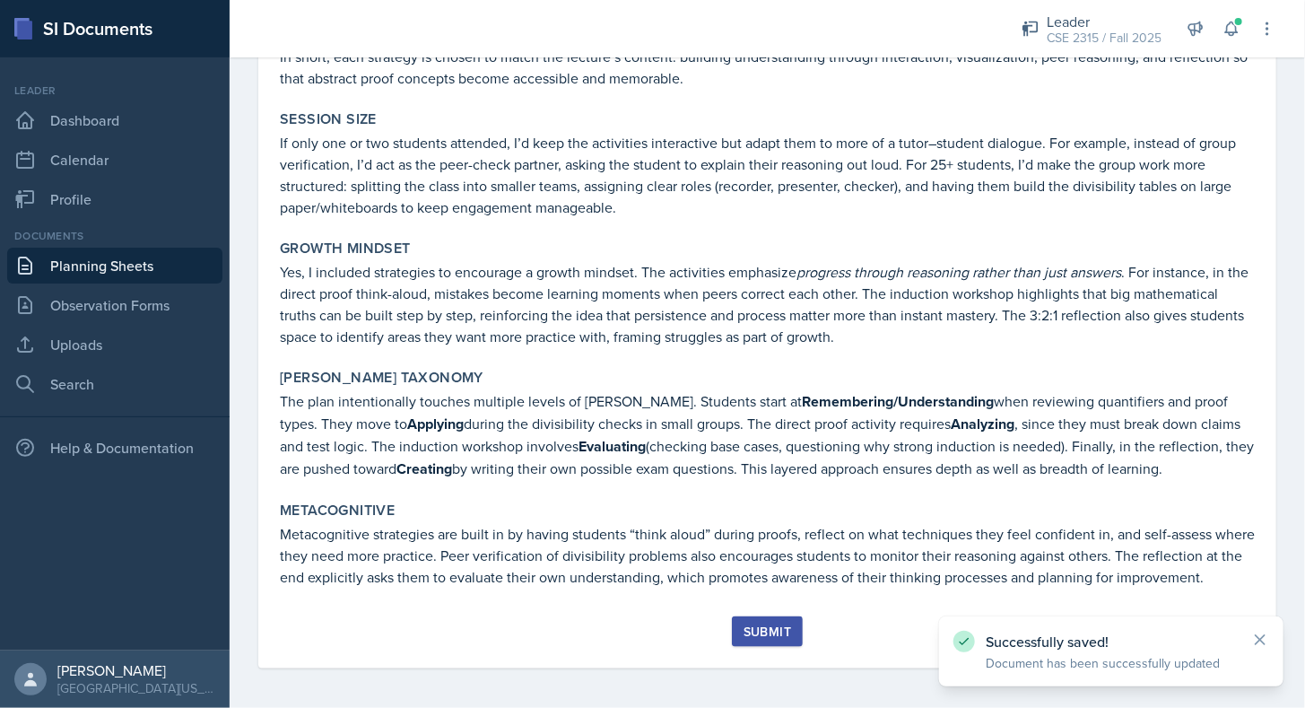
click at [779, 617] on button "Submit" at bounding box center [767, 631] width 71 height 30
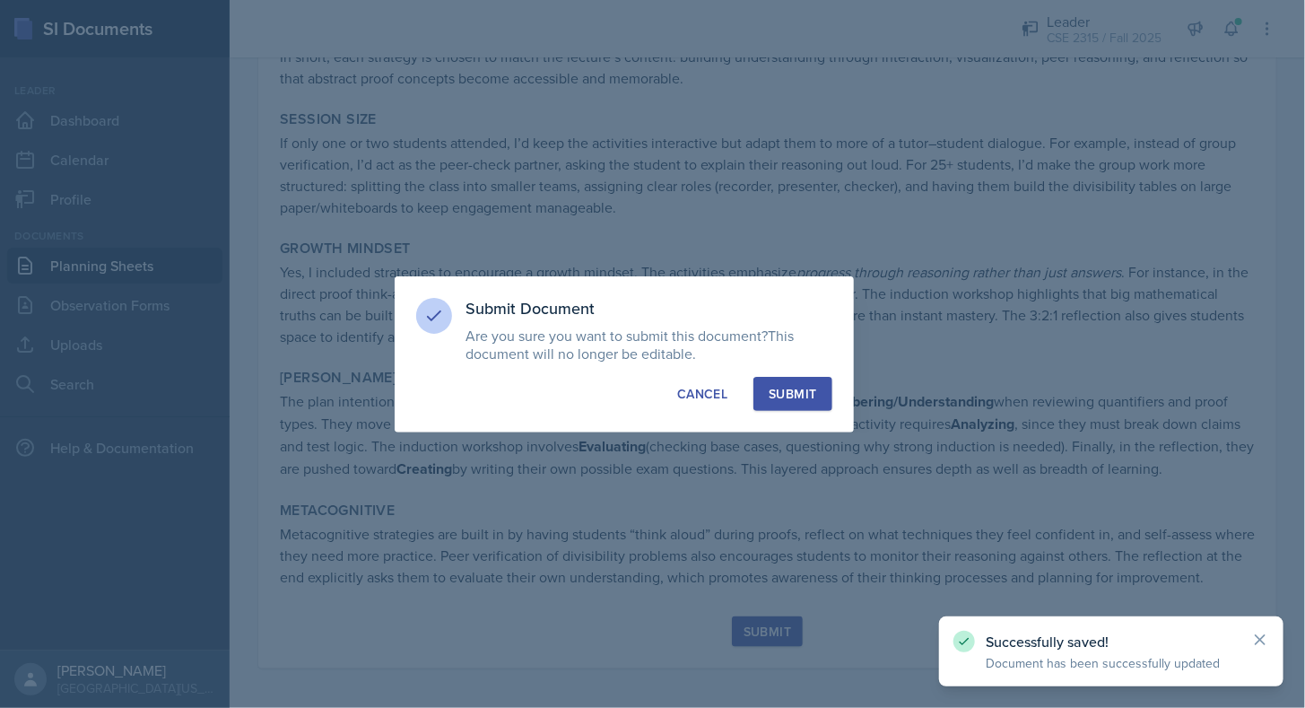
click at [786, 420] on div "Submit Document Are you sure you want to submit this document? This document wi…" at bounding box center [624, 354] width 459 height 156
click at [796, 400] on div "Submit" at bounding box center [793, 394] width 48 height 18
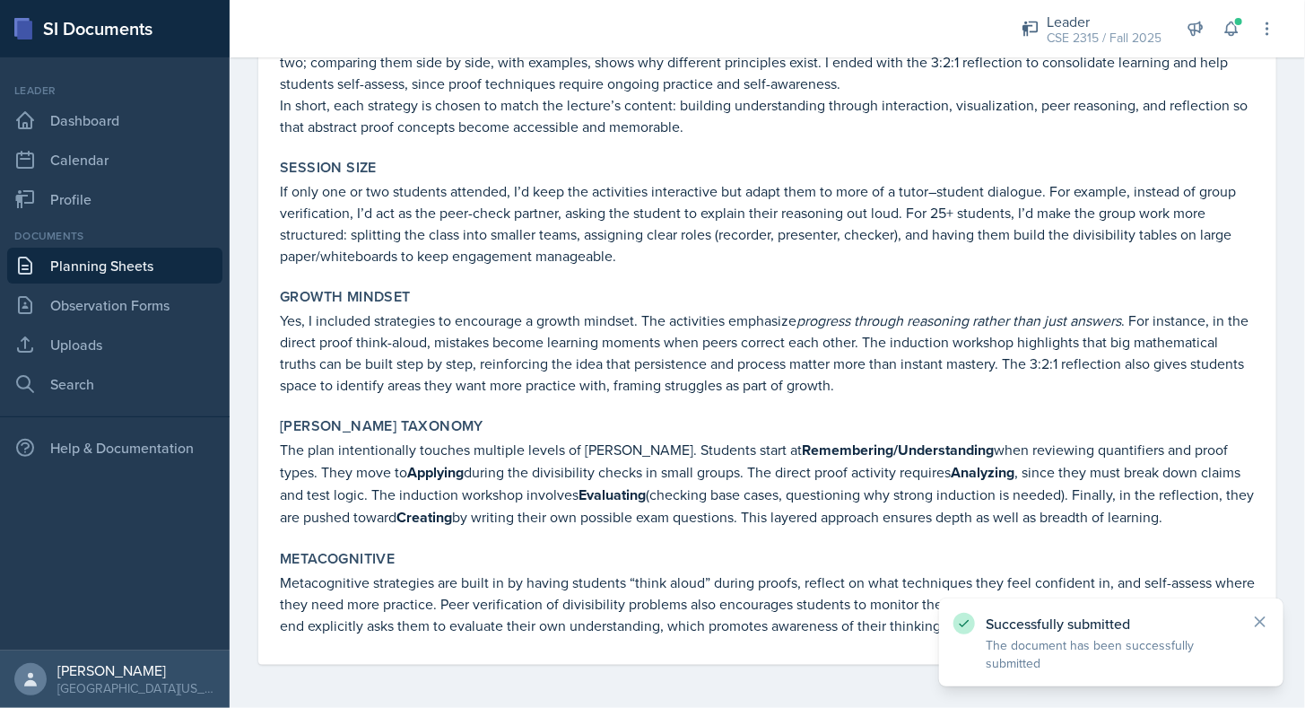
scroll to position [3641, 0]
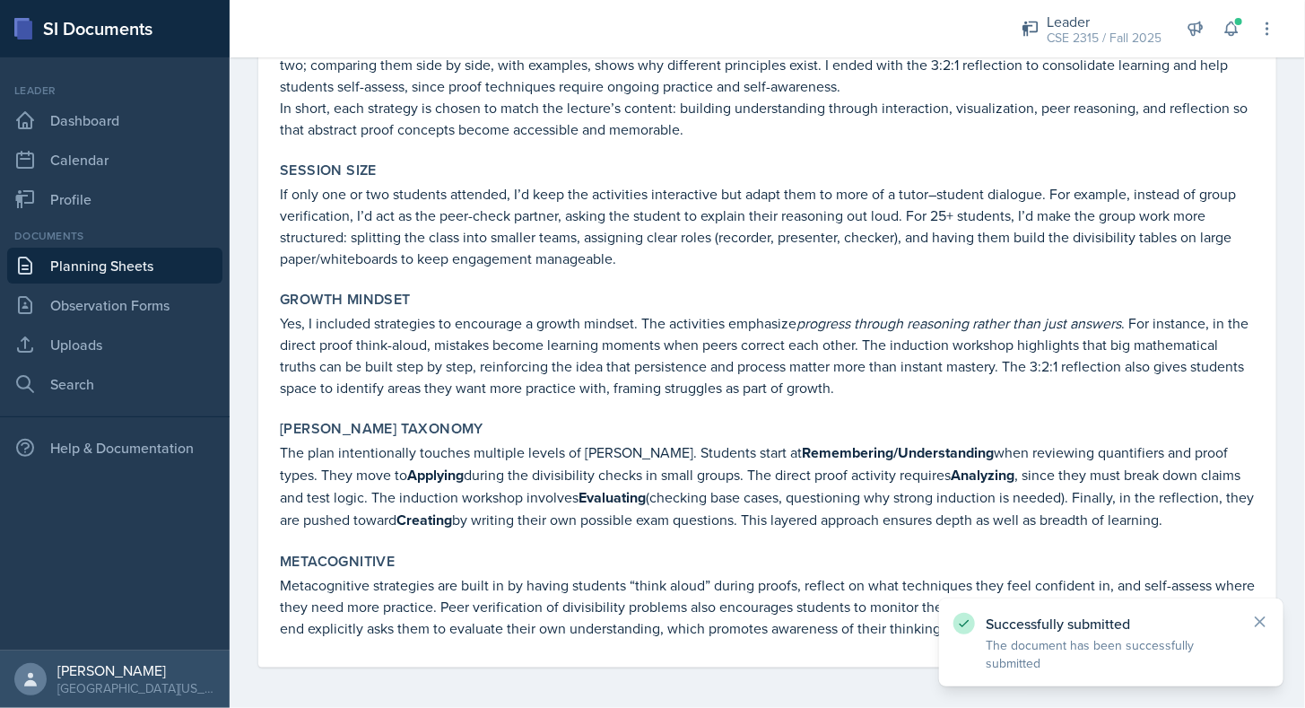
click at [146, 283] on div "Documents Planning Sheets Observation Forms Uploads Search" at bounding box center [114, 315] width 215 height 174
click at [147, 276] on link "Planning Sheets" at bounding box center [114, 266] width 215 height 36
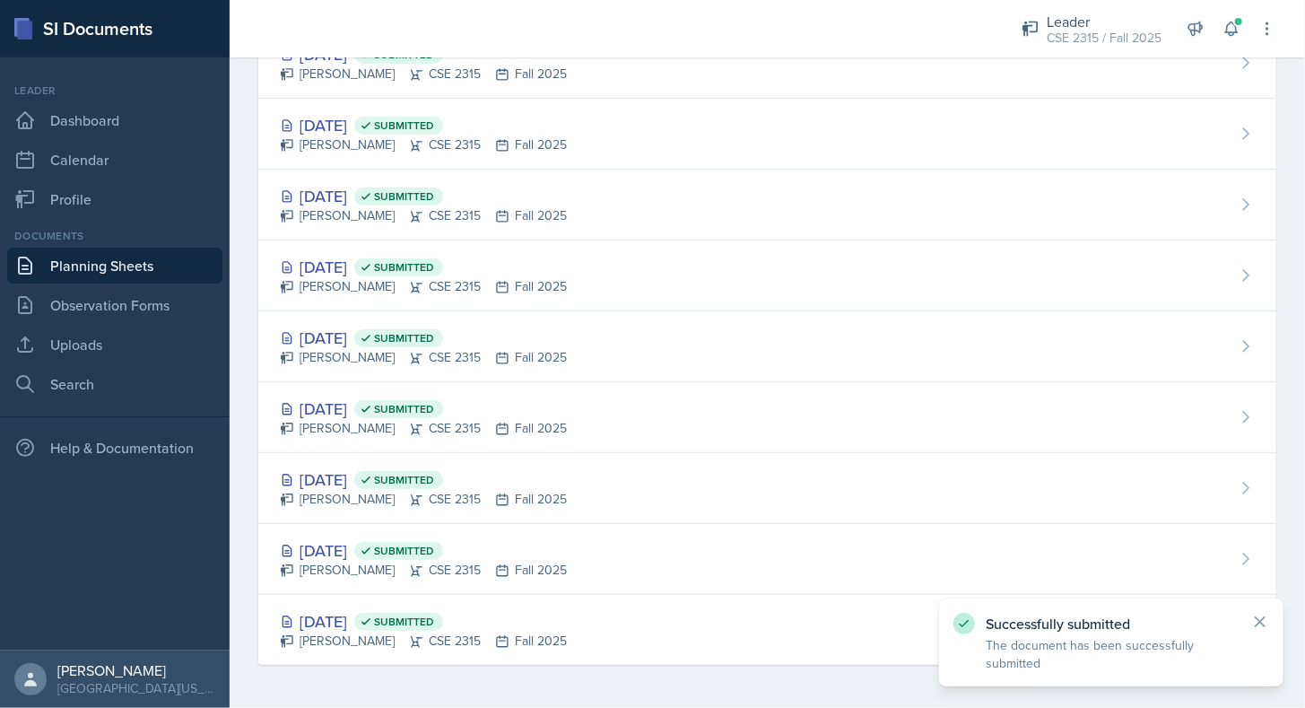
scroll to position [291, 0]
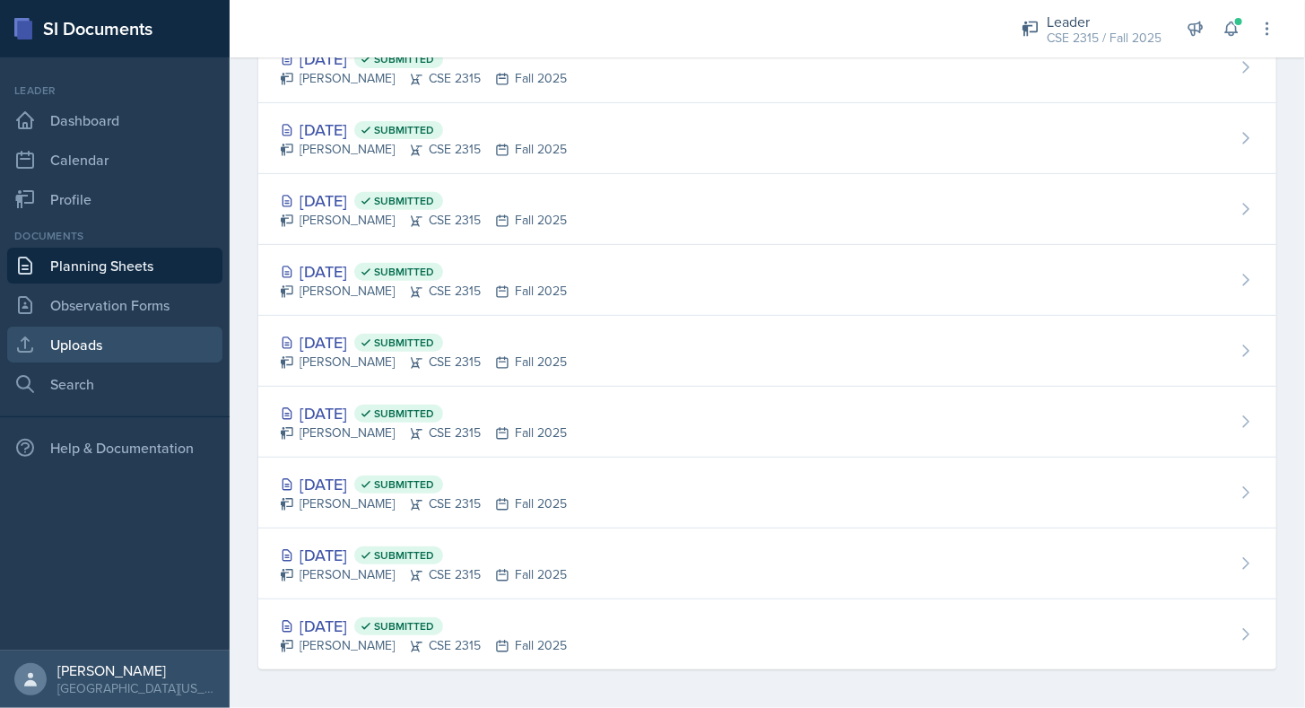
click at [95, 355] on link "Uploads" at bounding box center [114, 344] width 215 height 36
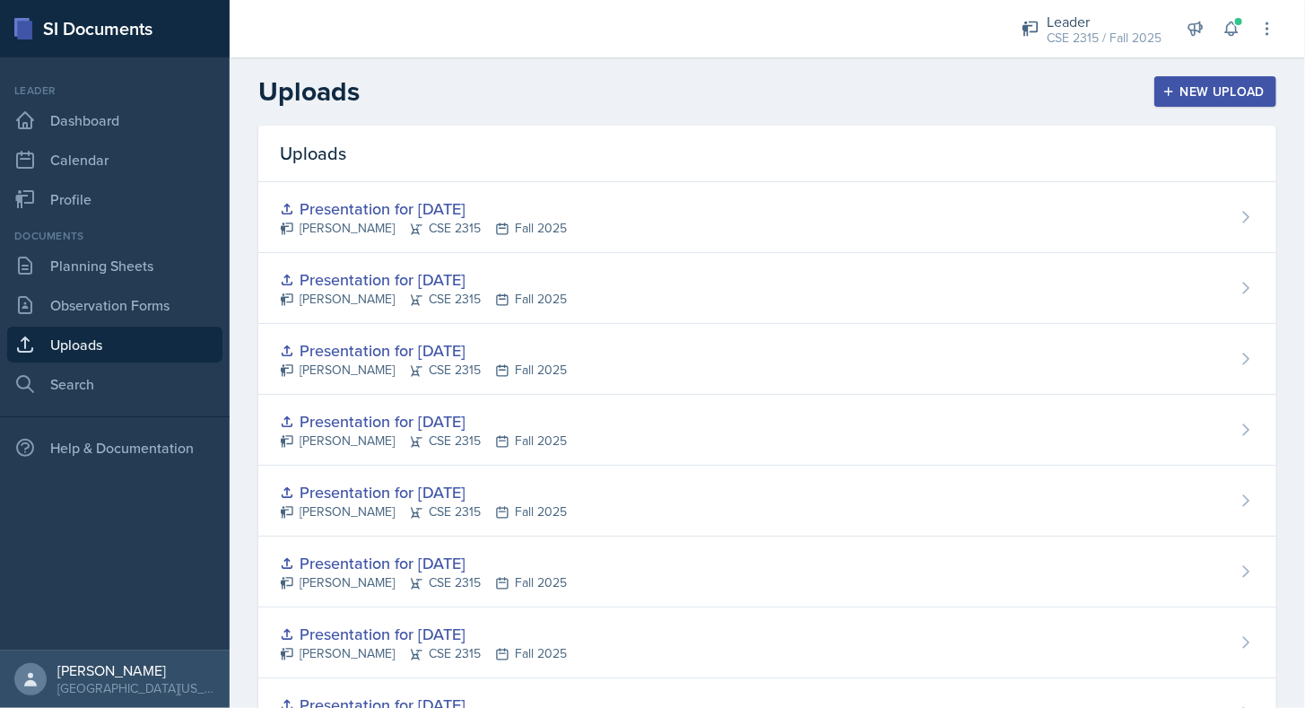
click at [1244, 80] on button "New Upload" at bounding box center [1215, 91] width 123 height 30
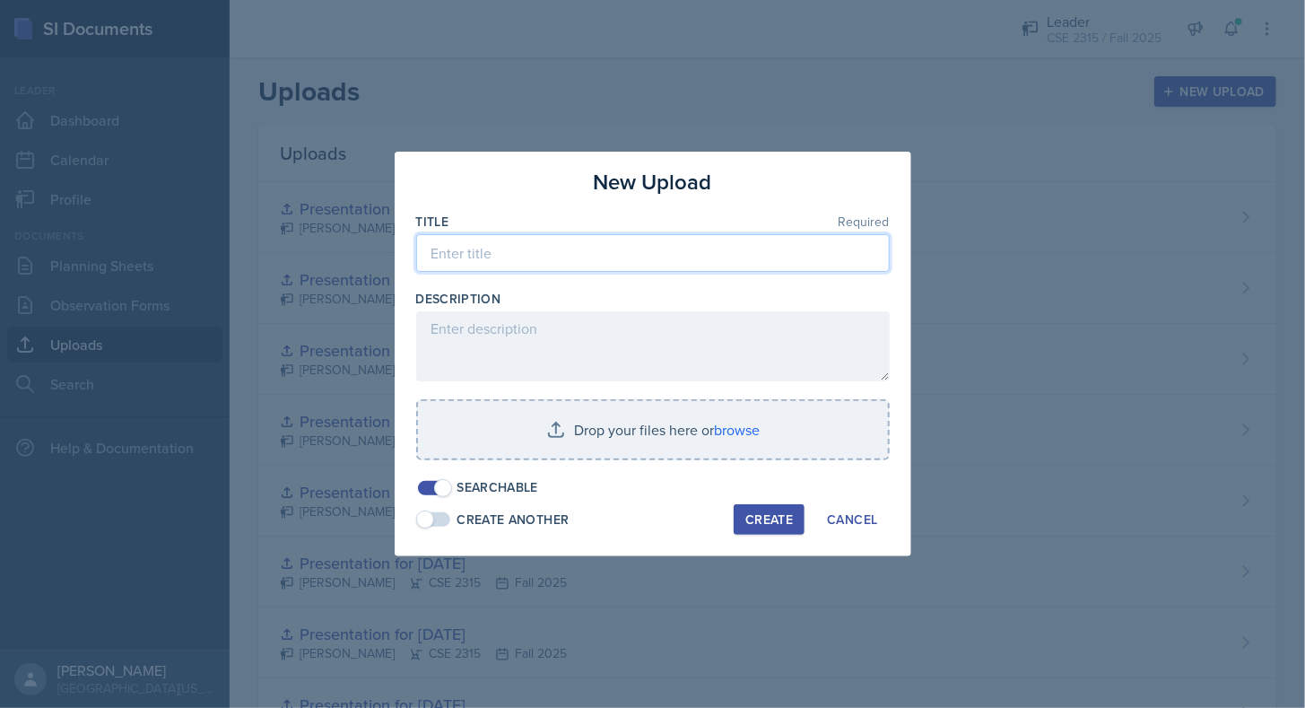
click at [726, 267] on input at bounding box center [652, 253] width 473 height 38
type input "O"
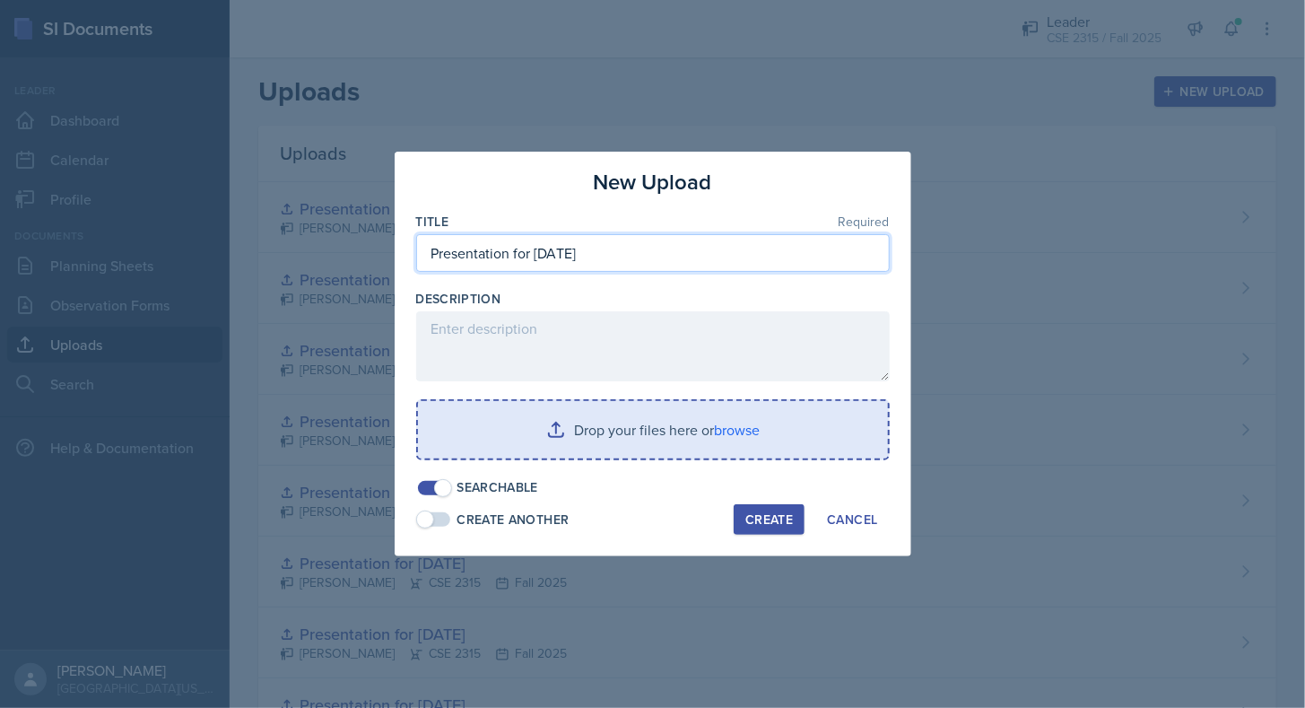
type input "Presentation for [DATE]"
click at [656, 407] on input "file" at bounding box center [653, 429] width 470 height 57
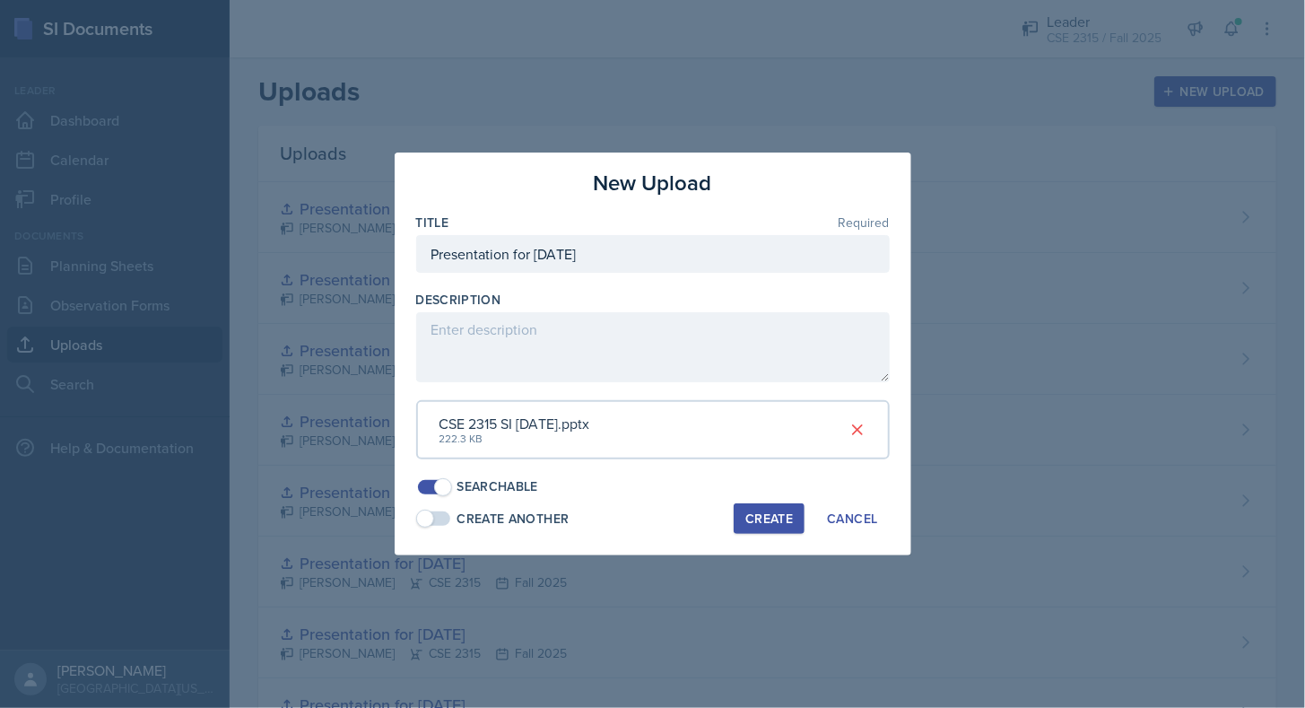
click at [773, 500] on div "New Upload Title Required Presentation for [DATE] Description CSE 2315 SI [DATE…" at bounding box center [653, 353] width 517 height 403
click at [766, 515] on div "Create" at bounding box center [769, 518] width 48 height 14
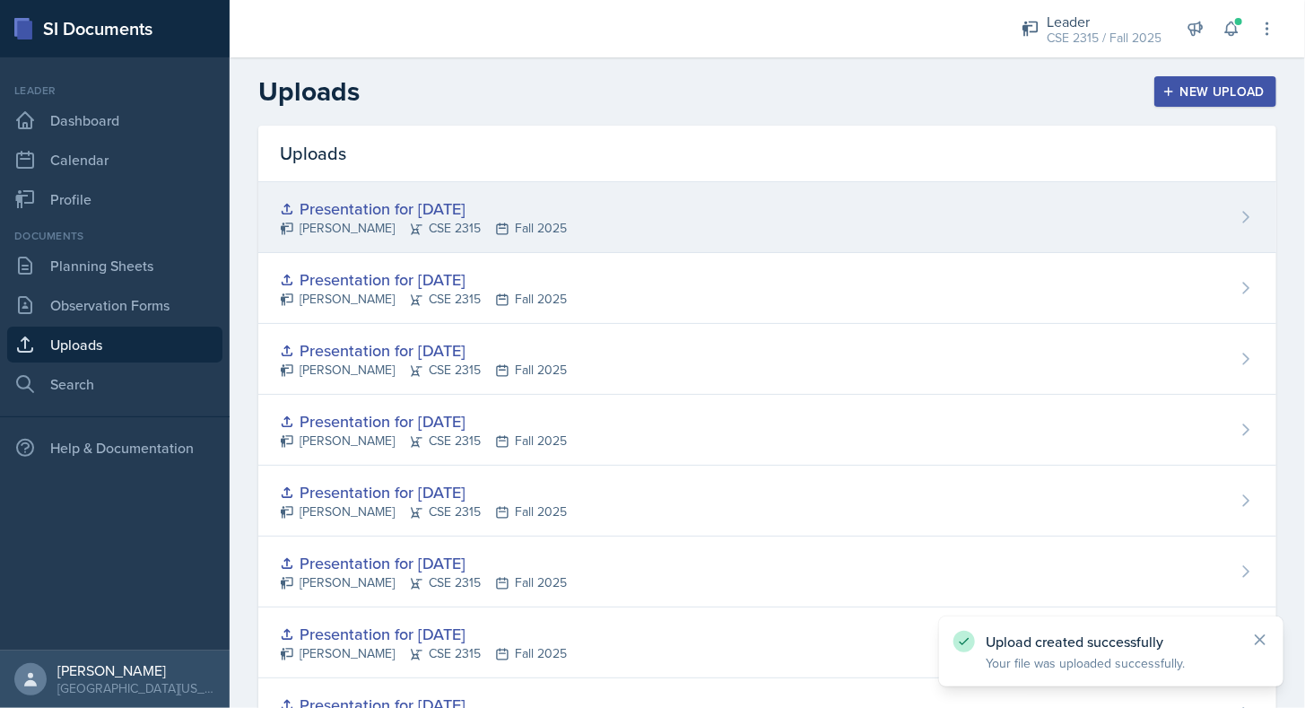
click at [1090, 222] on div "Presentation for [DATE] [PERSON_NAME] CSE 2315 Fall 2025" at bounding box center [767, 217] width 1018 height 71
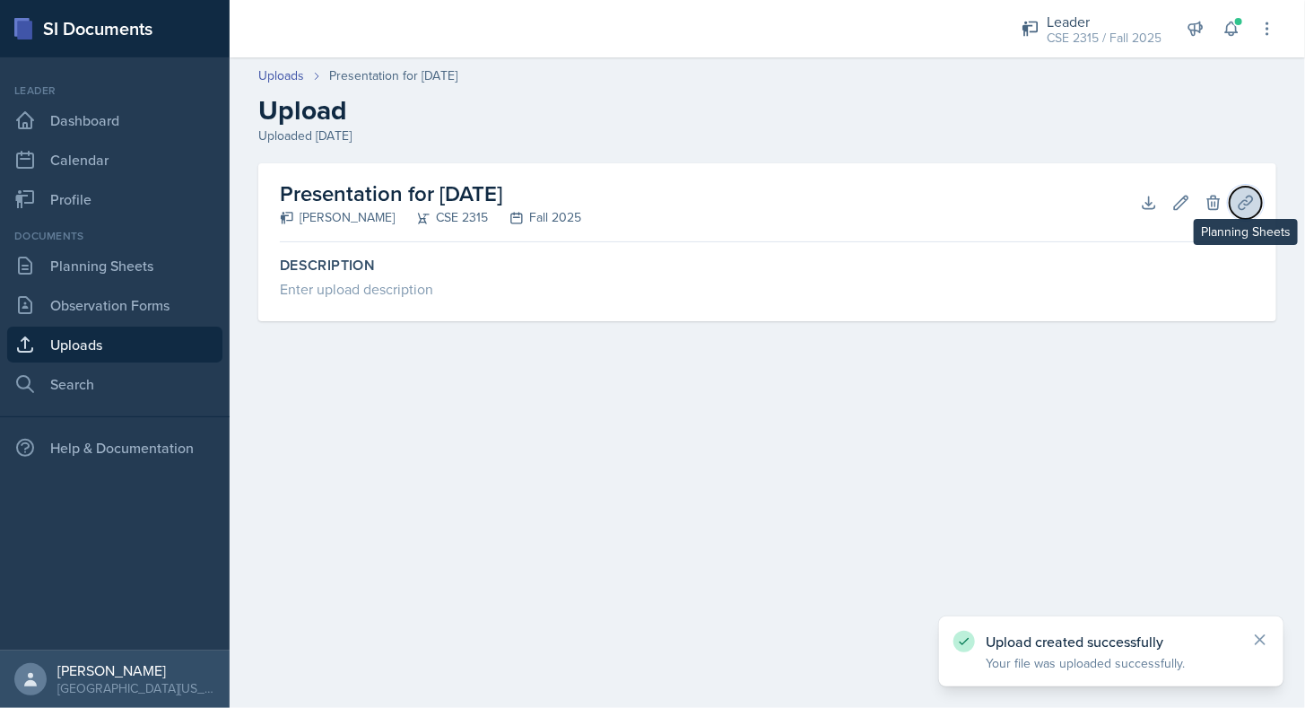
click at [1255, 202] on button "Planning Sheets" at bounding box center [1245, 203] width 32 height 32
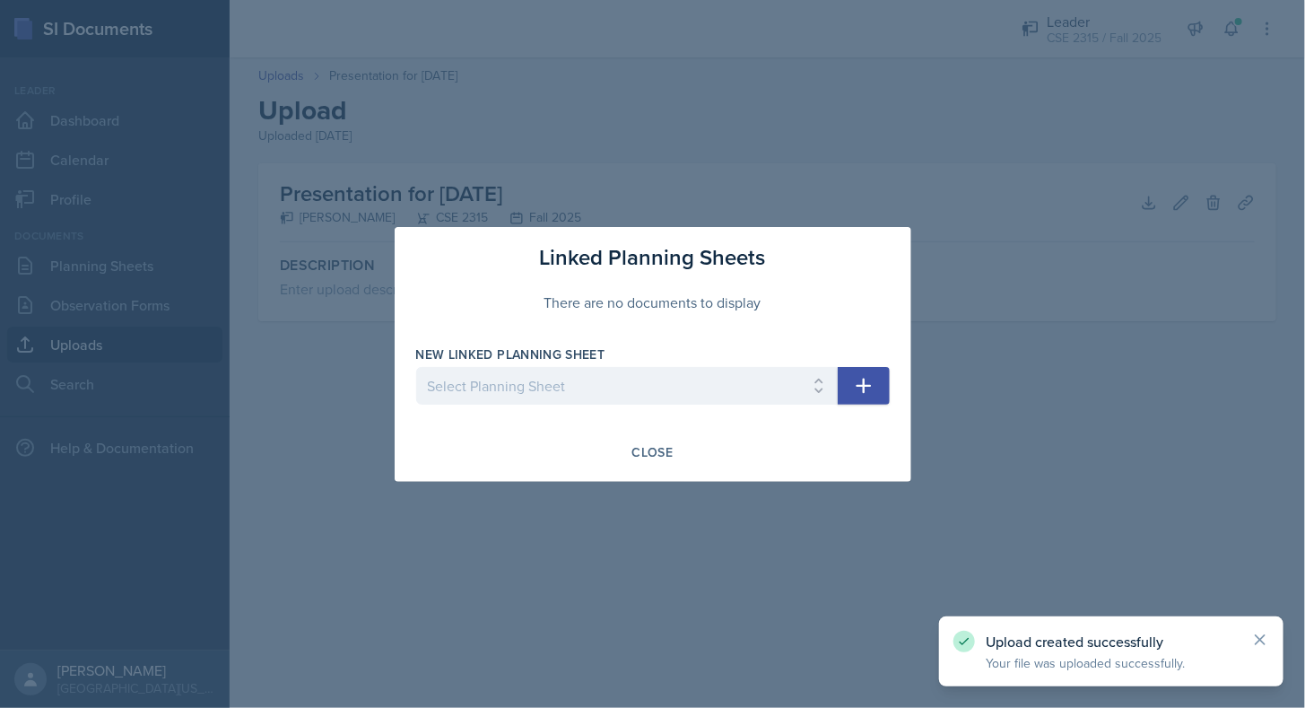
click at [864, 369] on button "button" at bounding box center [864, 386] width 52 height 38
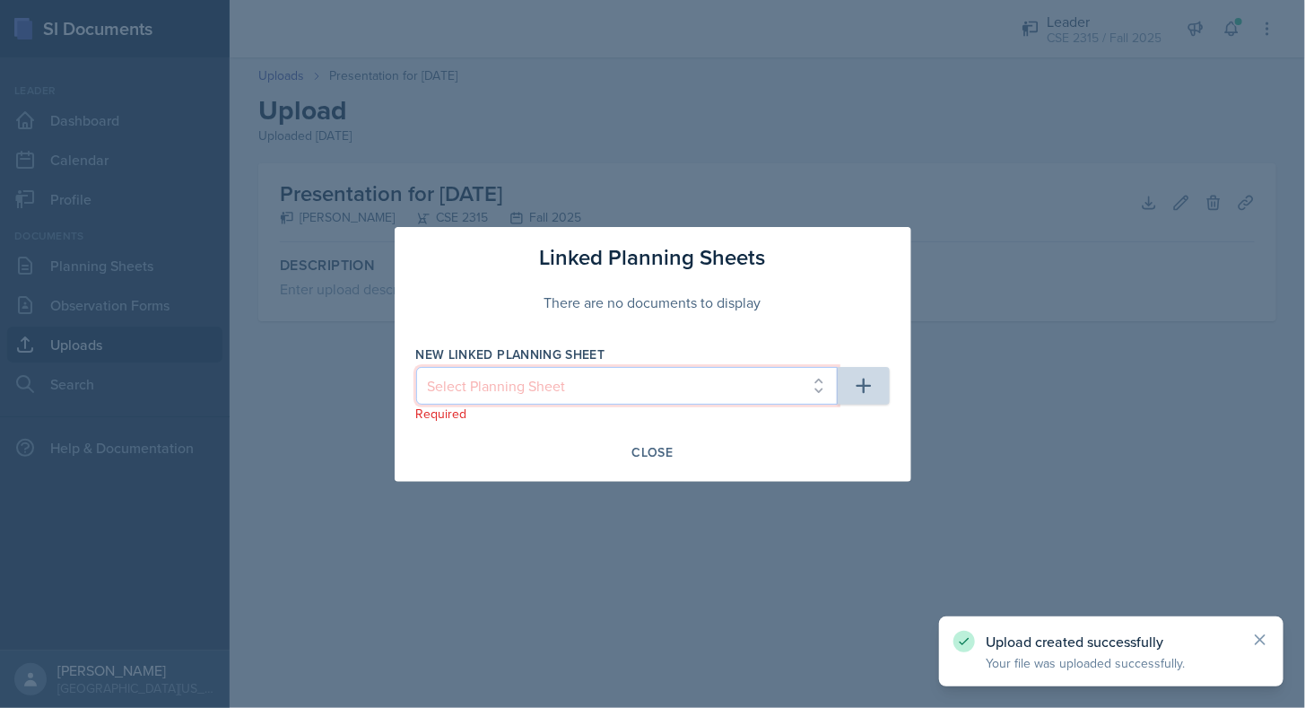
click at [792, 382] on select "Select Planning Sheet [DATE] [DATE] [DATE] [DATE] [DATE] [DATE] [DATE] [DATE] […" at bounding box center [626, 386] width 421 height 38
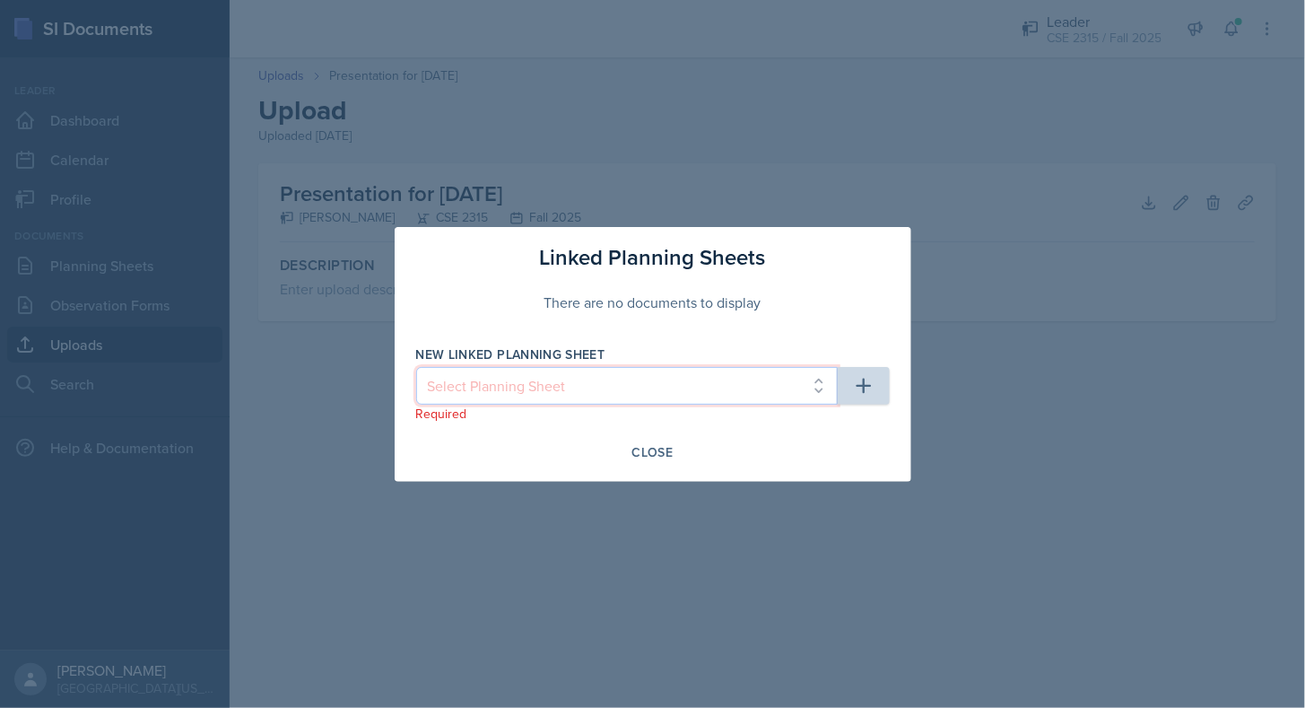
select select "c819a3c4-92da-4b38-a73d-aac28ed5ba01"
click at [416, 367] on select "Select Planning Sheet [DATE] [DATE] [DATE] [DATE] [DATE] [DATE] [DATE] [DATE] […" at bounding box center [626, 386] width 421 height 38
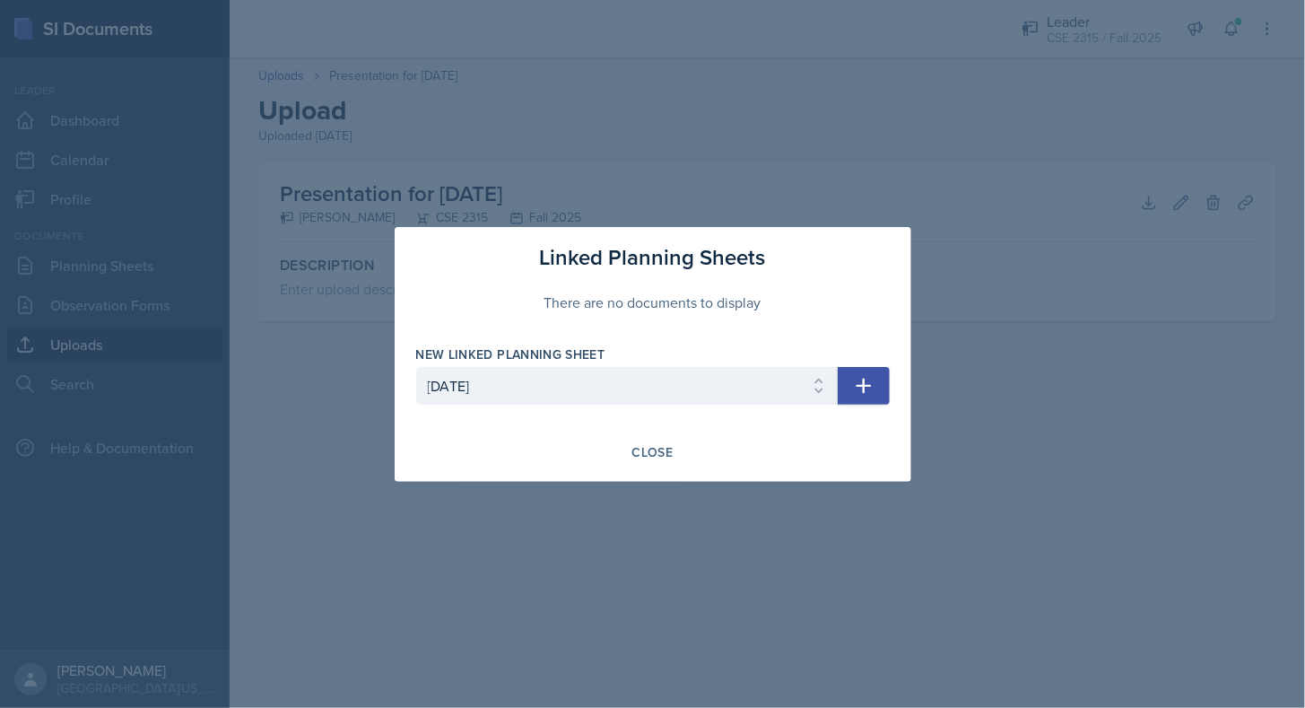
click at [864, 387] on icon "button" at bounding box center [864, 386] width 22 height 22
select select
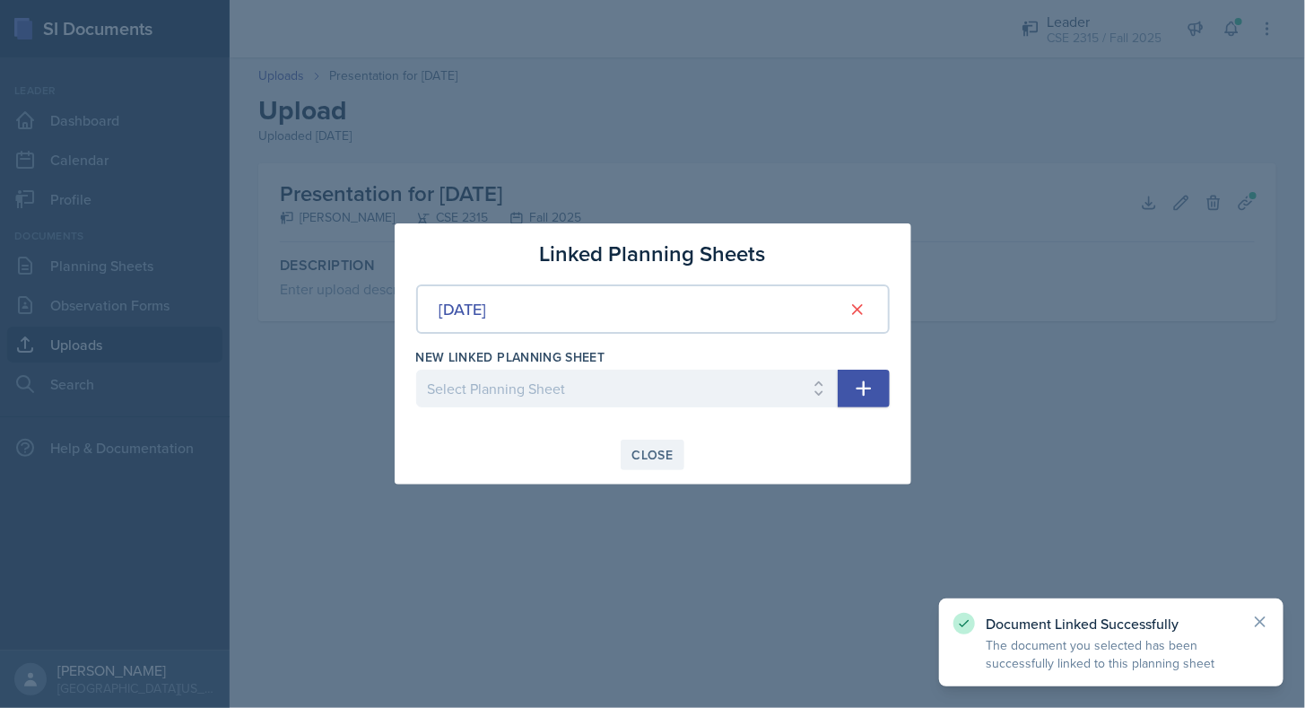
click at [662, 447] on div "Close" at bounding box center [652, 454] width 41 height 14
